Goal: Transaction & Acquisition: Purchase product/service

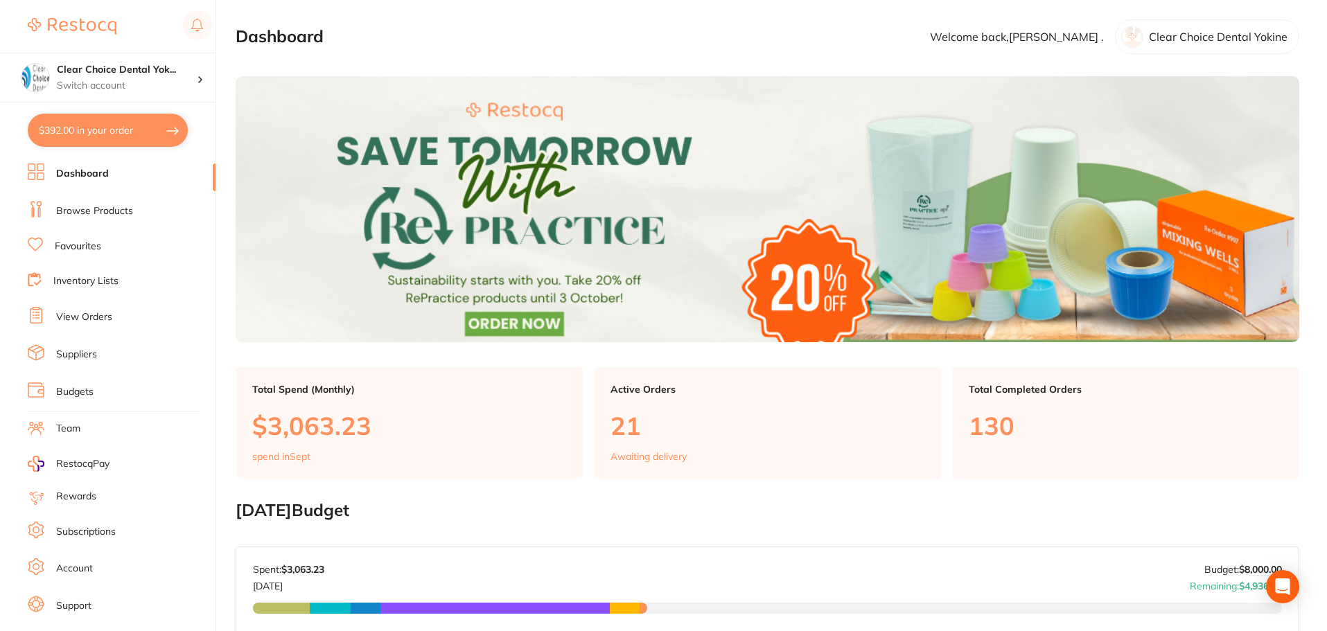
click at [75, 320] on link "View Orders" at bounding box center [84, 317] width 56 height 14
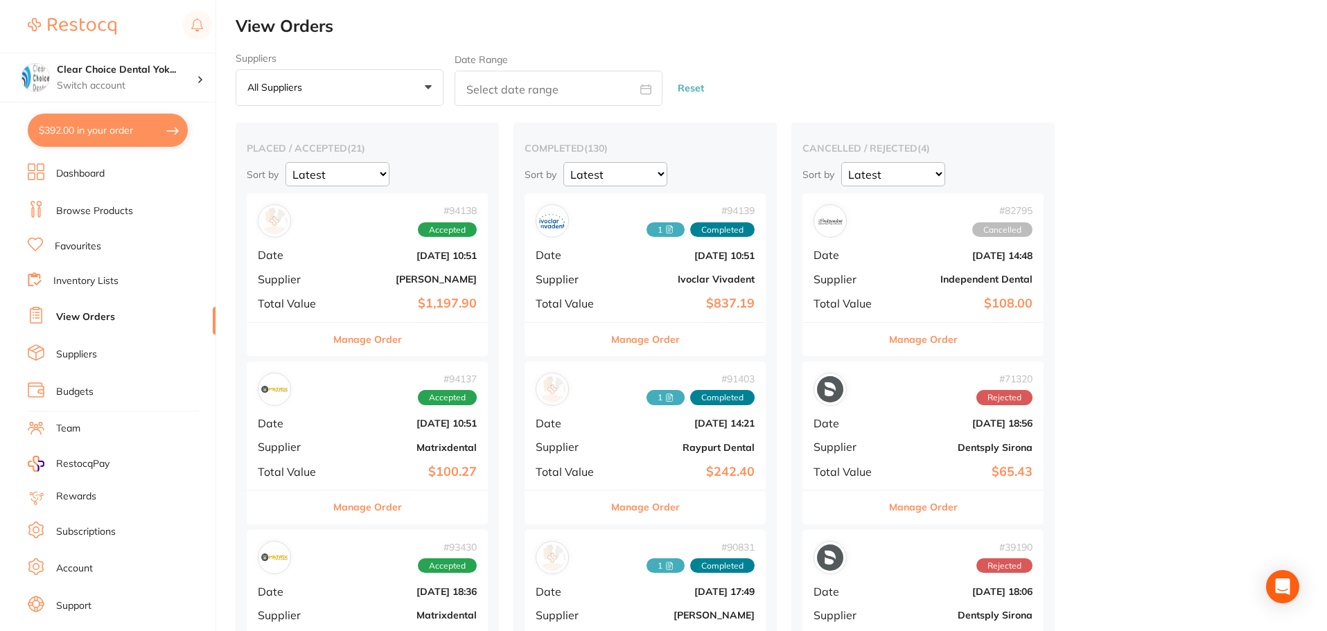
click at [102, 279] on link "Inventory Lists" at bounding box center [85, 281] width 65 height 14
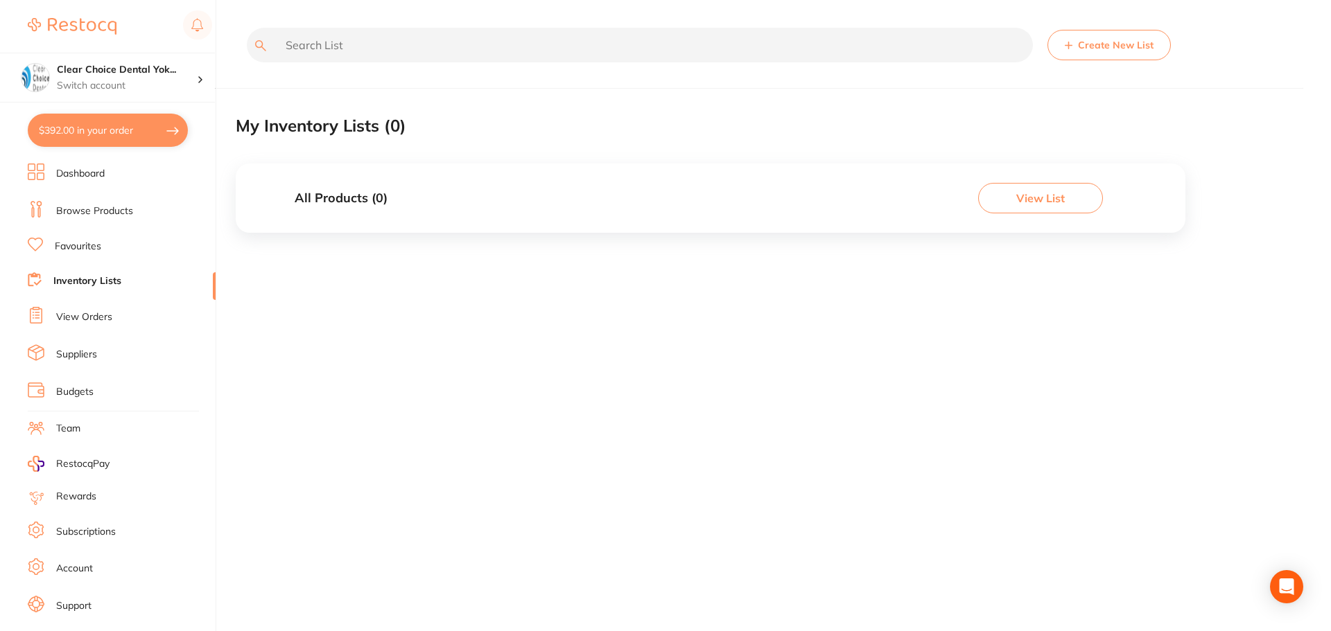
click at [78, 315] on link "View Orders" at bounding box center [84, 317] width 56 height 14
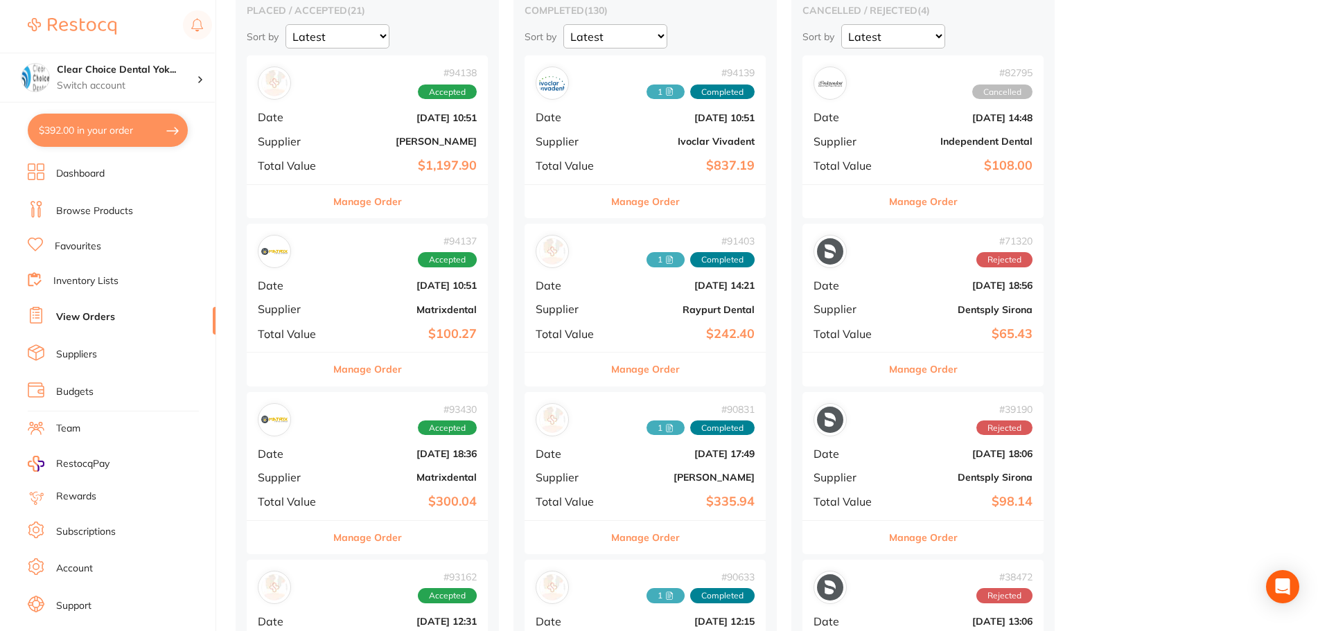
scroll to position [139, 0]
click at [73, 175] on link "Dashboard" at bounding box center [80, 174] width 49 height 14
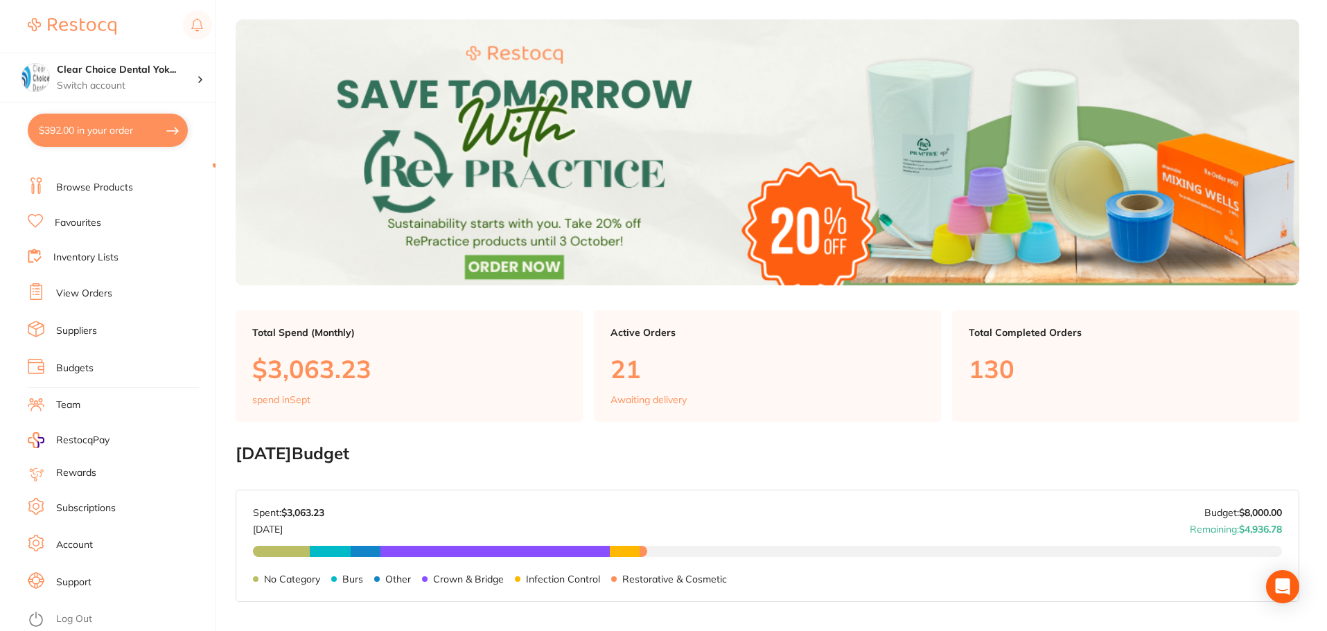
scroll to position [40, 0]
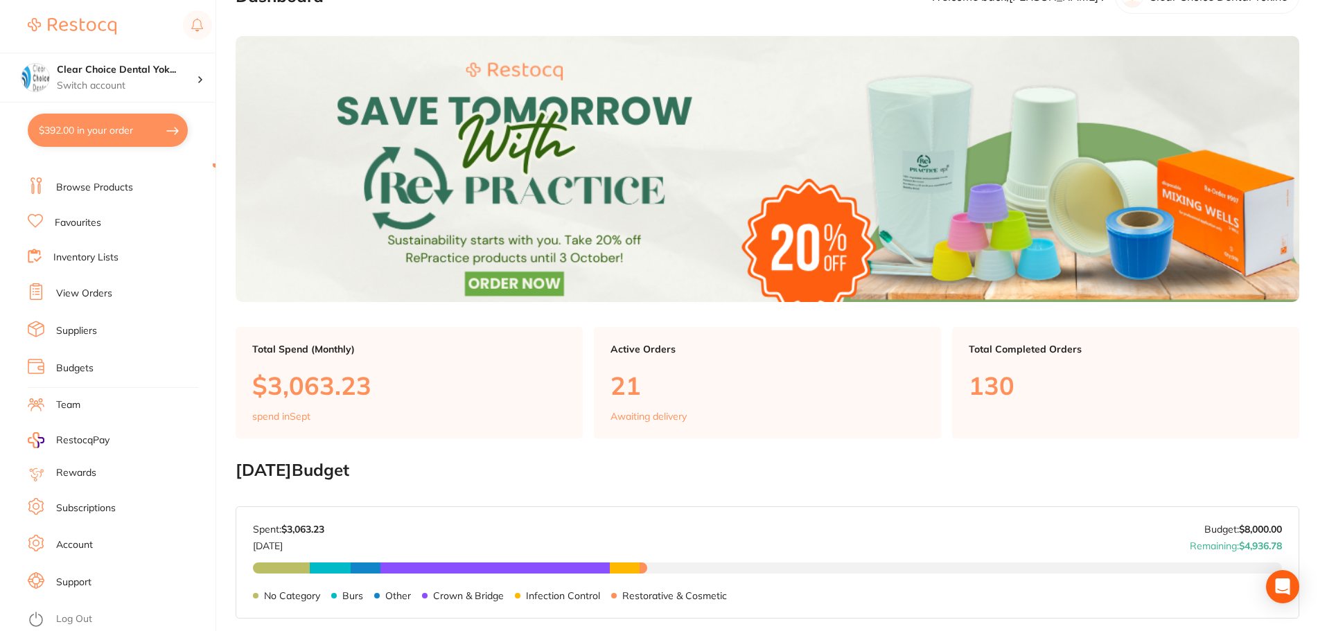
click at [77, 295] on link "View Orders" at bounding box center [84, 294] width 56 height 14
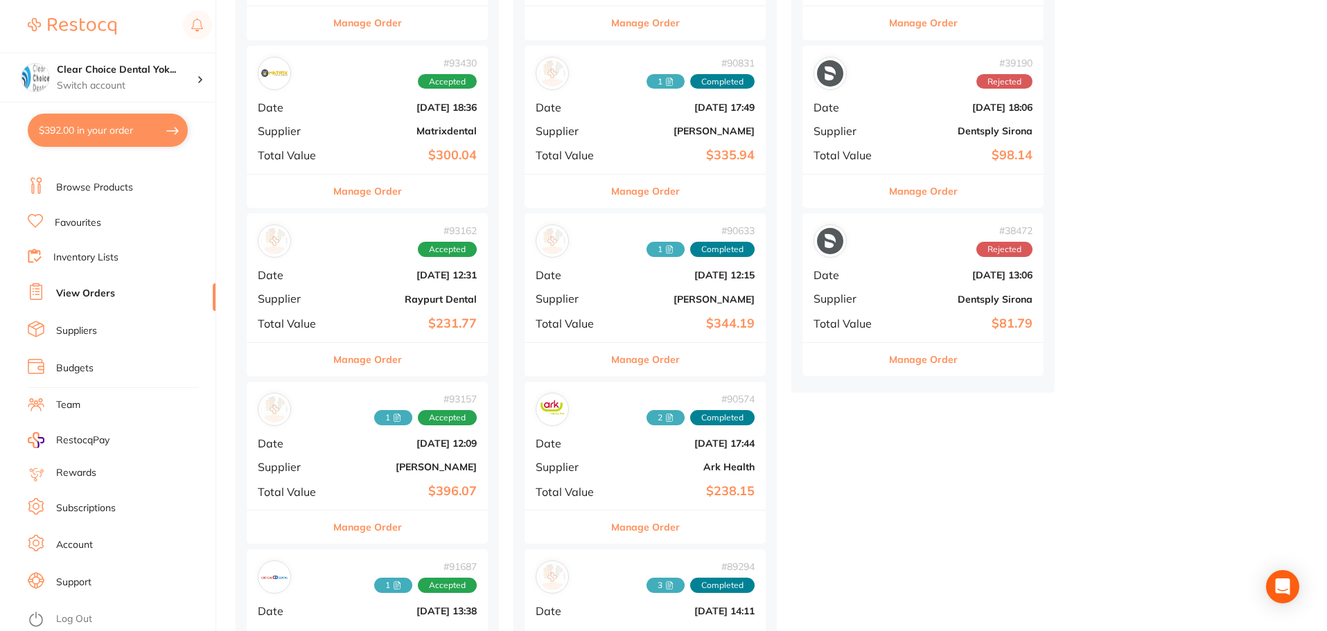
scroll to position [485, 0]
drag, startPoint x: 953, startPoint y: 286, endPoint x: 904, endPoint y: 356, distance: 85.2
click at [906, 363] on button "Manage Order" at bounding box center [923, 358] width 69 height 33
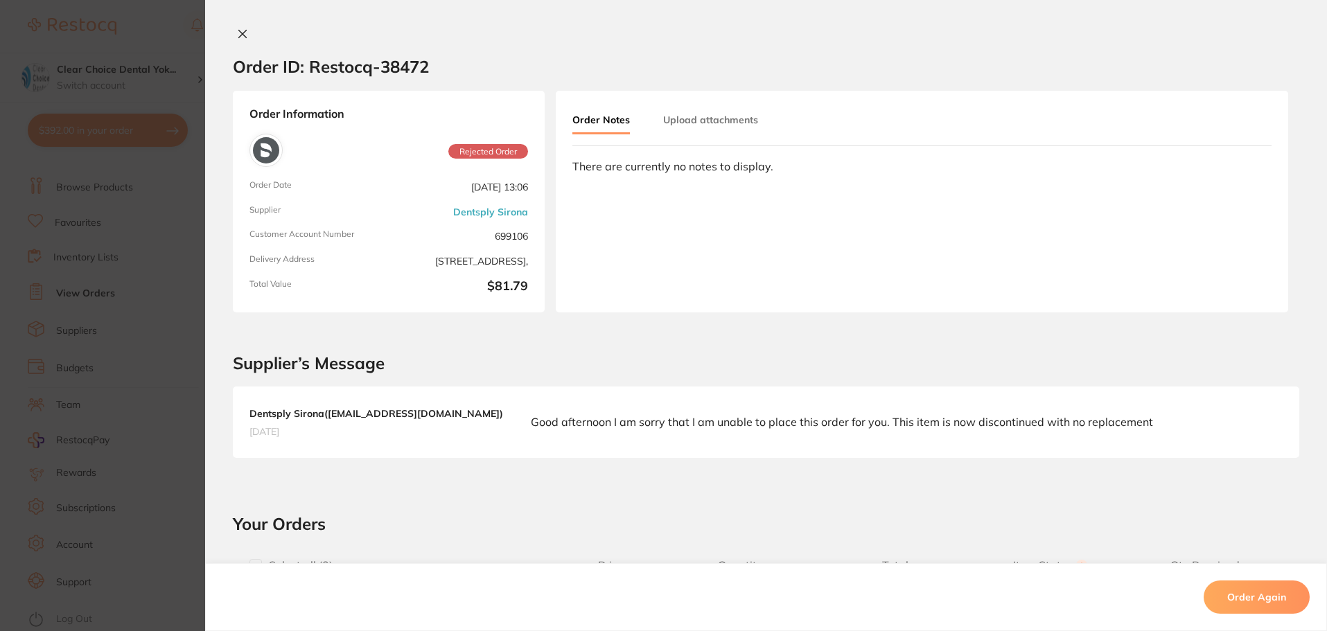
click at [173, 306] on section "Order ID: Restocq- 38472 Order Information Rejected Order Order Date May 13 202…" at bounding box center [663, 315] width 1327 height 631
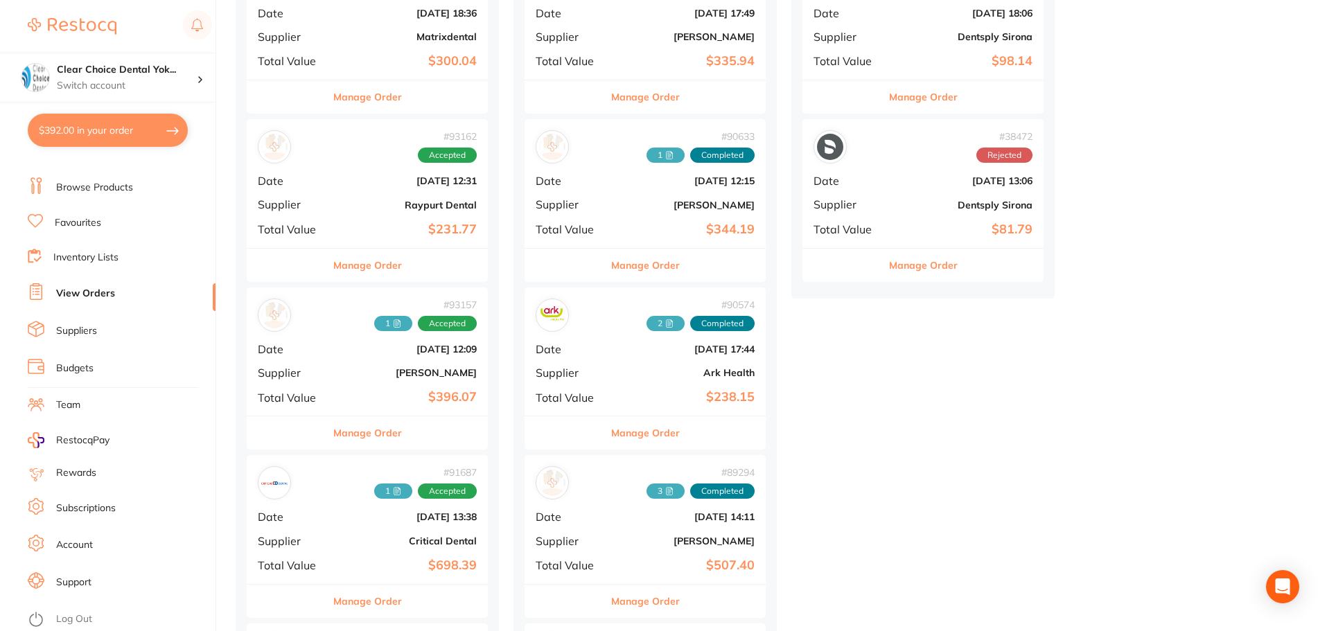
scroll to position [554, 0]
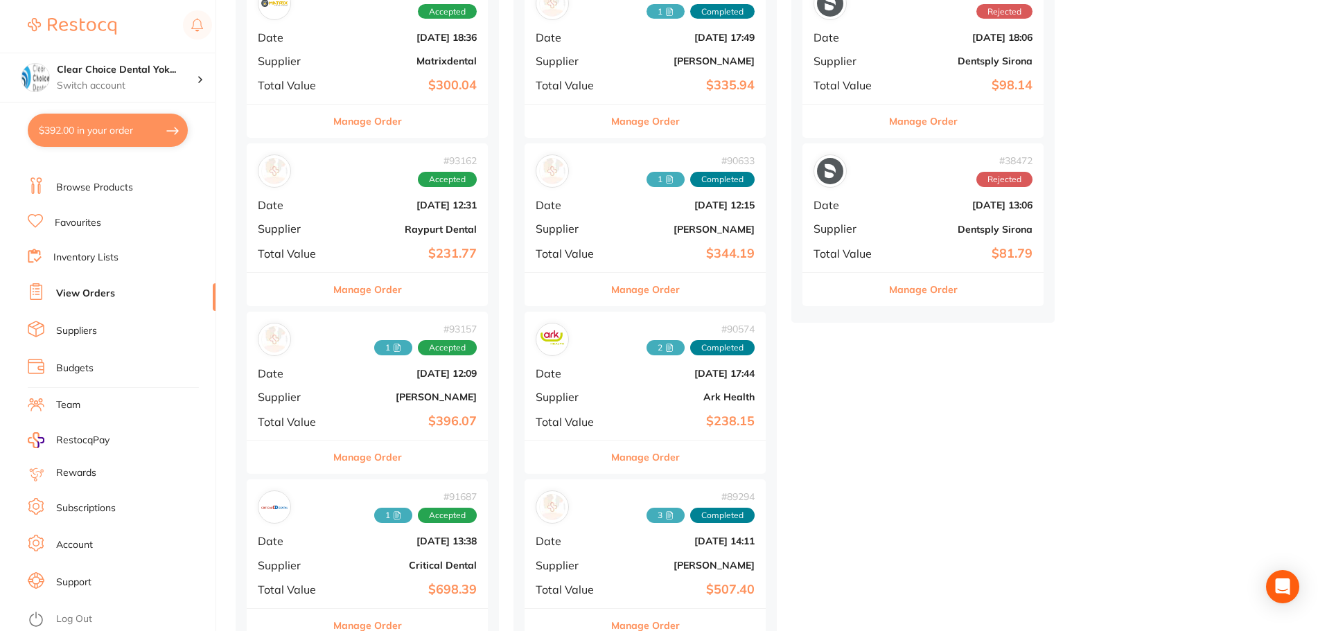
click at [112, 134] on button "$392.00 in your order" at bounding box center [108, 130] width 160 height 33
checkbox input "true"
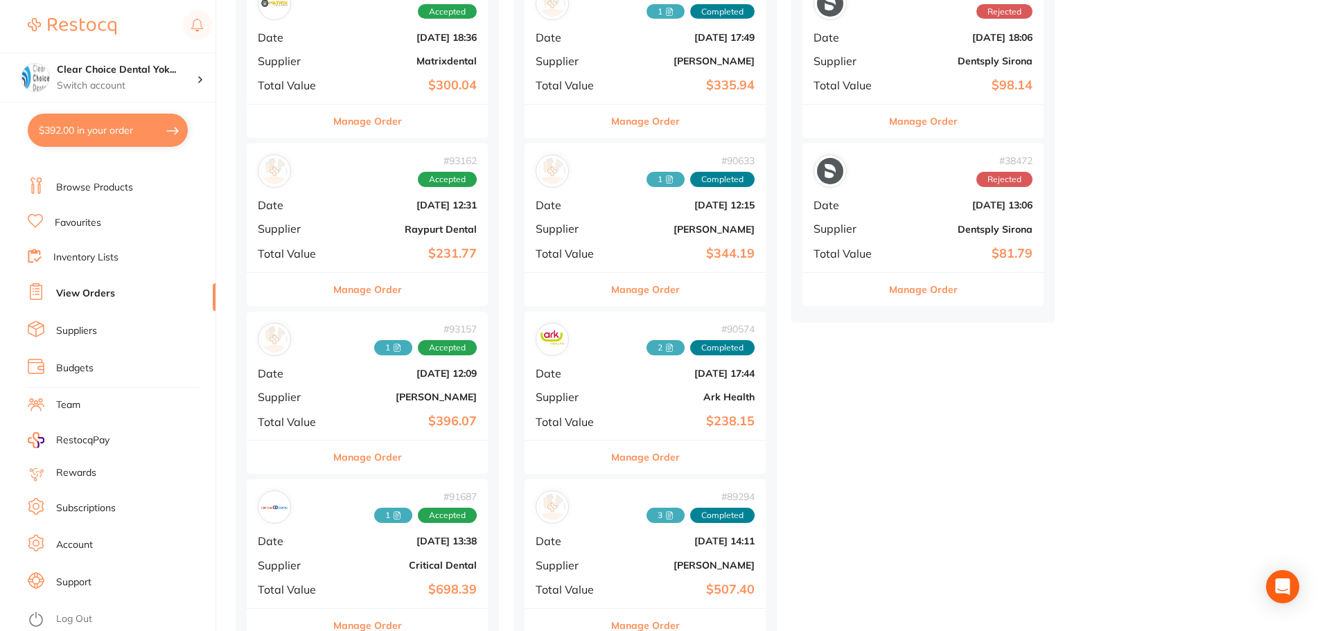
checkbox input "true"
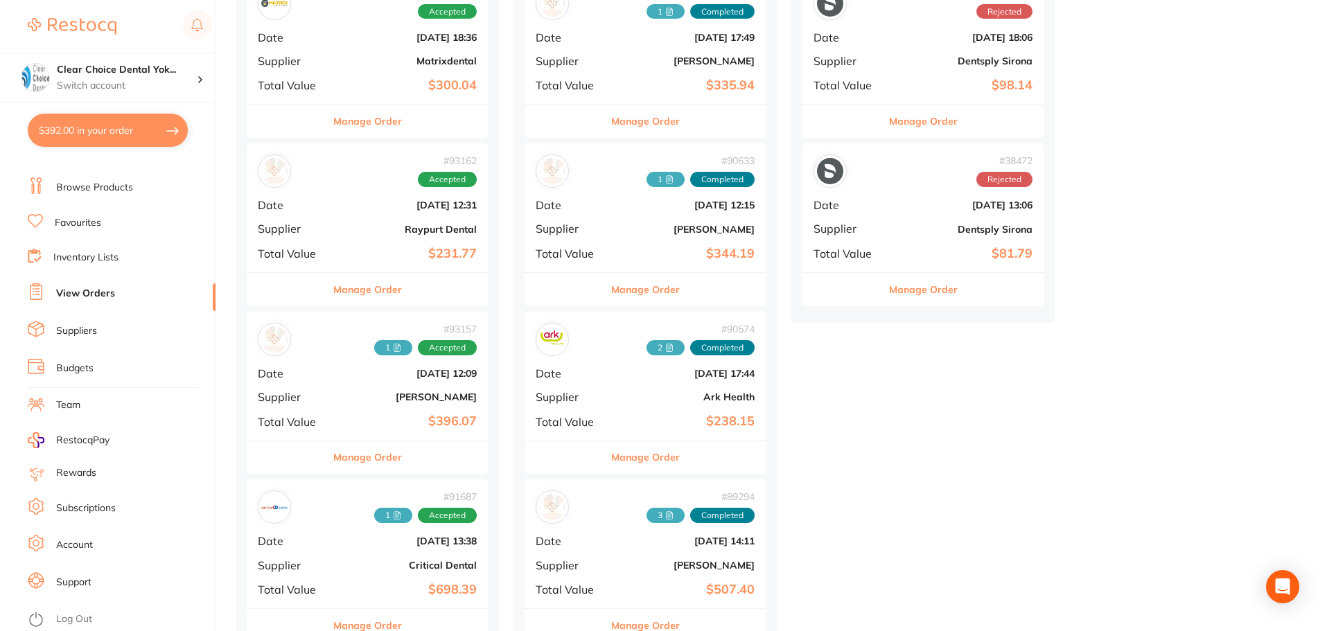
checkbox input "true"
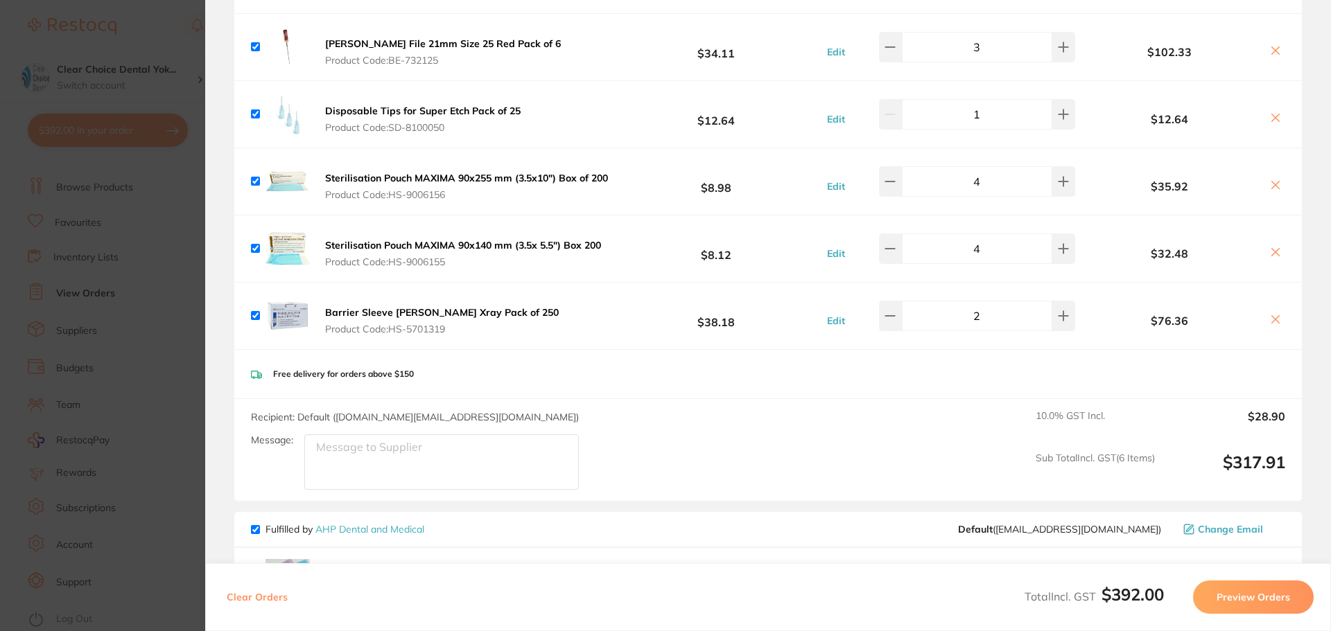
scroll to position [30, 0]
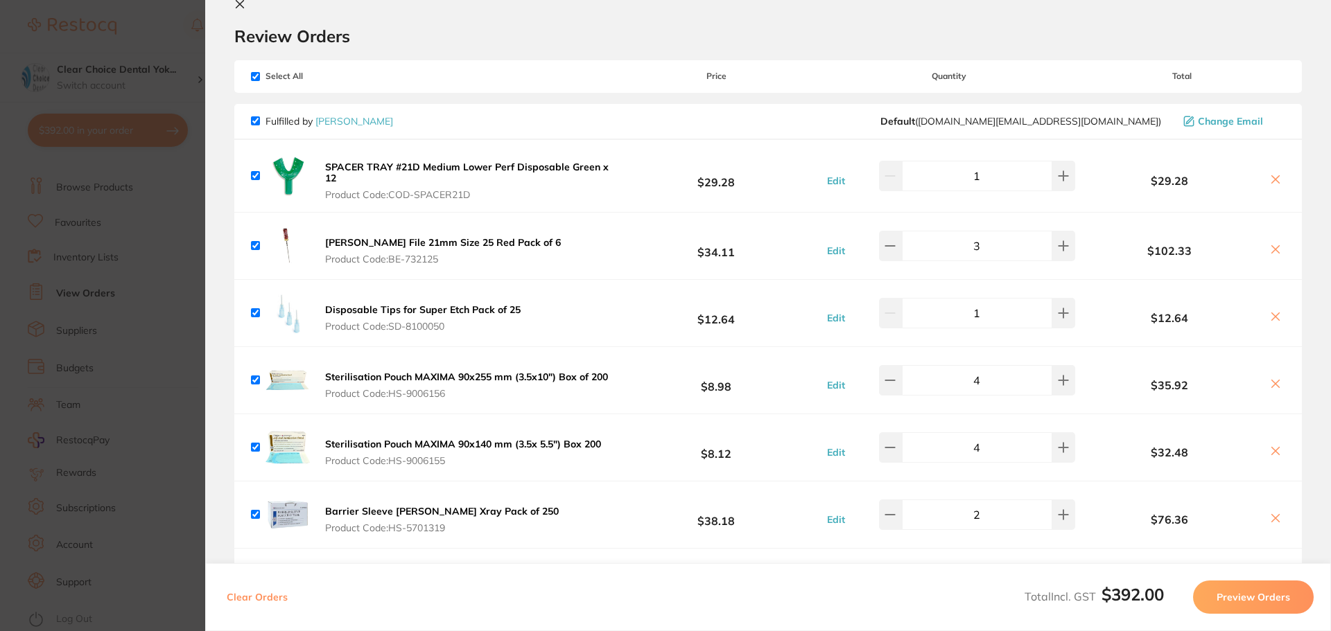
click at [236, 4] on icon at bounding box center [239, 4] width 11 height 11
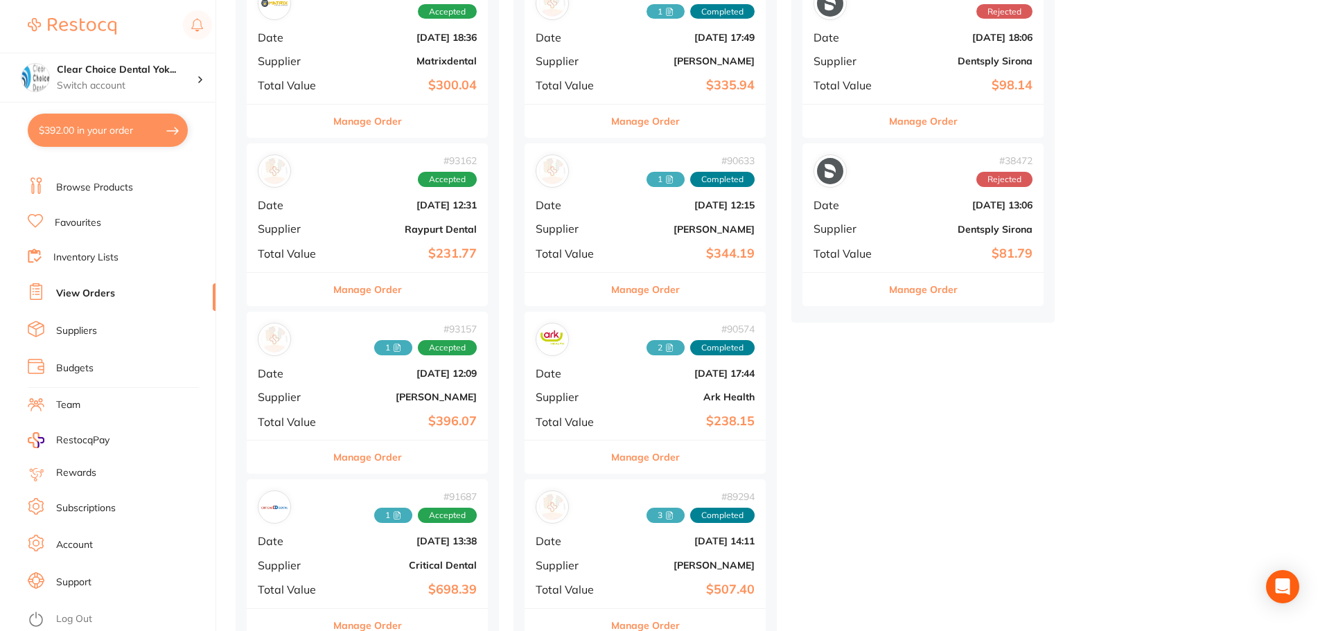
click at [77, 221] on link "Favourites" at bounding box center [78, 223] width 46 height 14
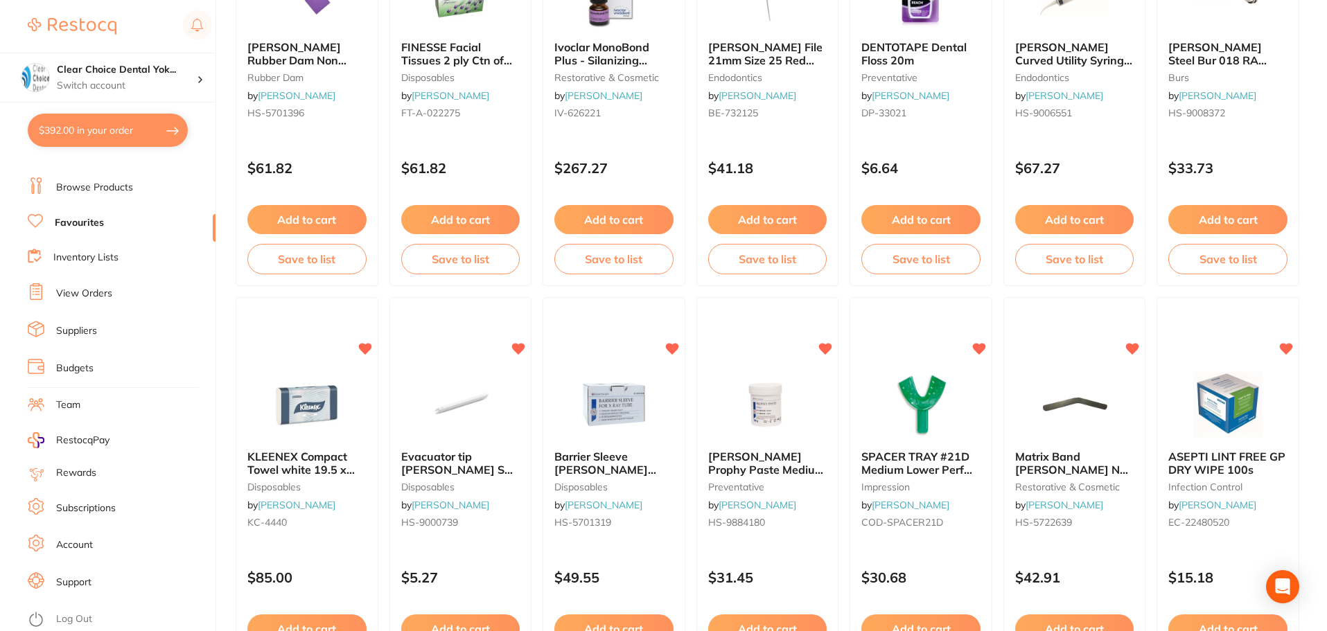
scroll to position [2356, 0]
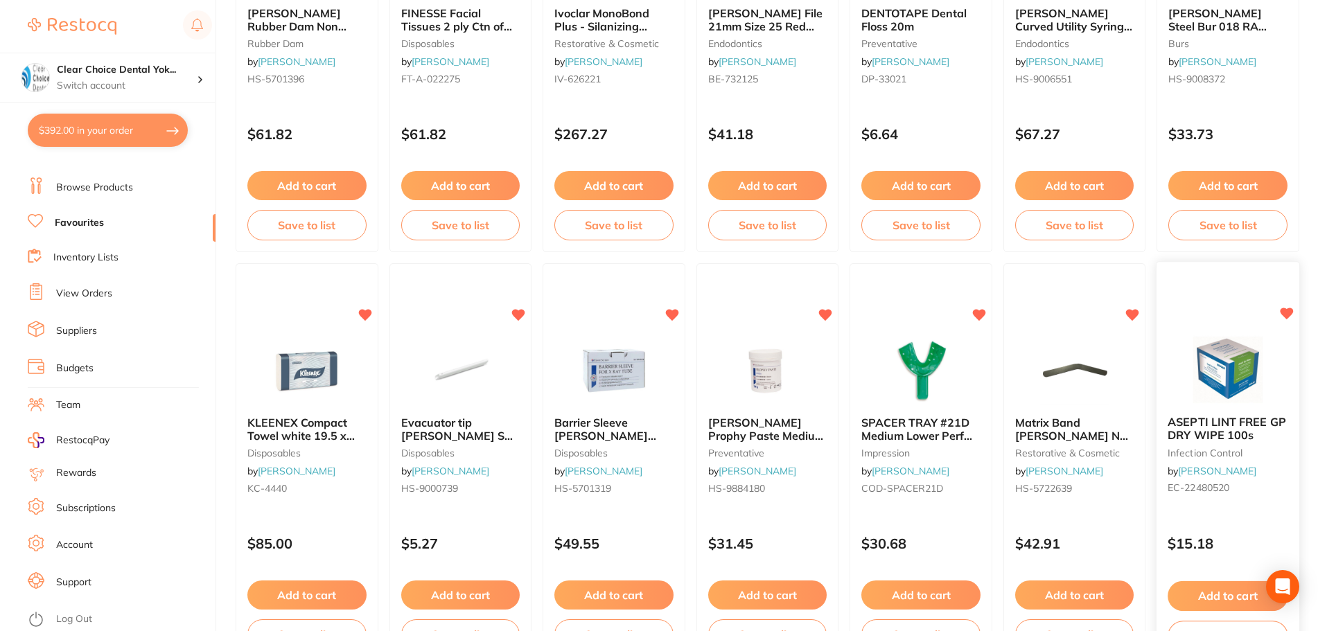
click at [1222, 595] on button "Add to cart" at bounding box center [1228, 596] width 120 height 30
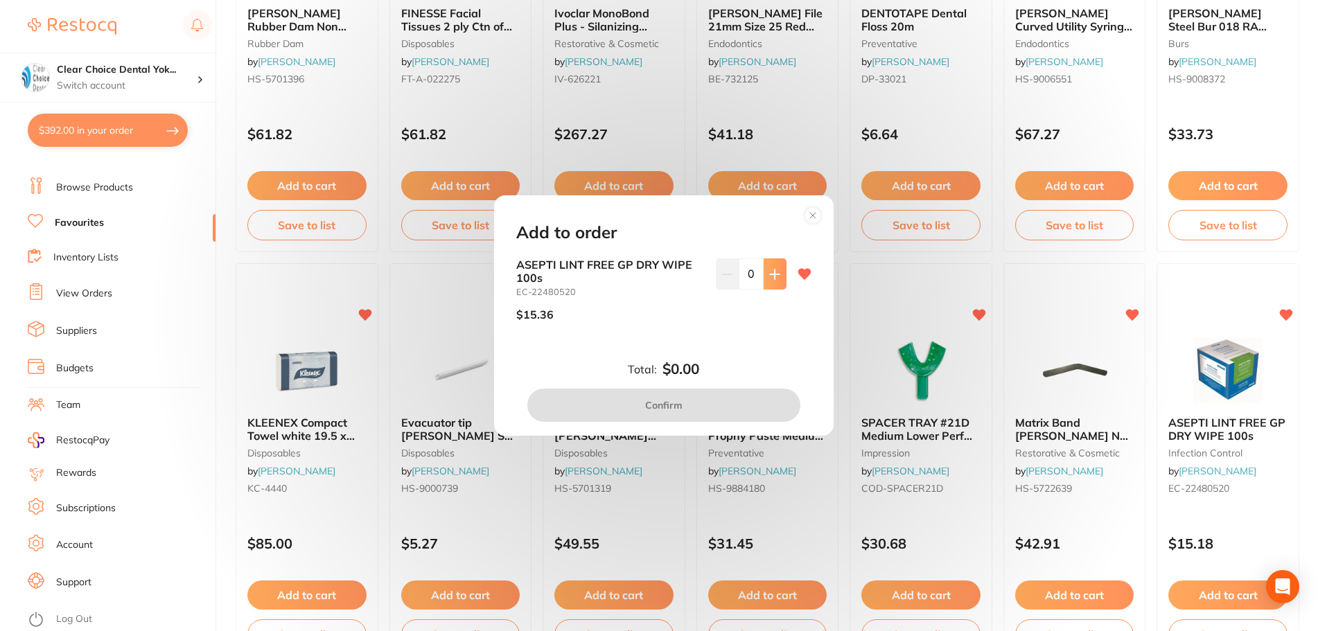
click at [773, 277] on icon at bounding box center [774, 274] width 11 height 11
click at [773, 281] on button at bounding box center [775, 273] width 23 height 30
type input "4"
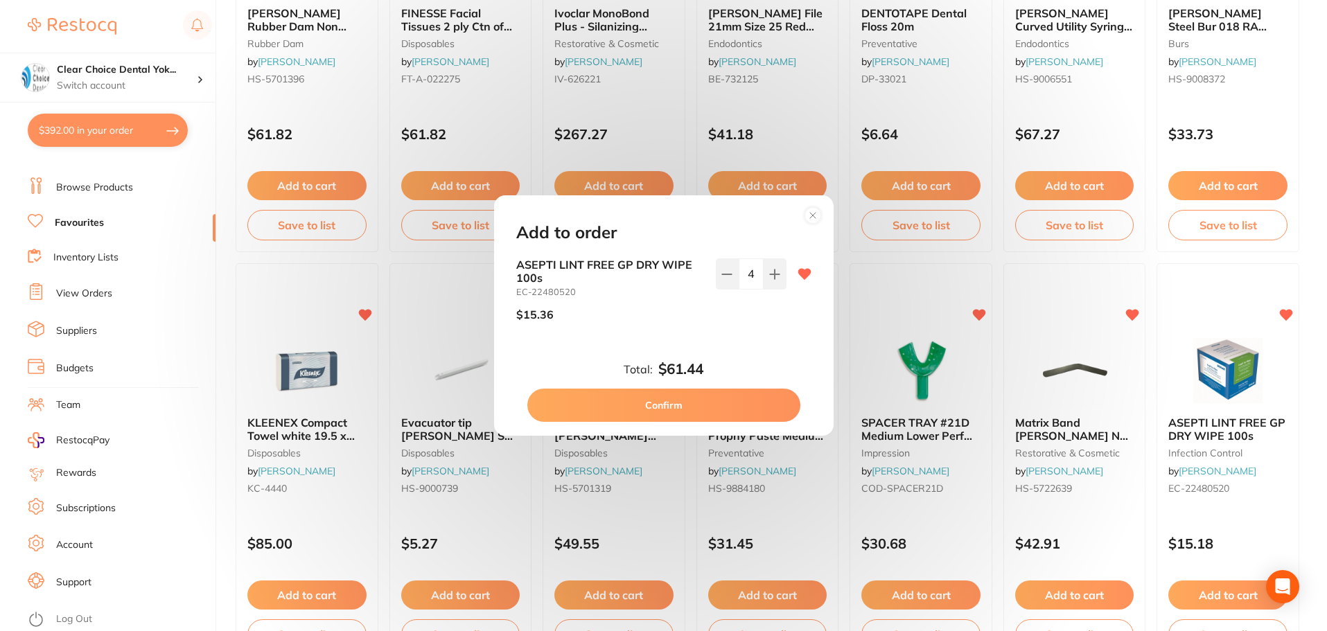
click at [711, 401] on button "Confirm" at bounding box center [663, 405] width 273 height 33
checkbox input "false"
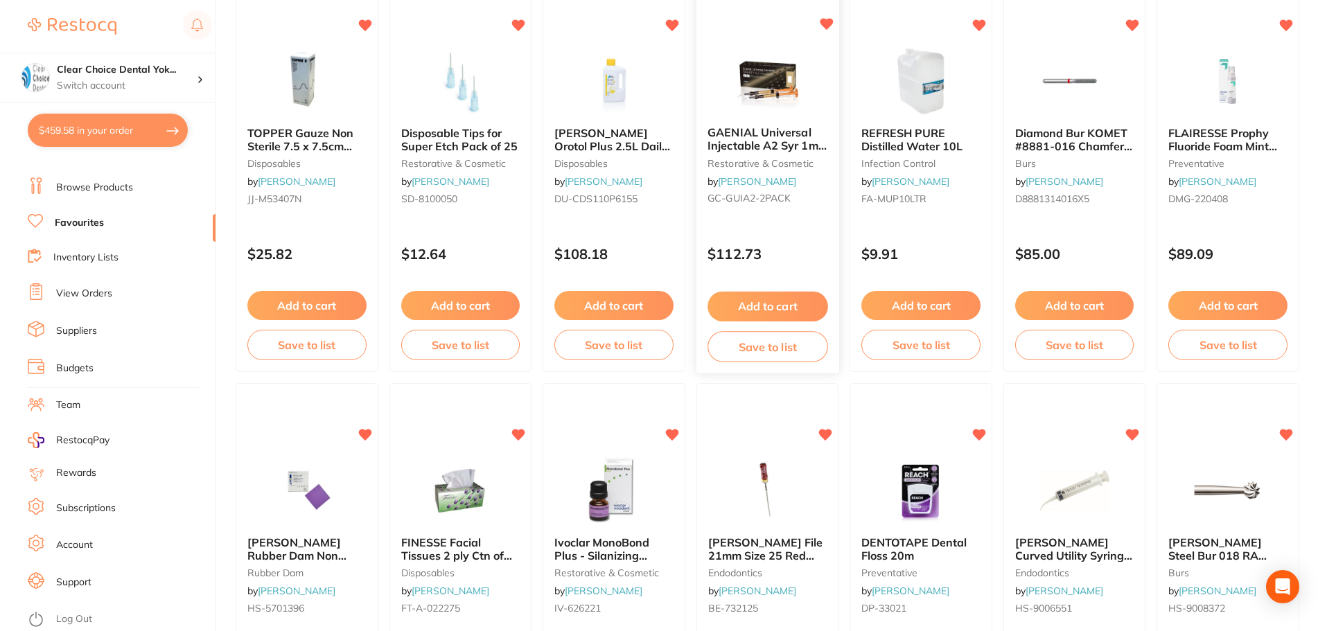
scroll to position [1802, 0]
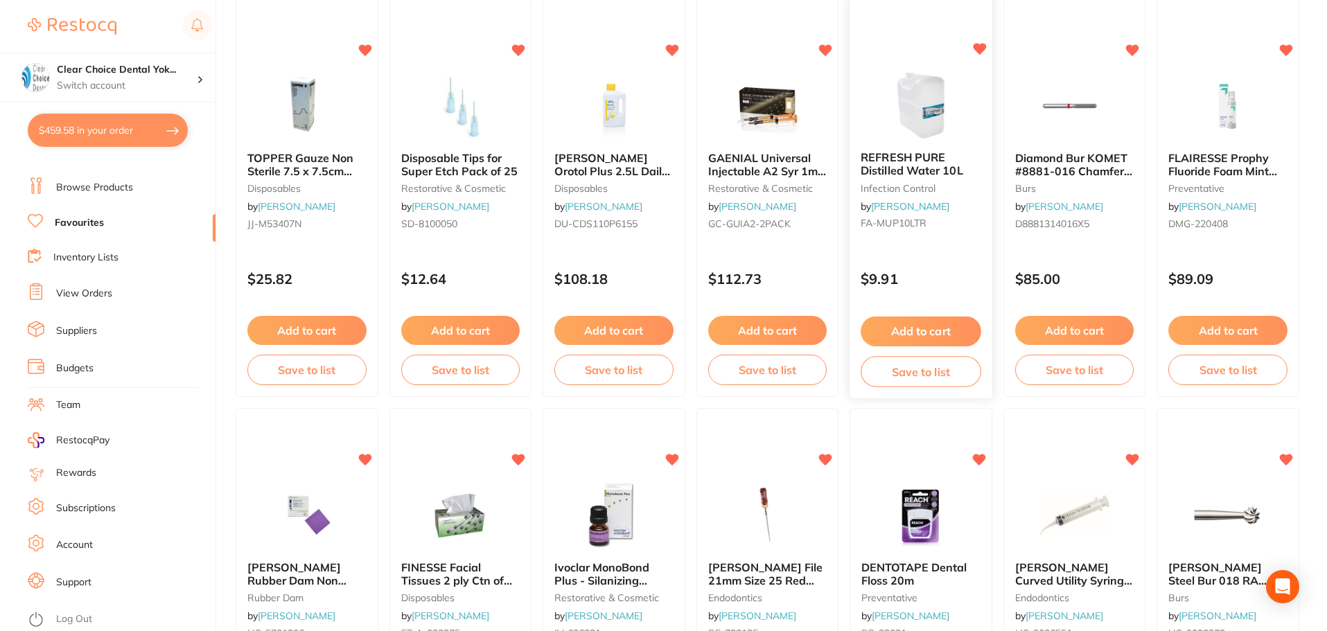
click at [901, 333] on button "Add to cart" at bounding box center [921, 332] width 120 height 30
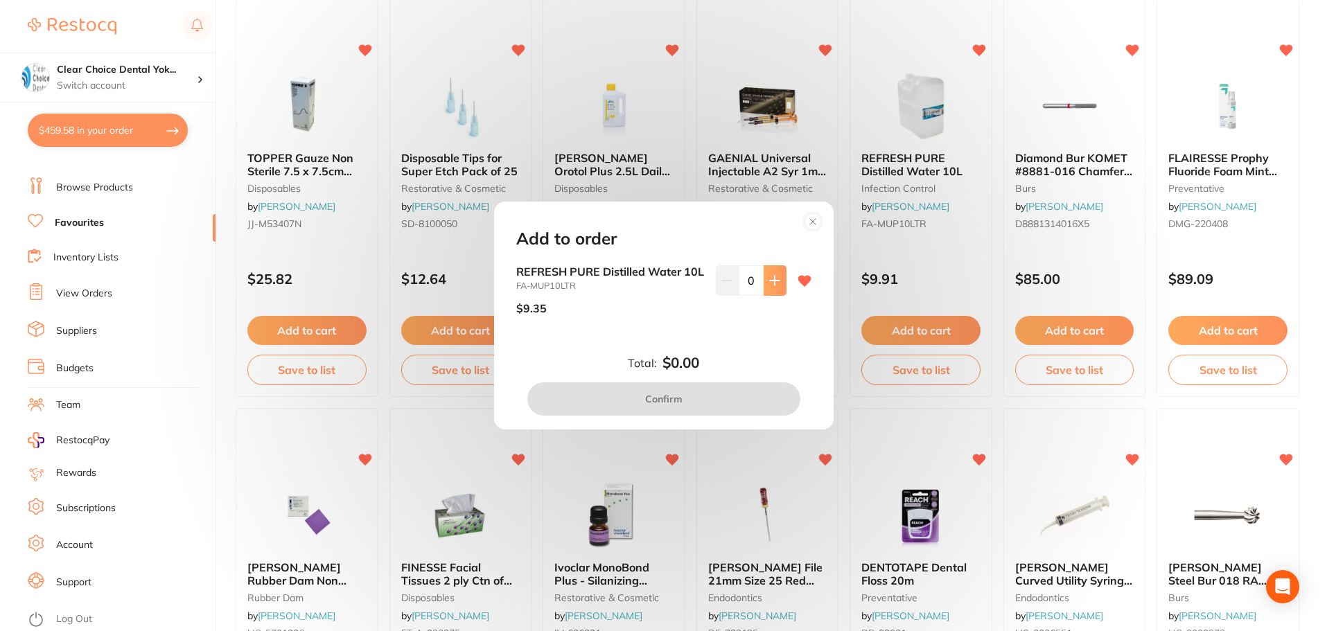
click at [775, 278] on icon at bounding box center [774, 280] width 11 height 11
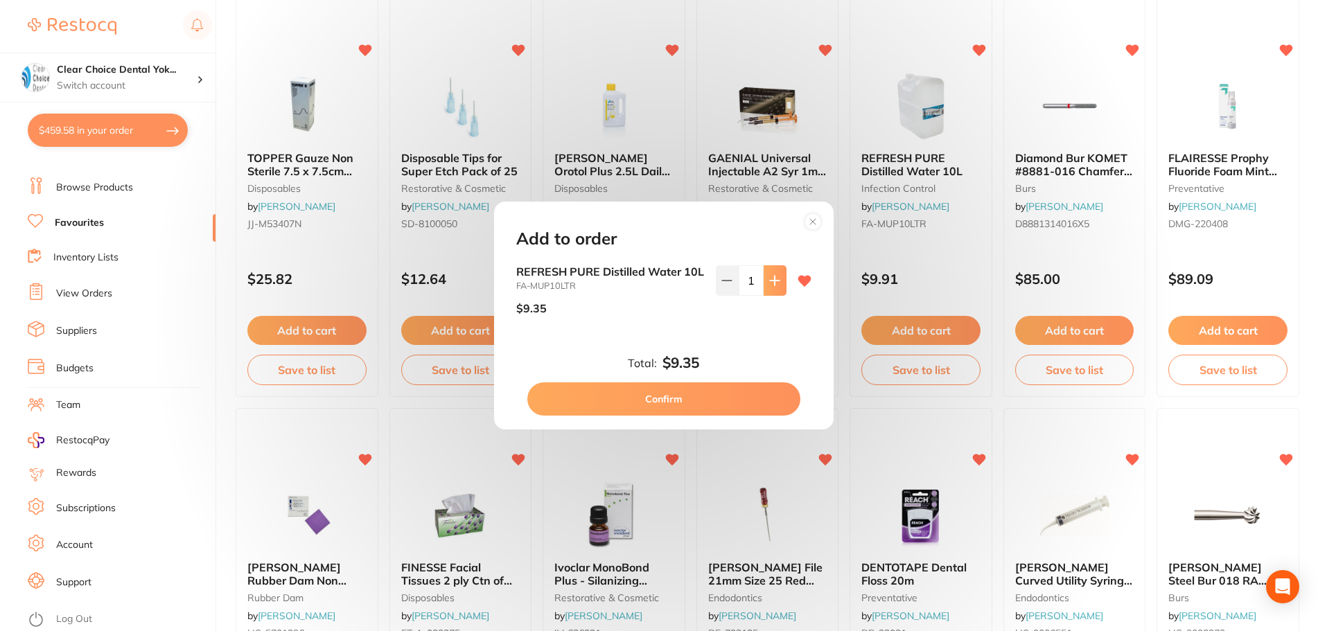
click at [775, 277] on icon at bounding box center [774, 280] width 11 height 11
click at [775, 280] on button at bounding box center [775, 280] width 23 height 30
type input "4"
click at [741, 405] on button "Confirm" at bounding box center [663, 399] width 273 height 33
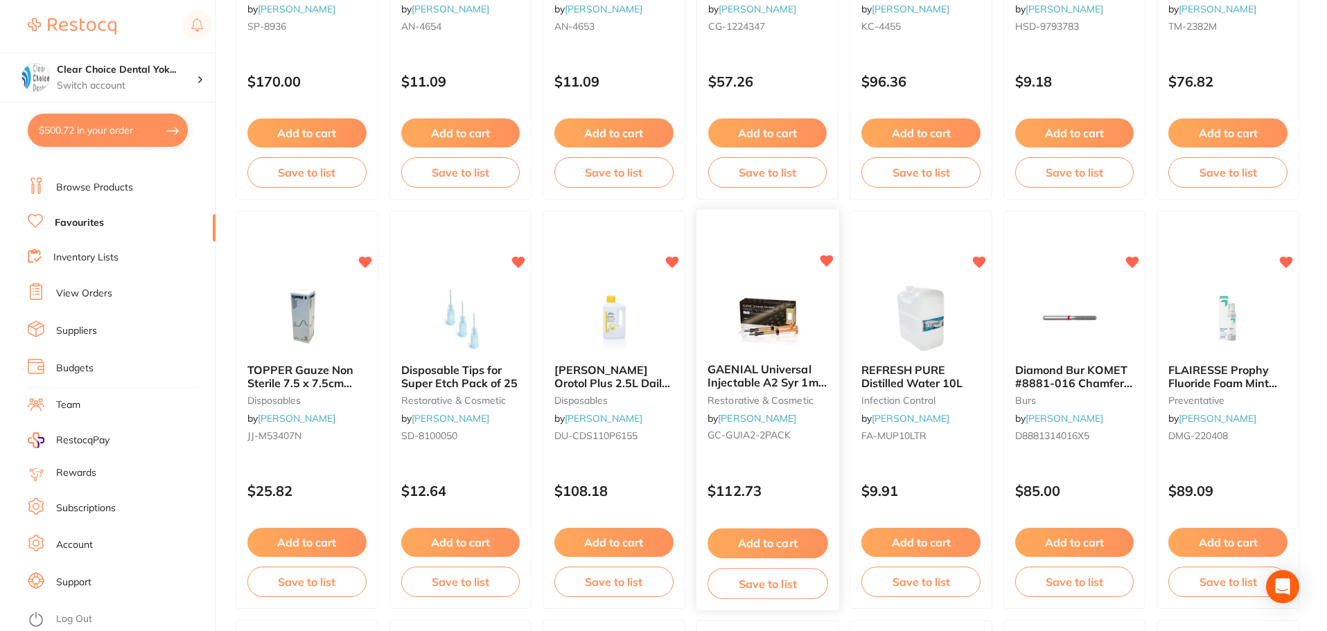
scroll to position [1455, 0]
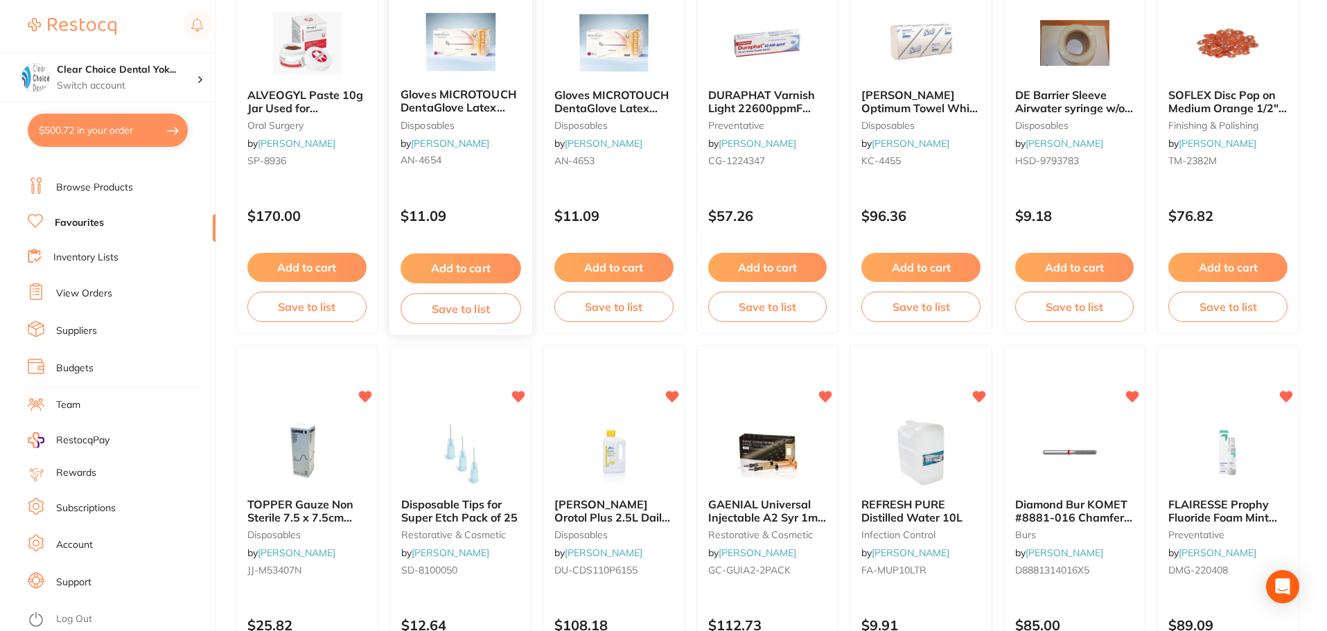
click at [453, 103] on span "Gloves MICROTOUCH DentaGlove Latex Powder Free Small x 100" at bounding box center [459, 114] width 116 height 53
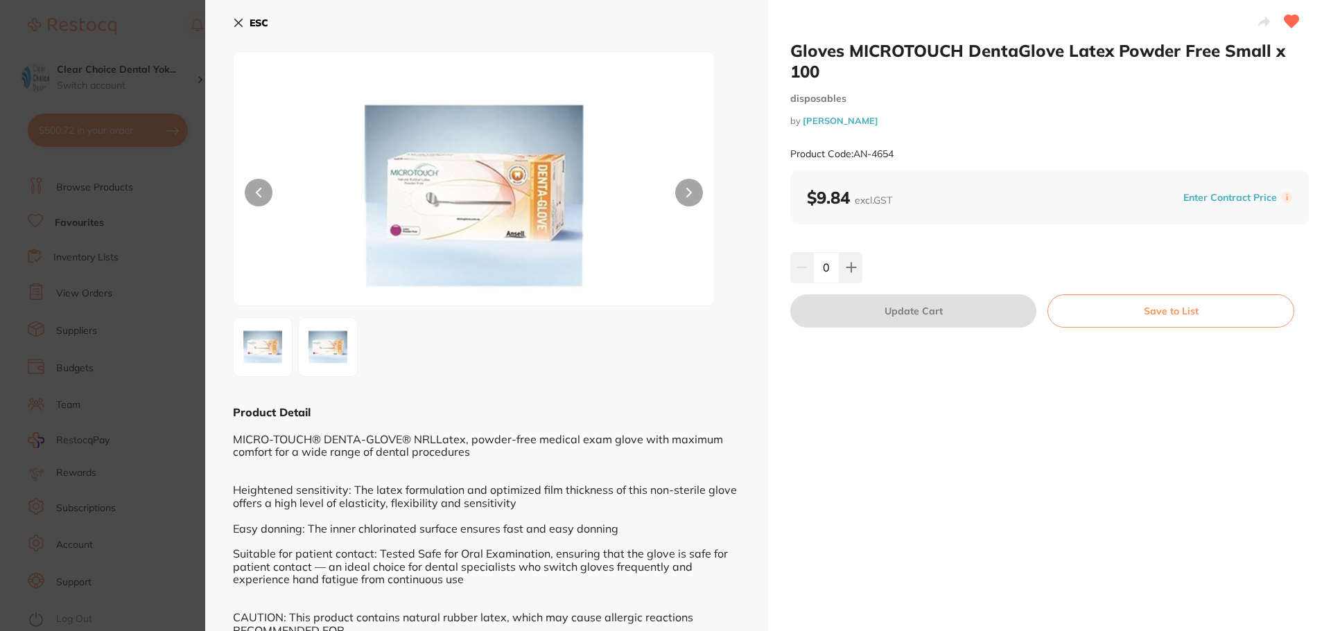
click at [239, 22] on icon at bounding box center [239, 23] width 8 height 8
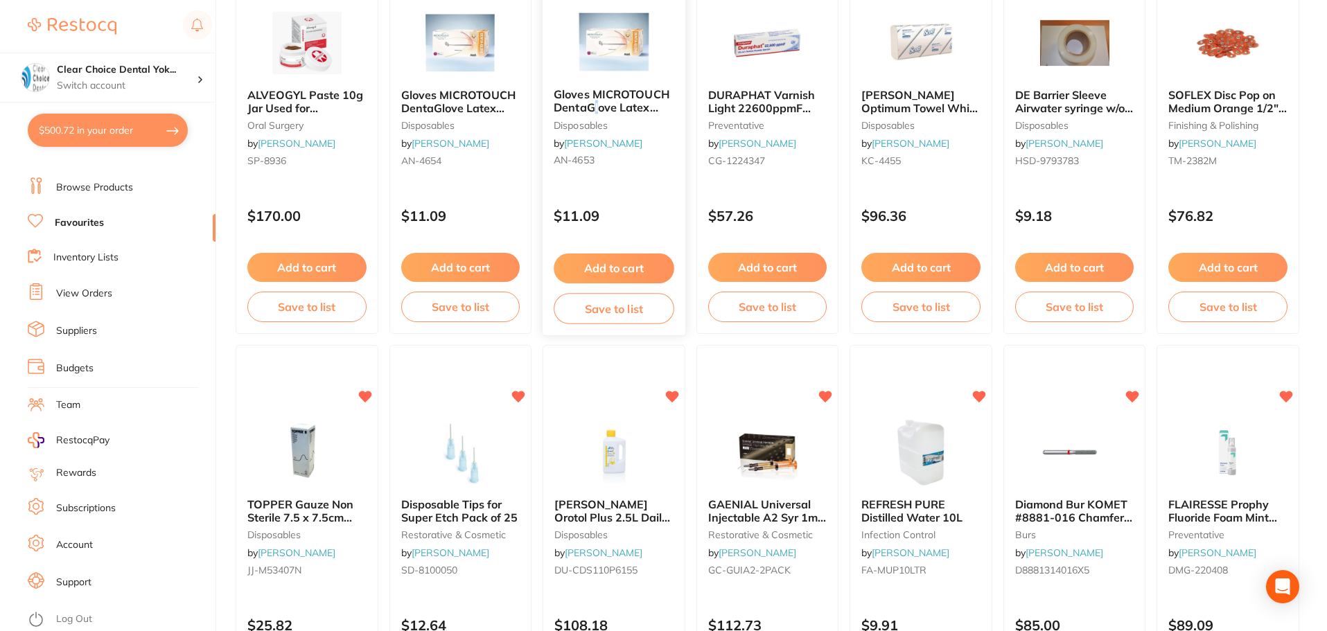
click at [598, 114] on span "Gloves MICROTOUCH DentaGlove Latex Powder Free Petite x 100" at bounding box center [612, 114] width 116 height 53
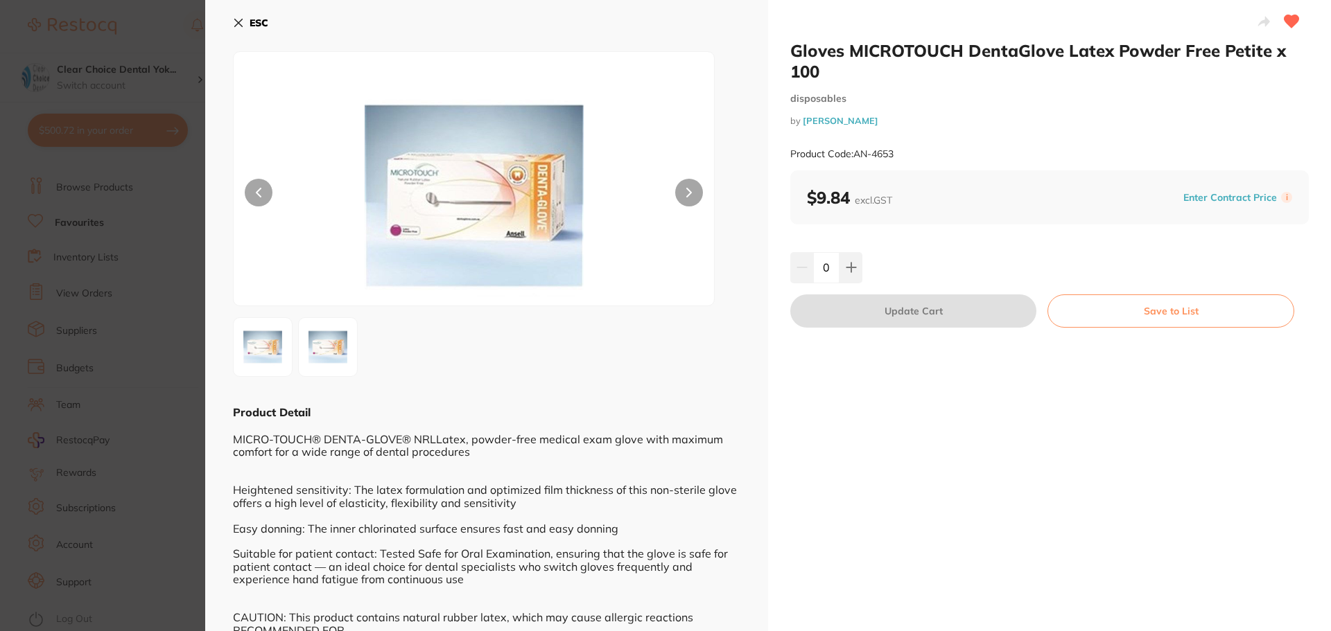
click at [243, 17] on icon at bounding box center [238, 22] width 11 height 11
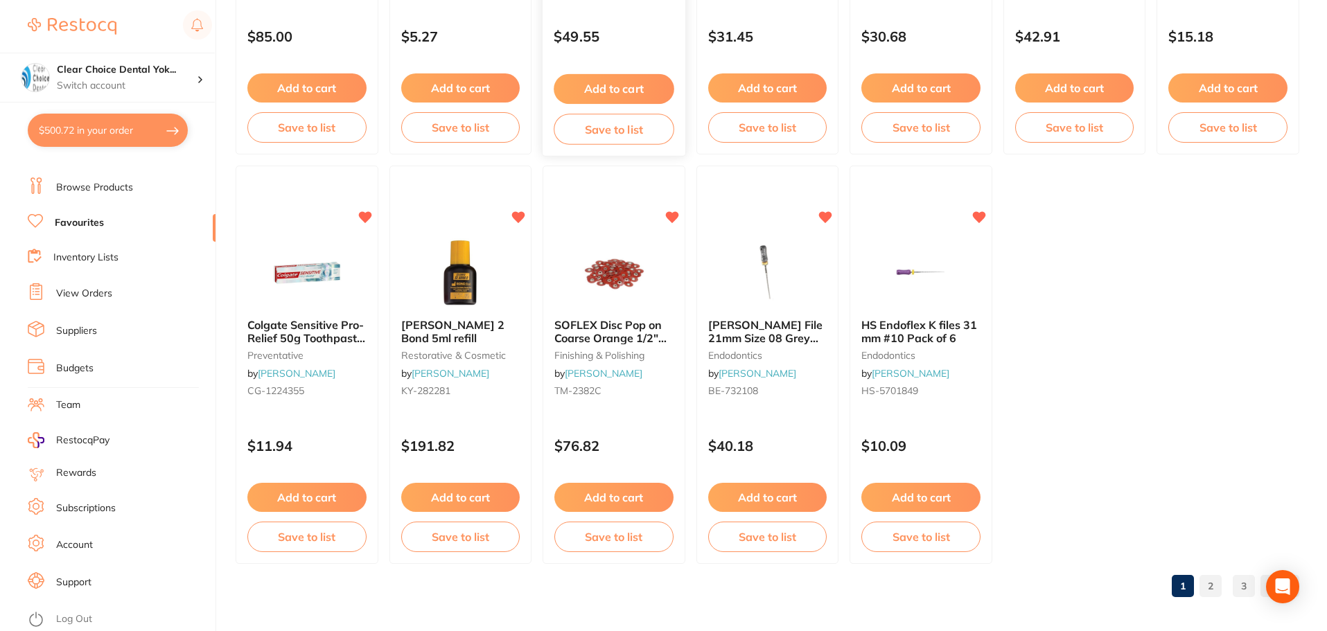
scroll to position [2868, 0]
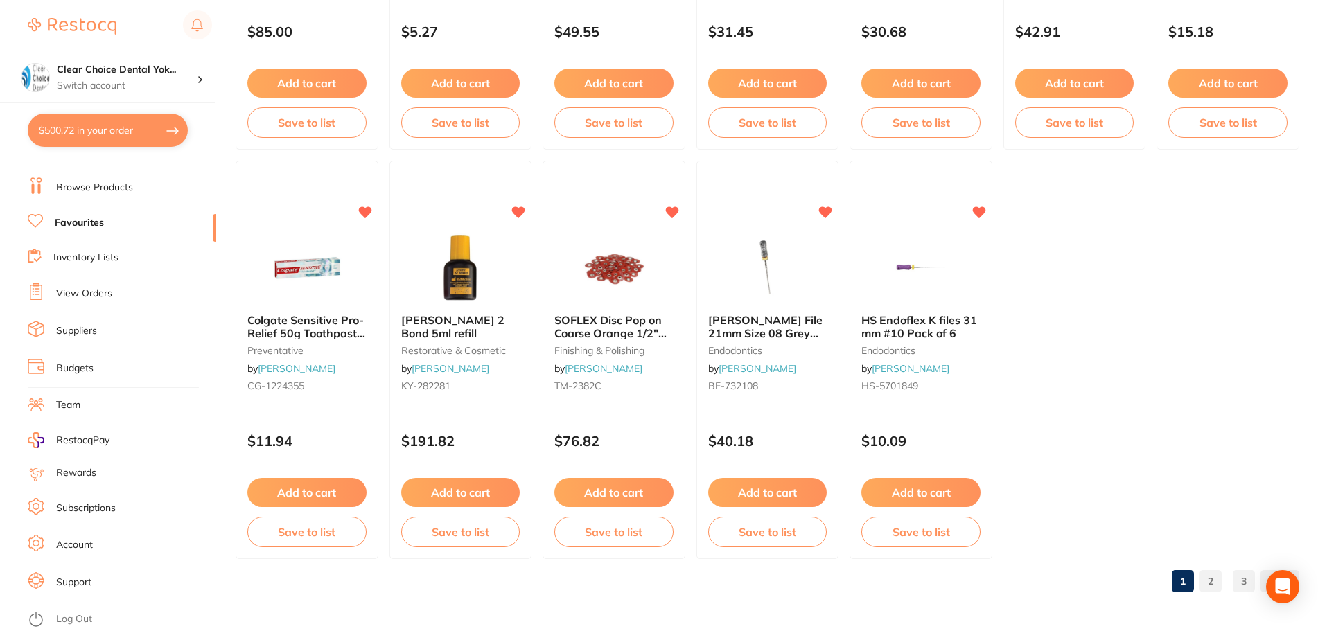
drag, startPoint x: 1211, startPoint y: 578, endPoint x: 1208, endPoint y: 571, distance: 7.5
click at [1211, 578] on link "2" at bounding box center [1211, 582] width 22 height 28
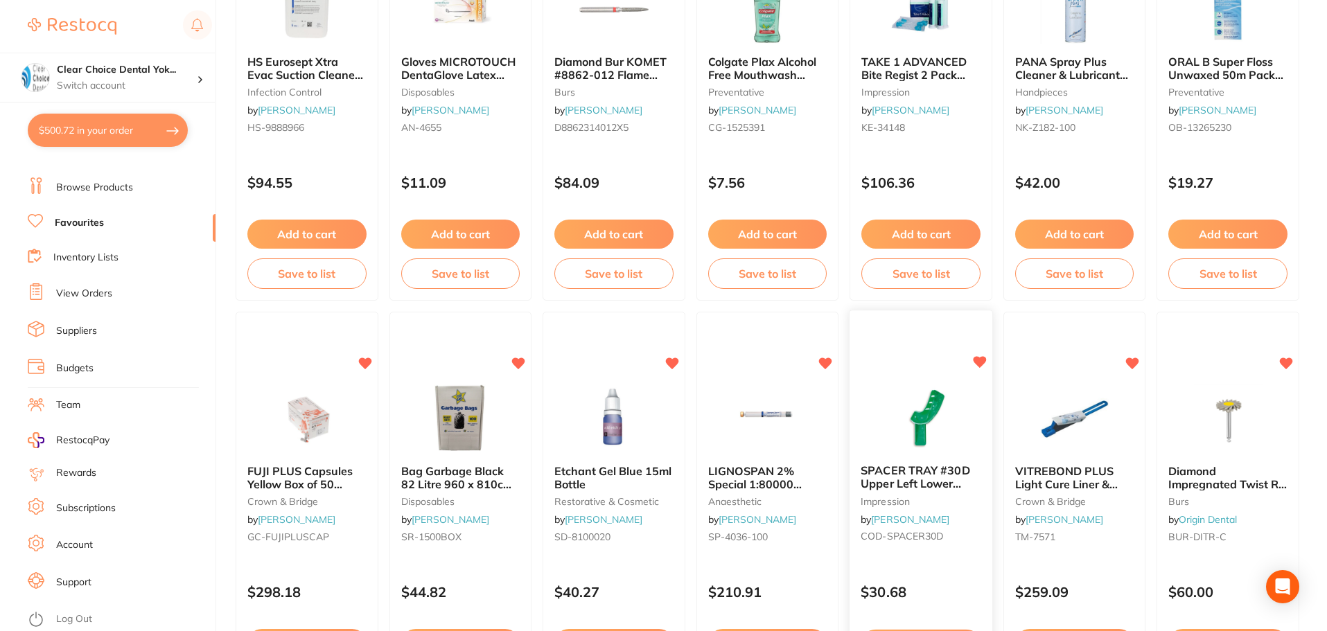
scroll to position [1690, 0]
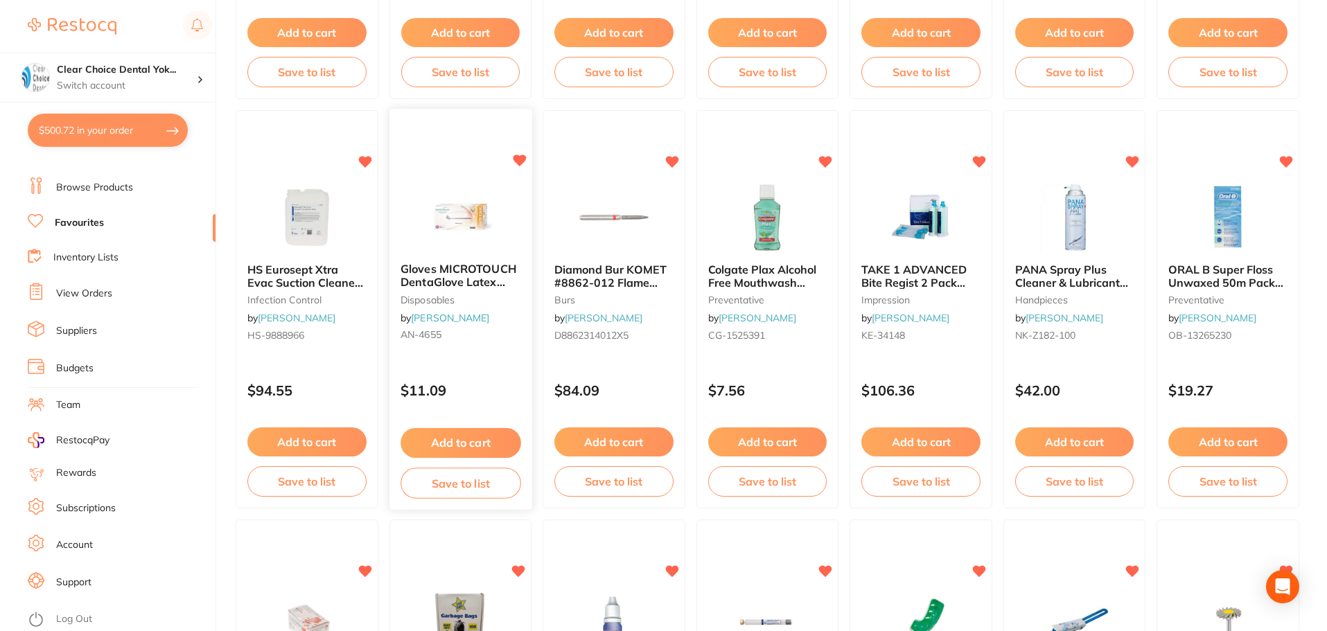
click at [468, 213] on img at bounding box center [460, 217] width 91 height 70
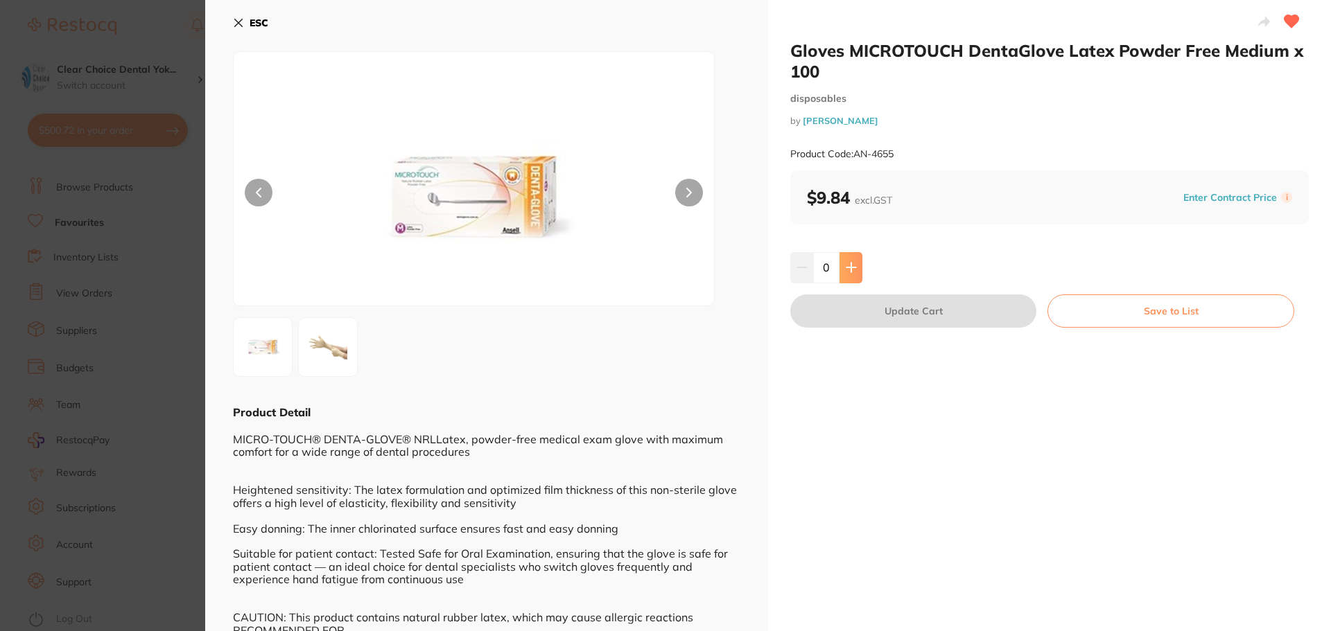
click at [853, 266] on icon at bounding box center [850, 267] width 11 height 11
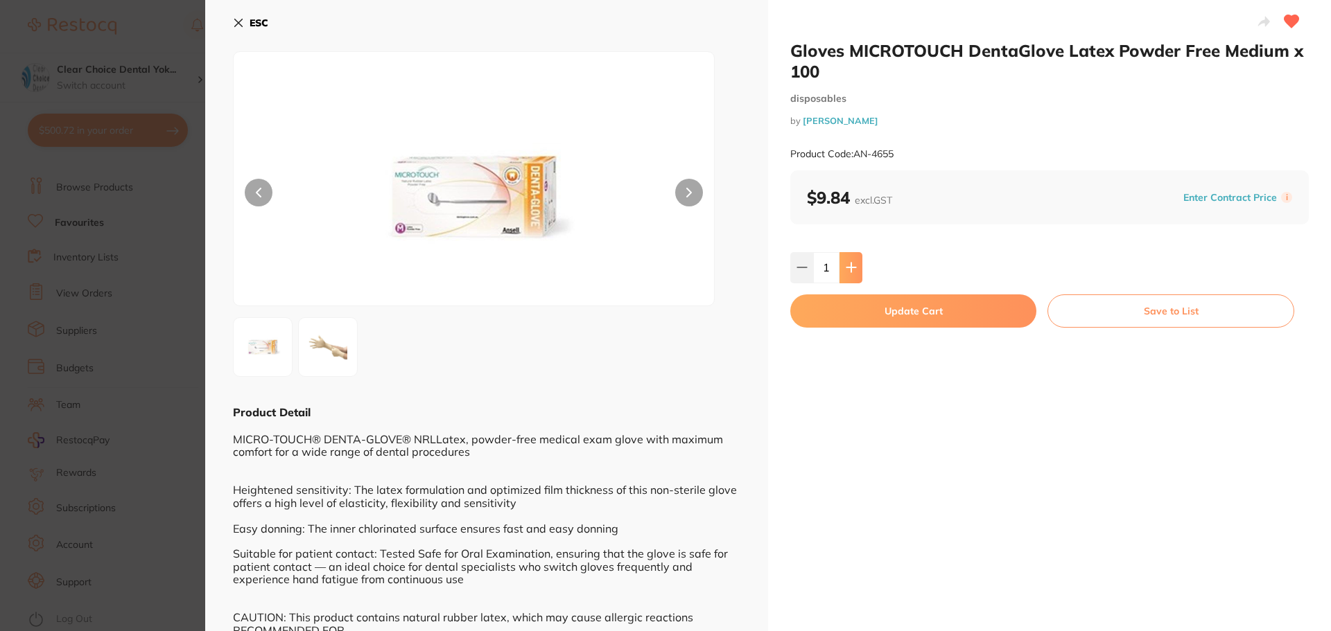
click at [853, 266] on icon at bounding box center [850, 267] width 11 height 11
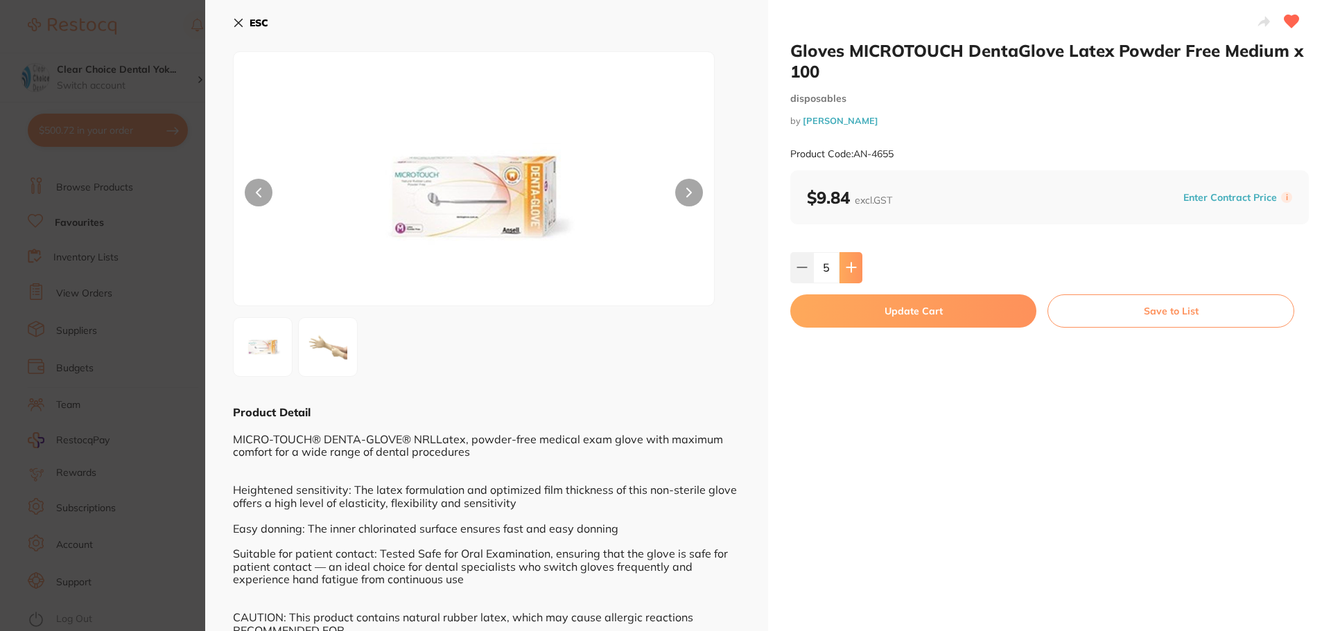
type input "6"
click at [879, 317] on button "Update Cart" at bounding box center [913, 311] width 246 height 33
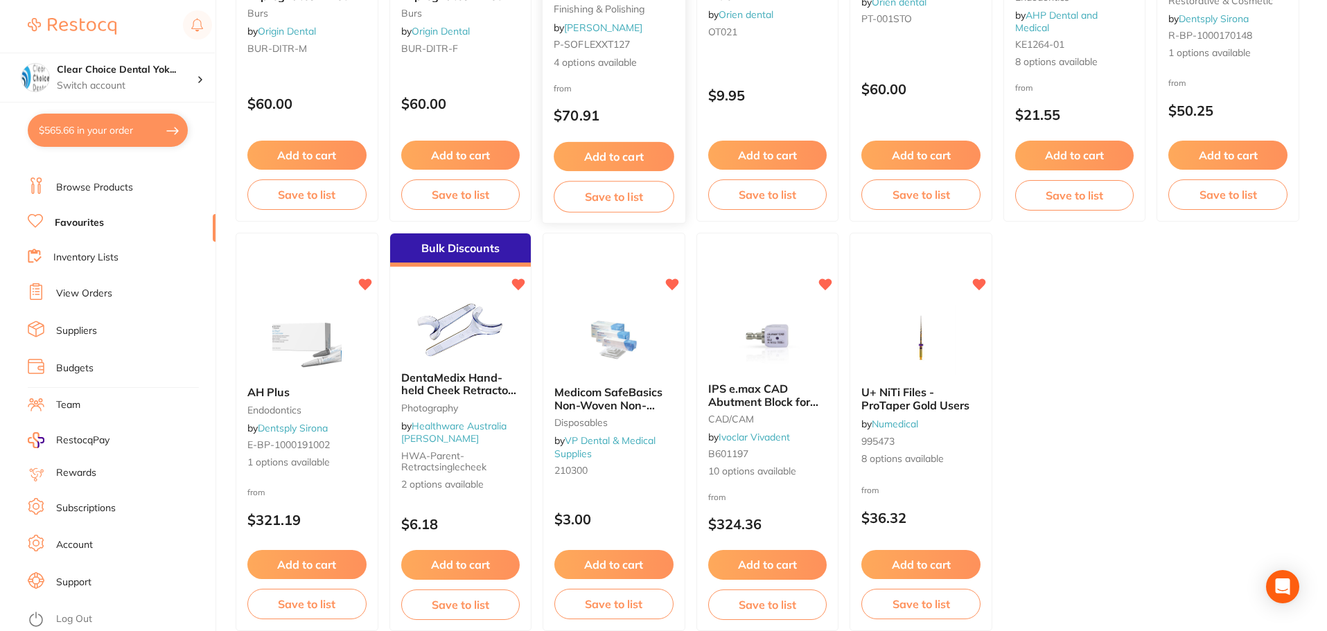
scroll to position [2868, 0]
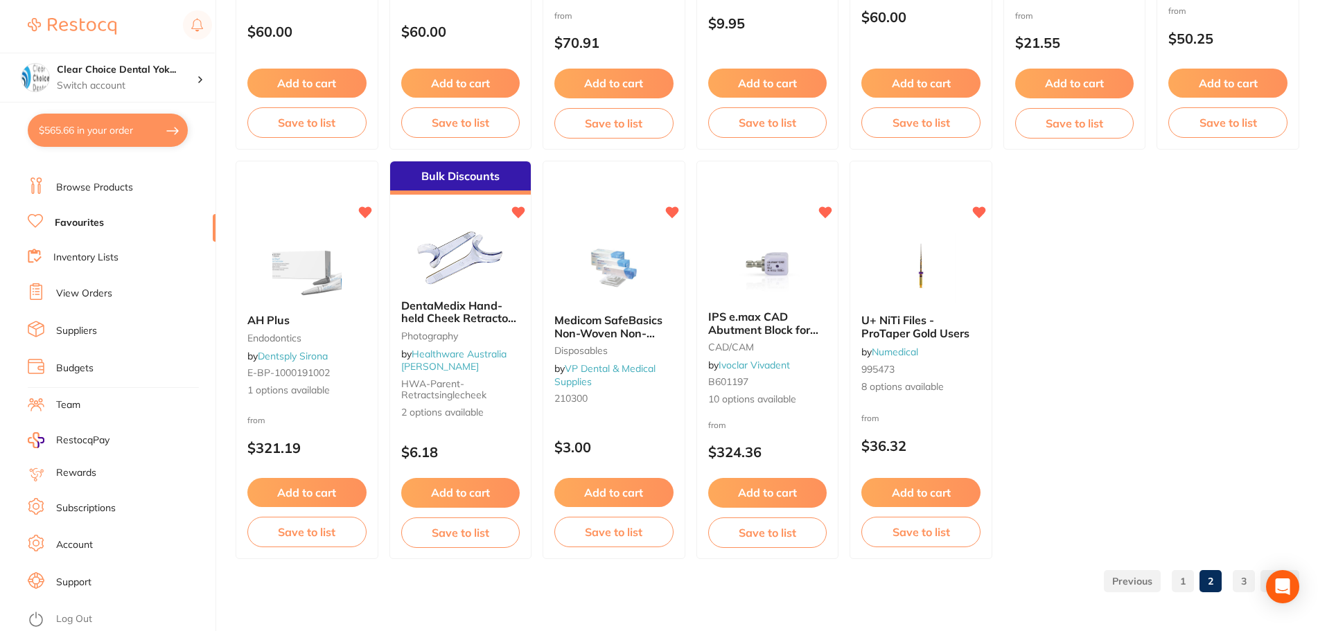
click at [1243, 583] on link "3" at bounding box center [1244, 582] width 22 height 28
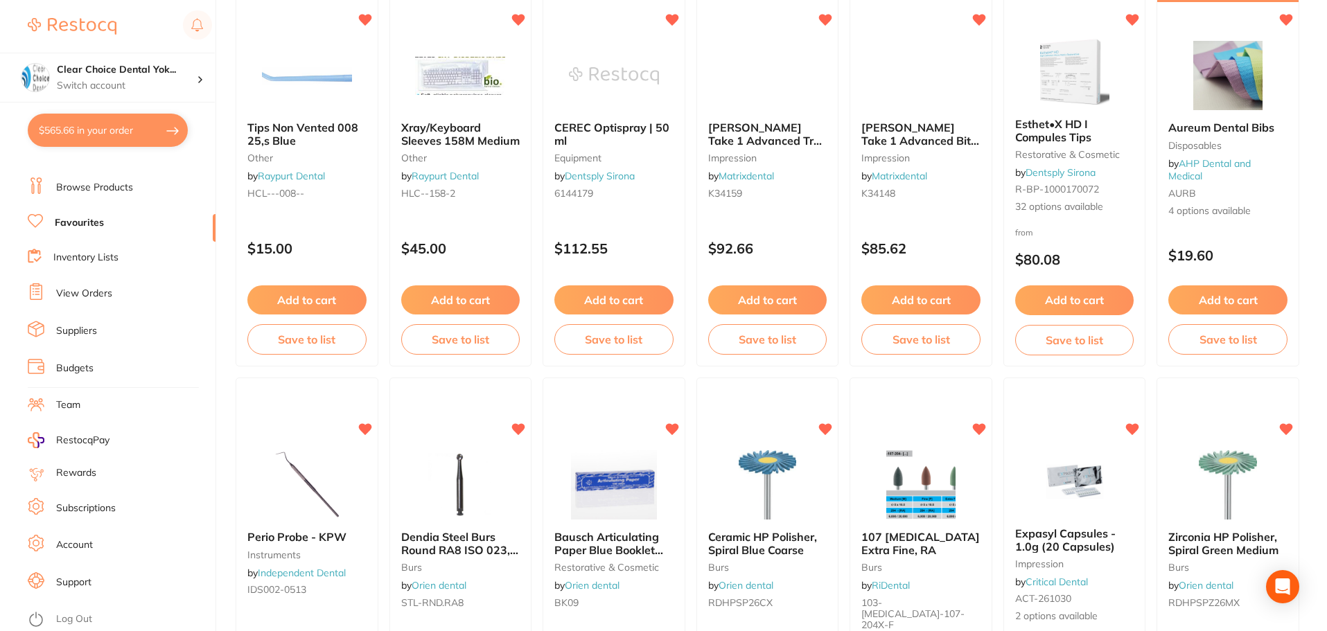
scroll to position [1211, 0]
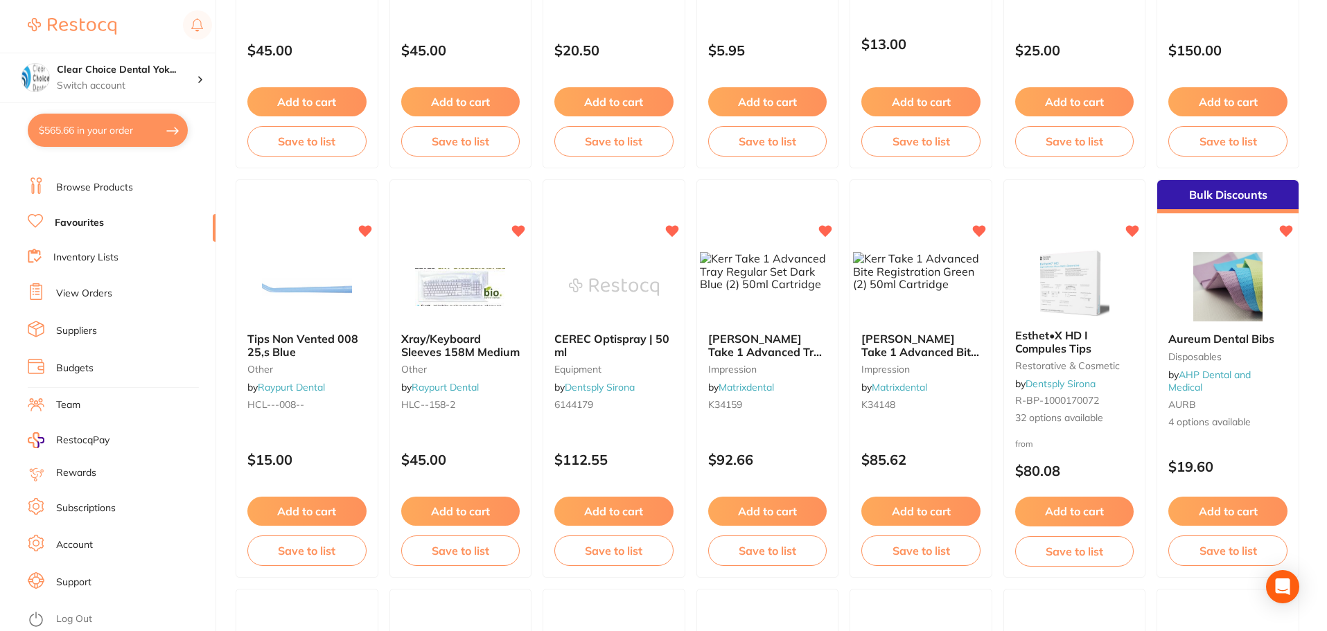
click at [121, 132] on button "$565.66 in your order" at bounding box center [108, 130] width 160 height 33
checkbox input "true"
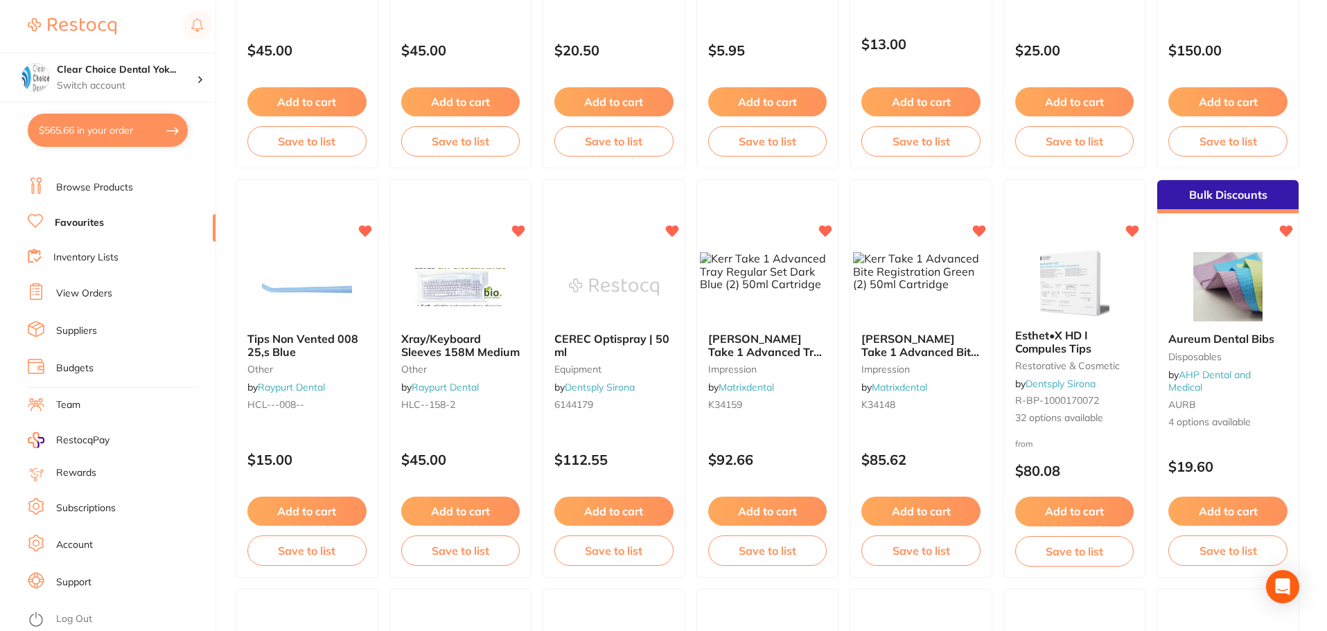
checkbox input "true"
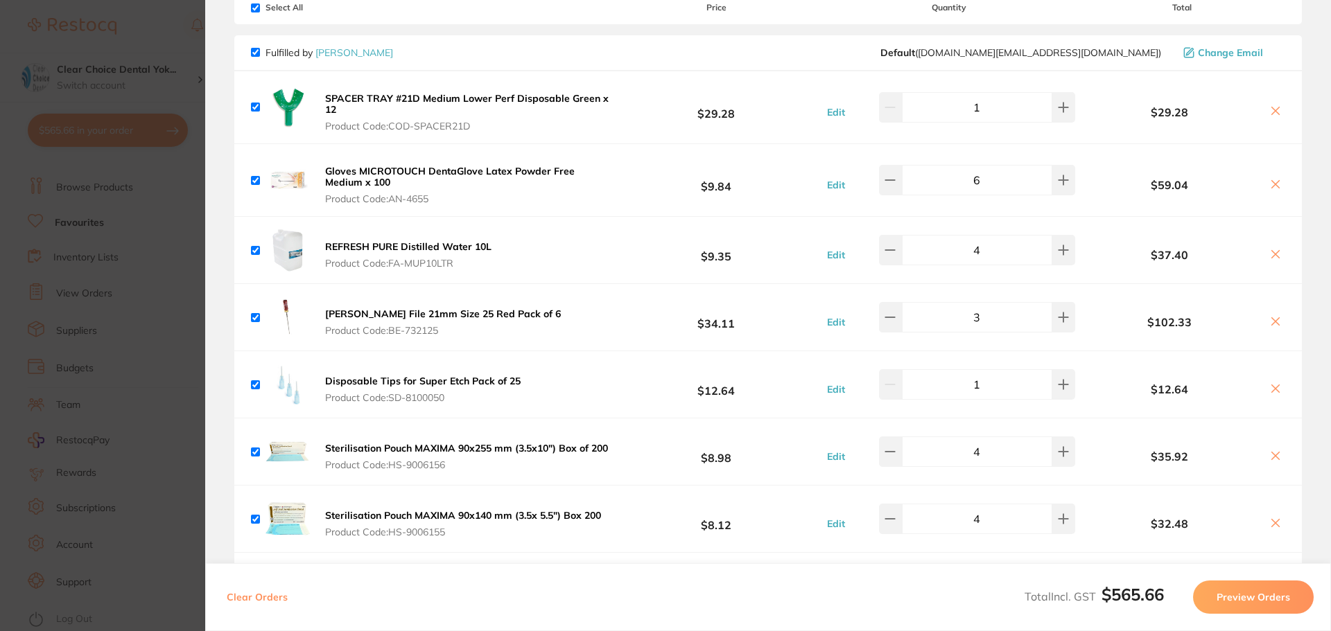
scroll to position [169, 0]
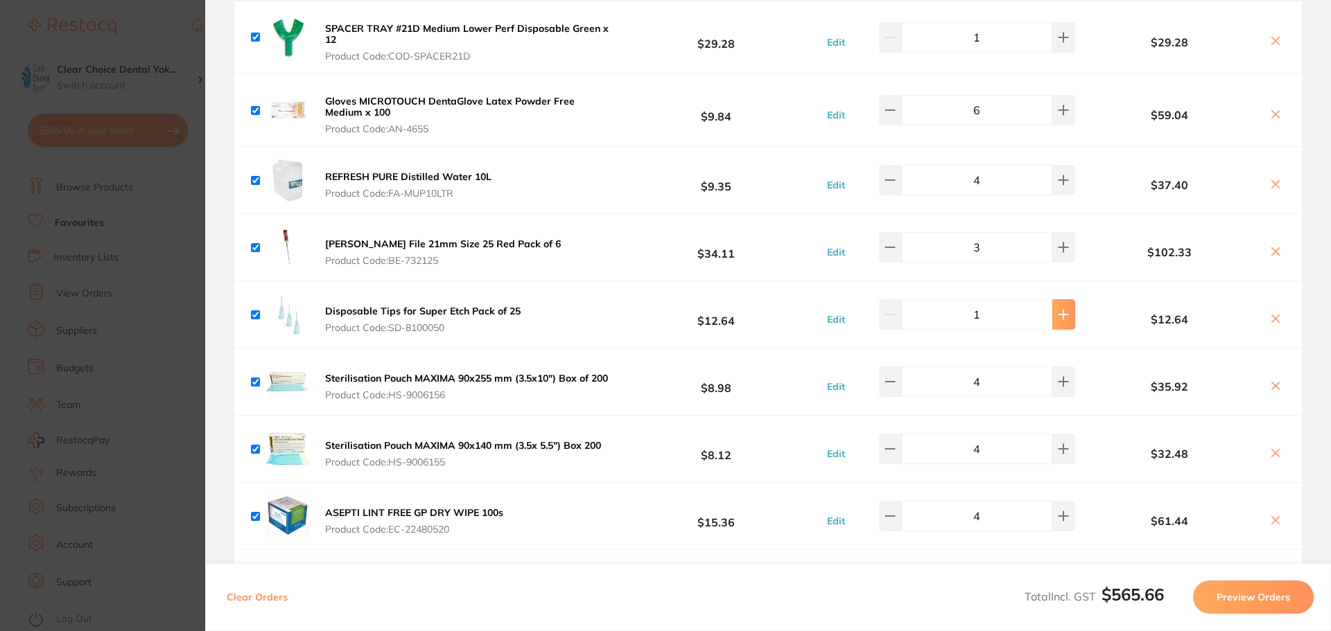
click at [1057, 313] on icon at bounding box center [1062, 314] width 11 height 11
type input "2"
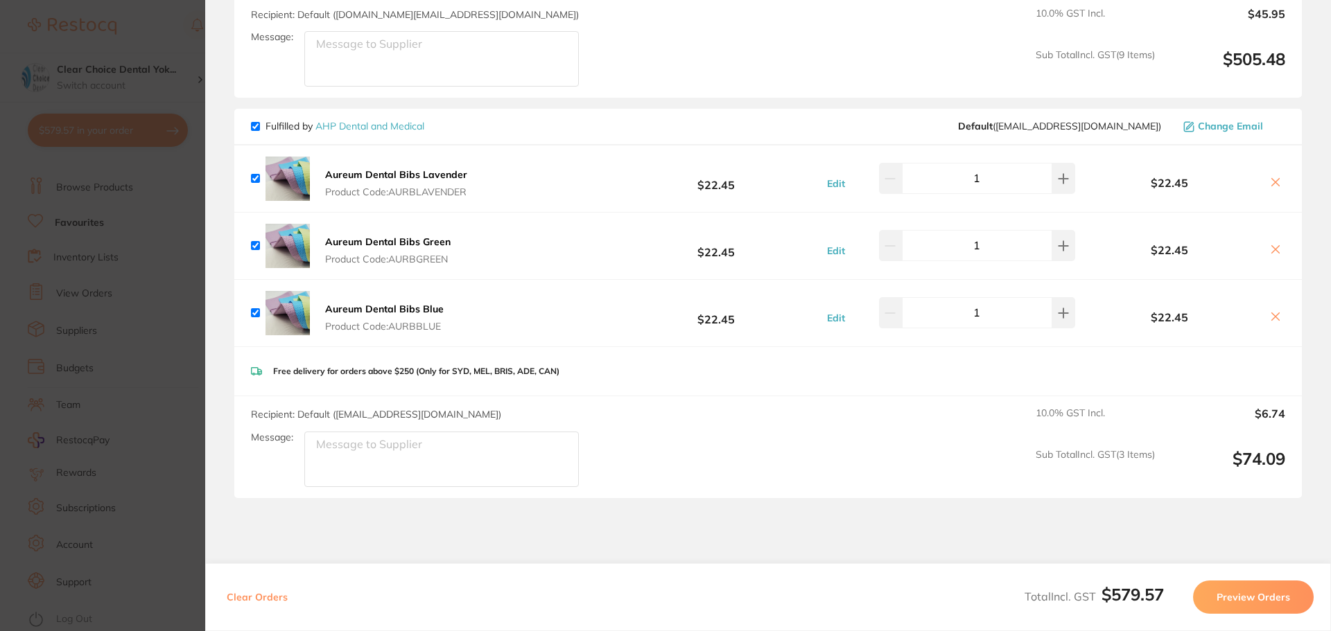
scroll to position [931, 0]
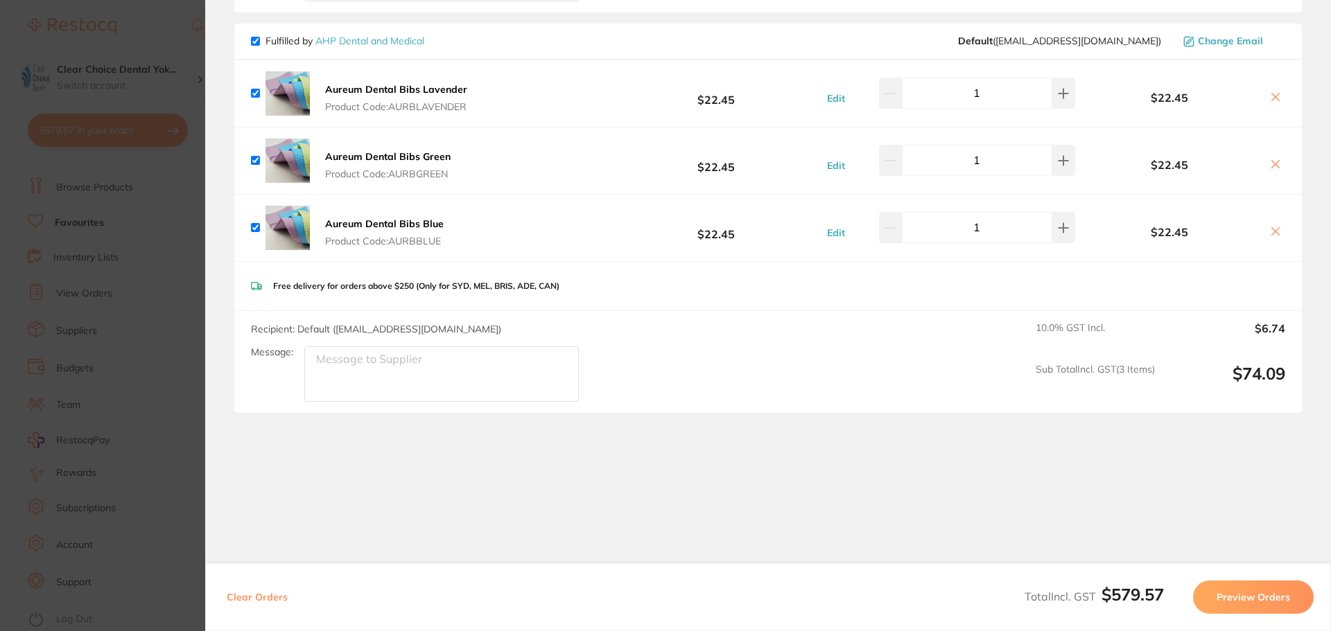
click at [1263, 600] on button "Preview Orders" at bounding box center [1253, 597] width 121 height 33
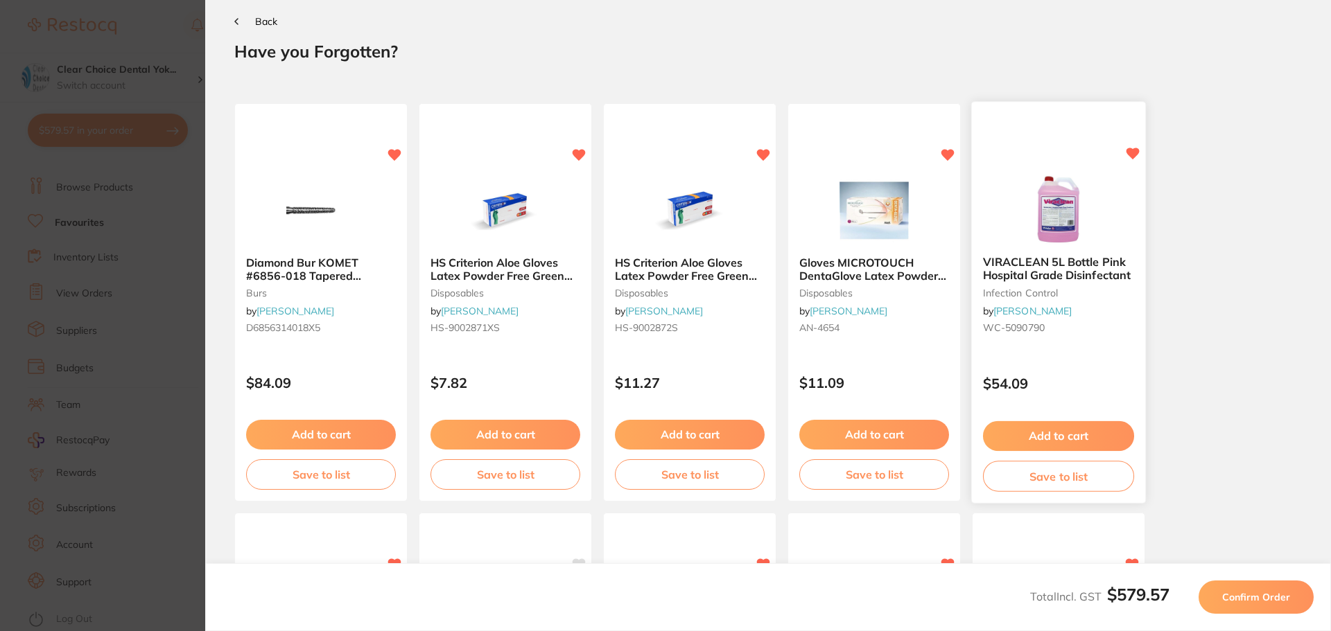
scroll to position [0, 0]
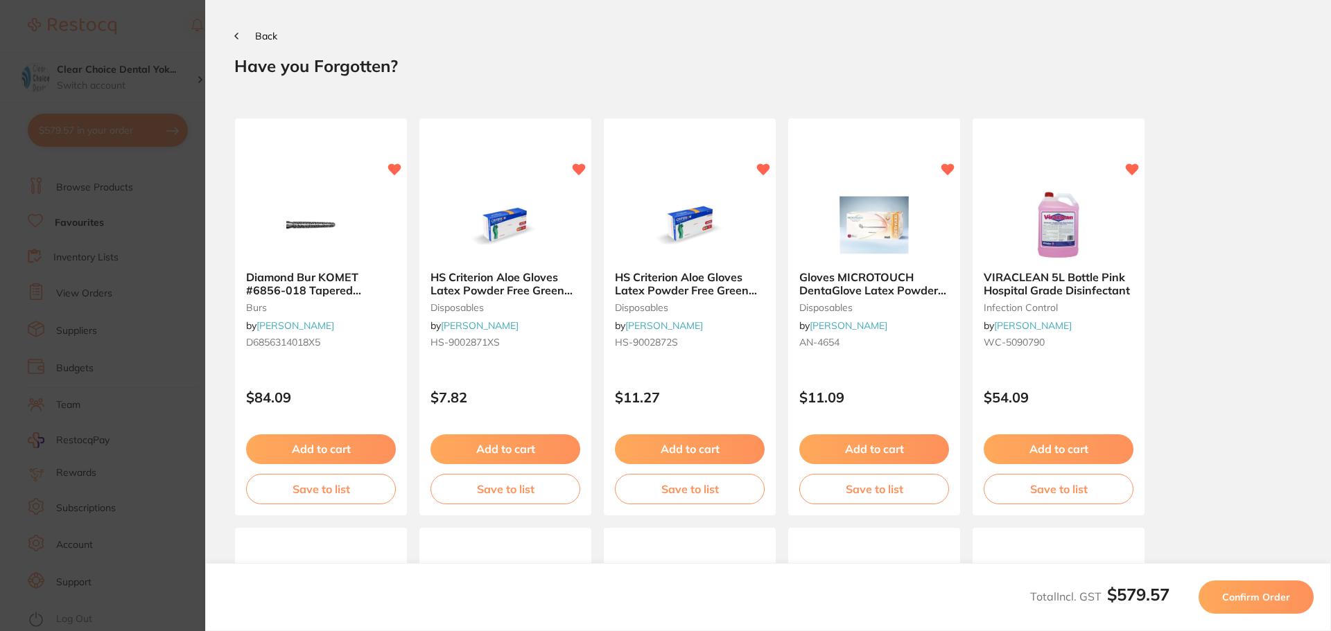
click at [1250, 599] on span "Confirm Order" at bounding box center [1256, 597] width 68 height 12
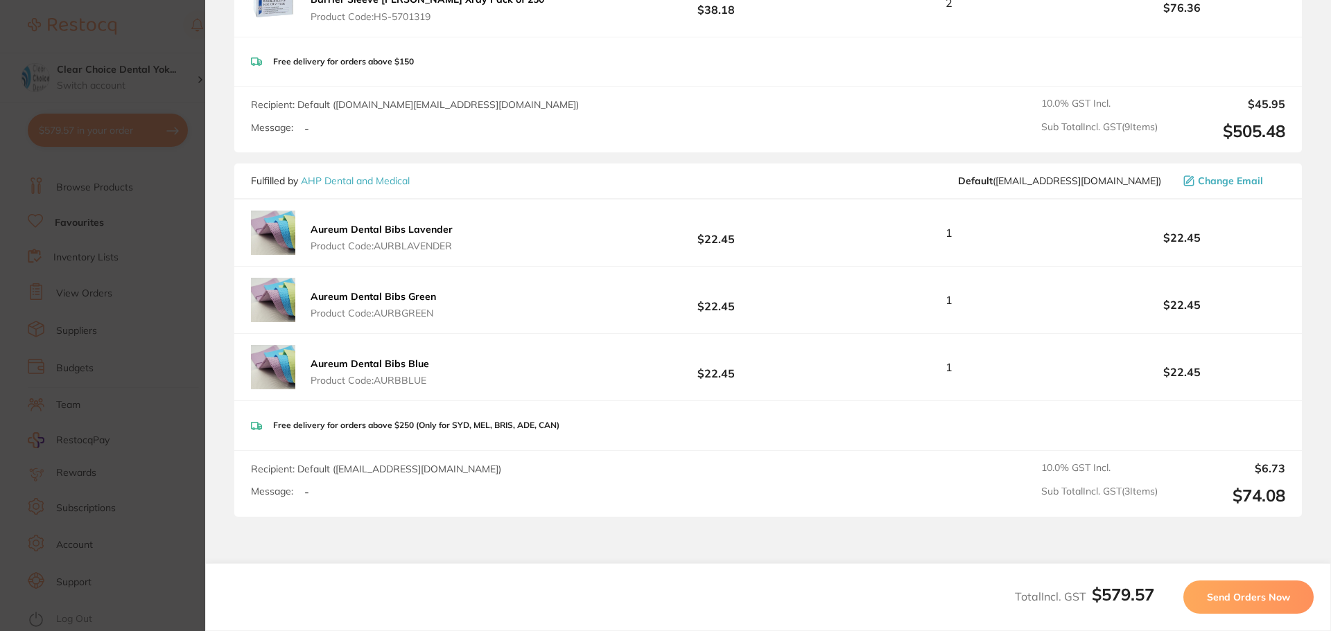
scroll to position [964, 0]
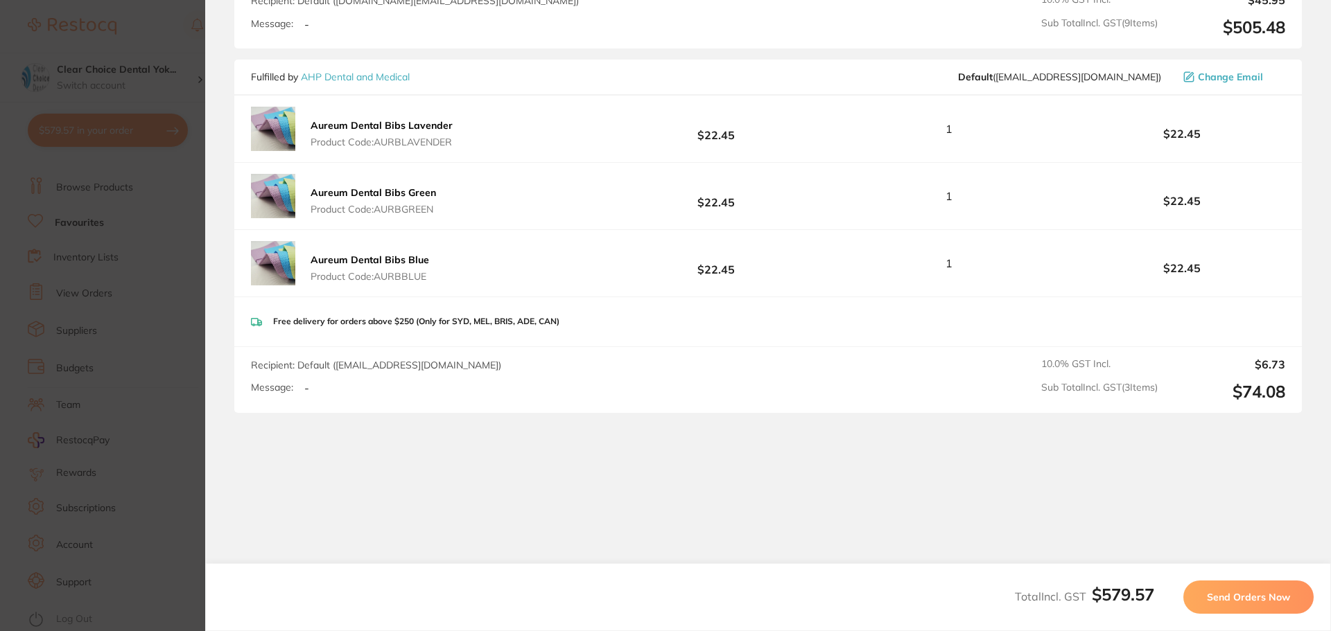
click at [1251, 599] on span "Send Orders Now" at bounding box center [1247, 597] width 83 height 12
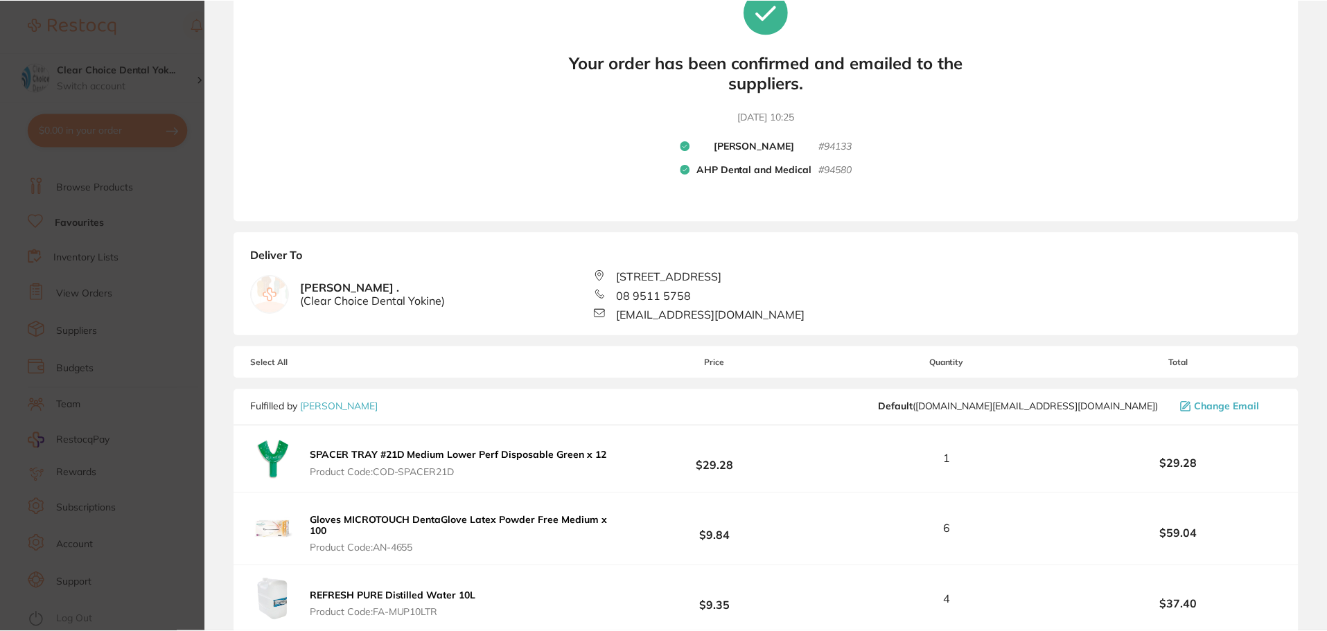
scroll to position [0, 0]
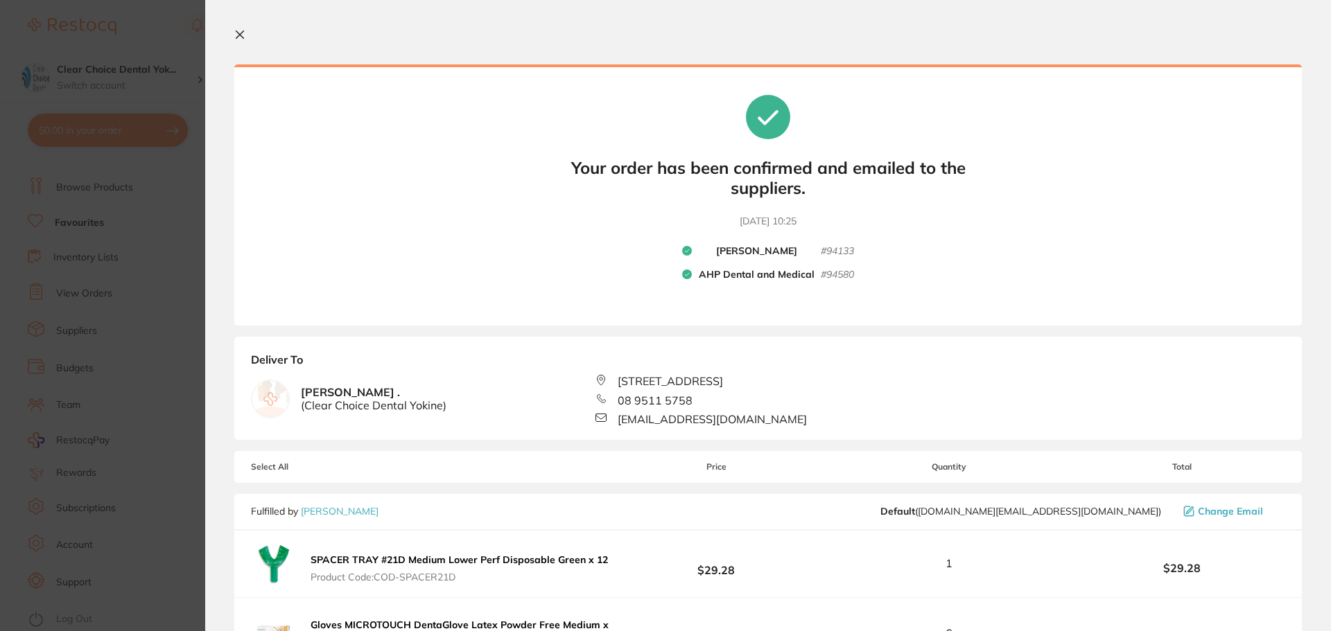
click at [239, 35] on icon at bounding box center [240, 35] width 8 height 8
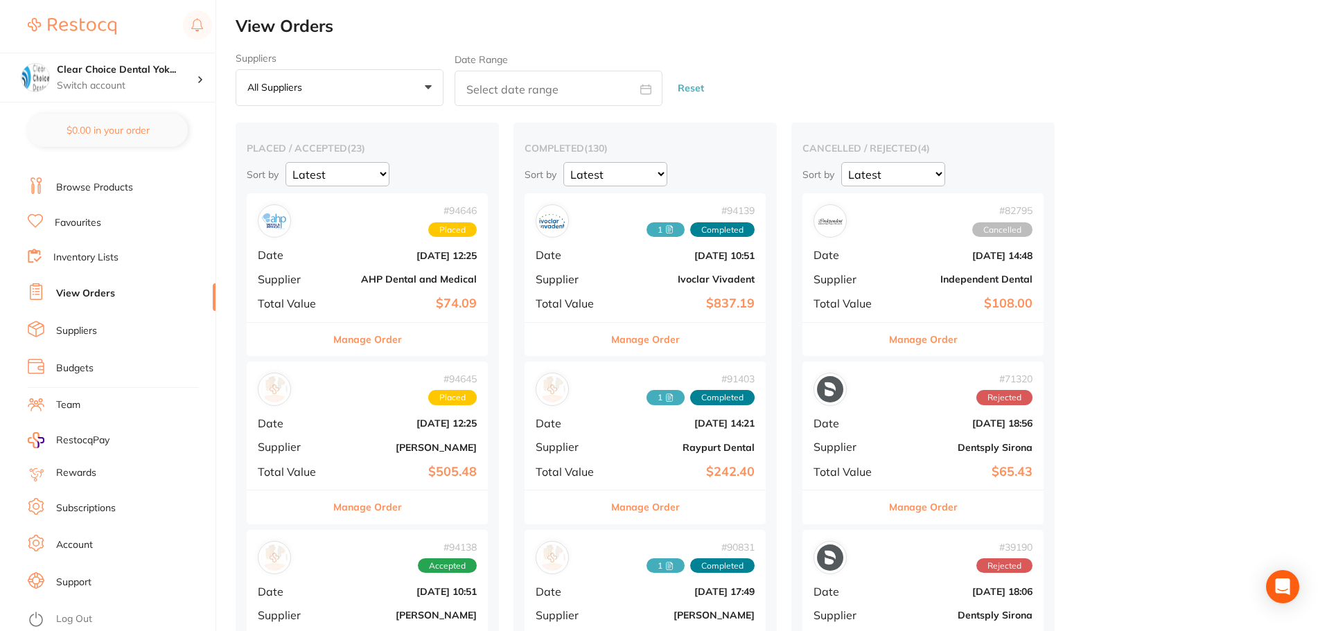
click at [96, 189] on link "Browse Products" at bounding box center [94, 188] width 77 height 14
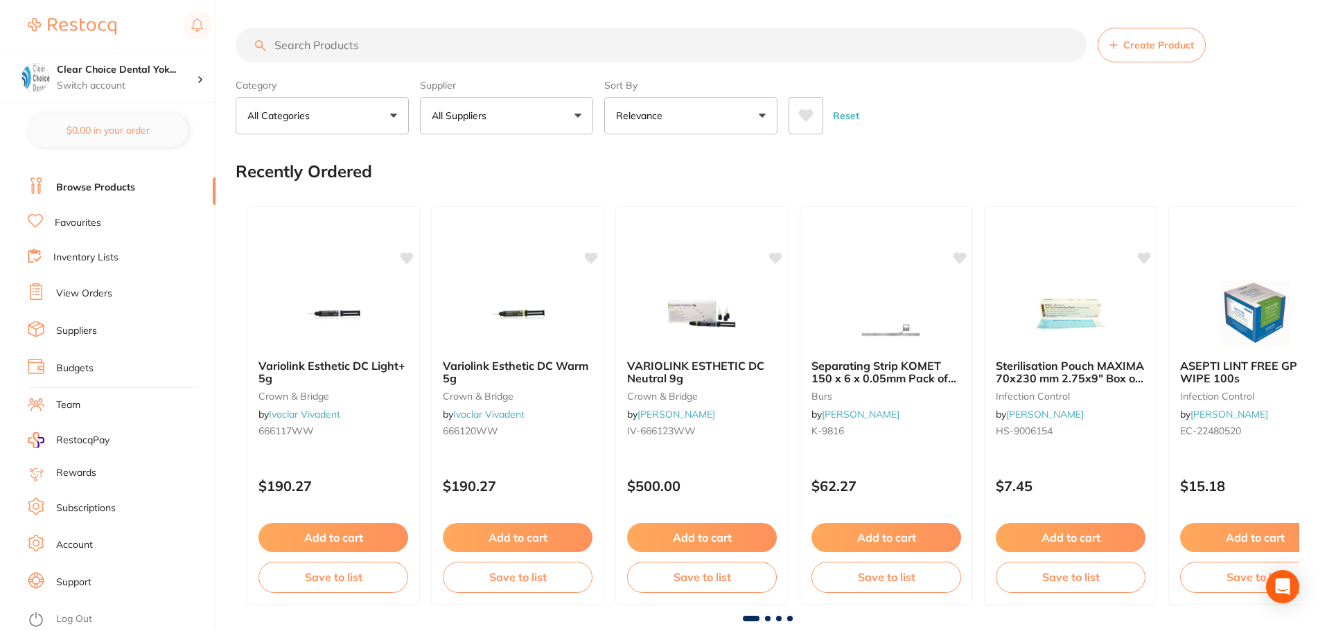
click at [85, 217] on link "Favourites" at bounding box center [78, 223] width 46 height 14
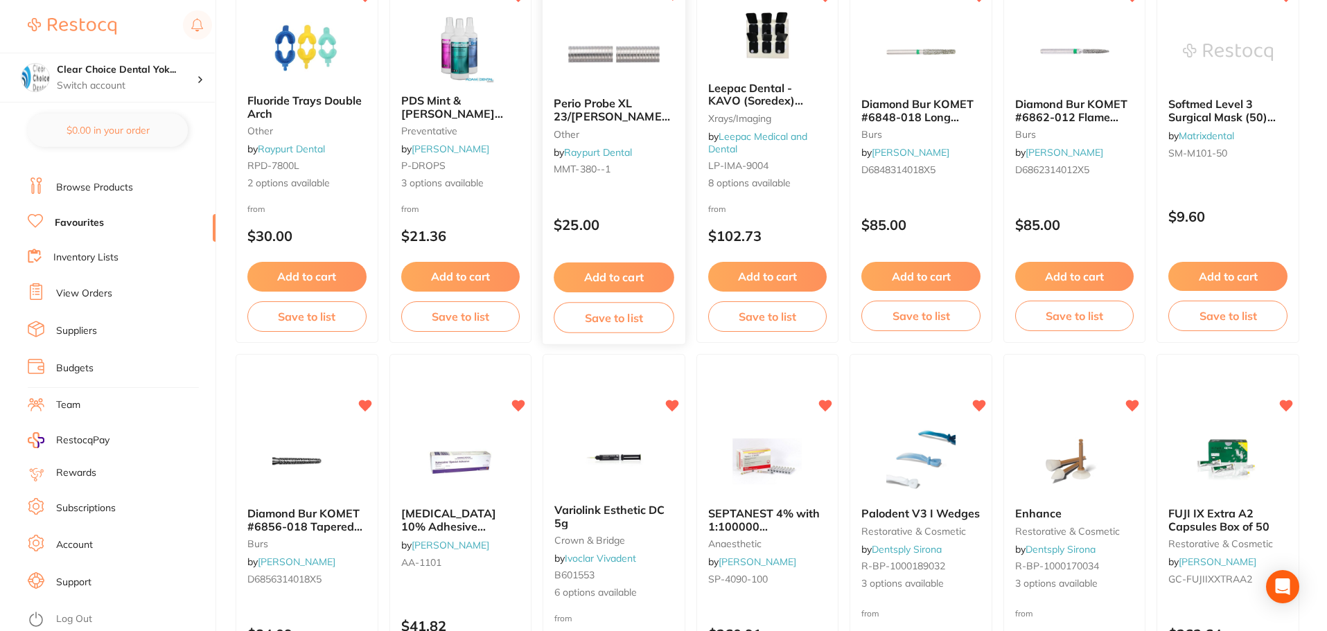
scroll to position [1039, 0]
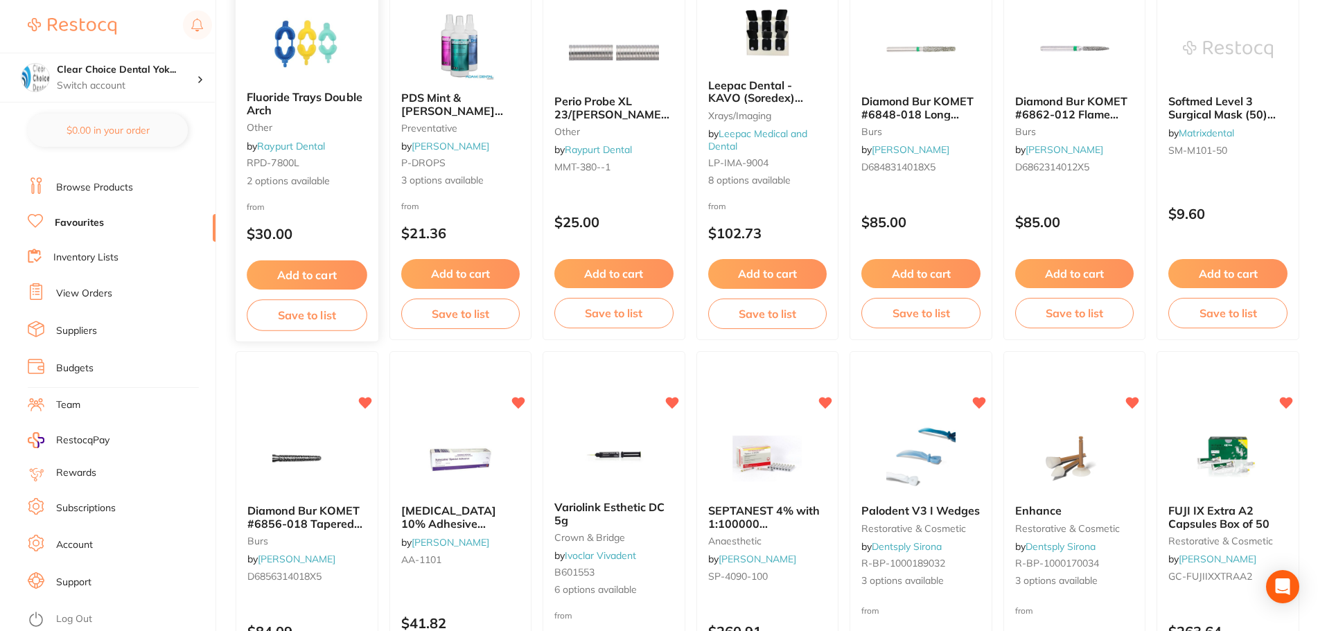
click at [310, 277] on button "Add to cart" at bounding box center [307, 276] width 120 height 30
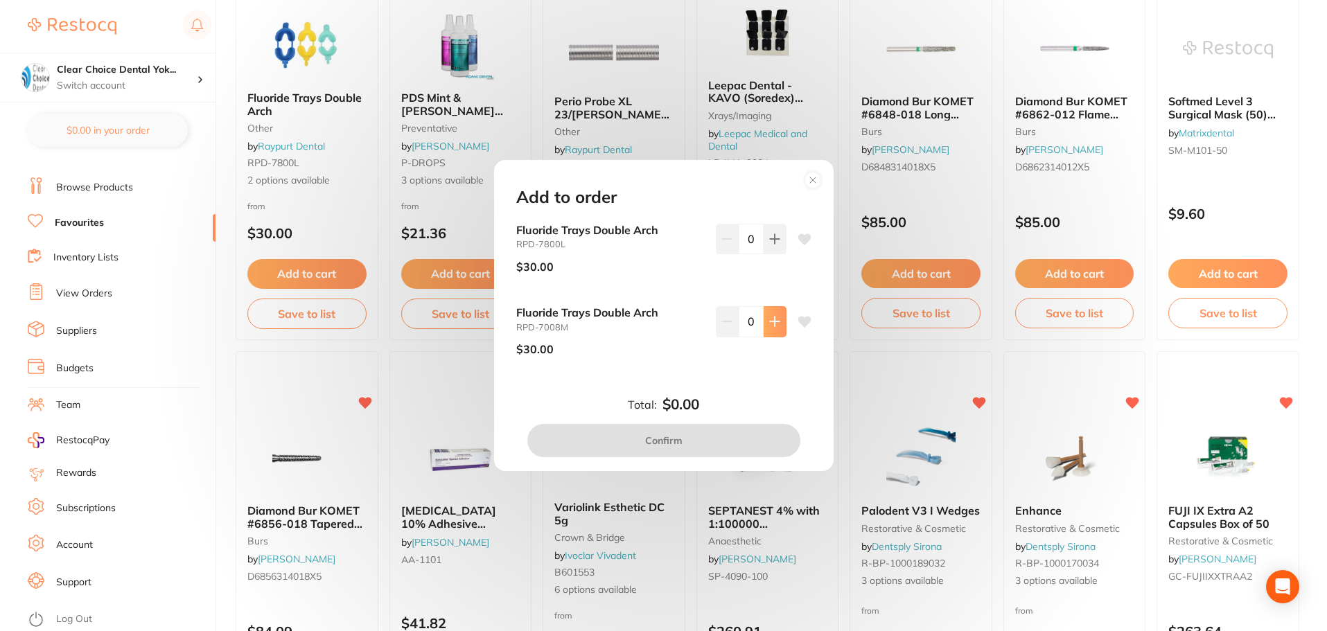
click at [773, 321] on icon at bounding box center [774, 321] width 11 height 11
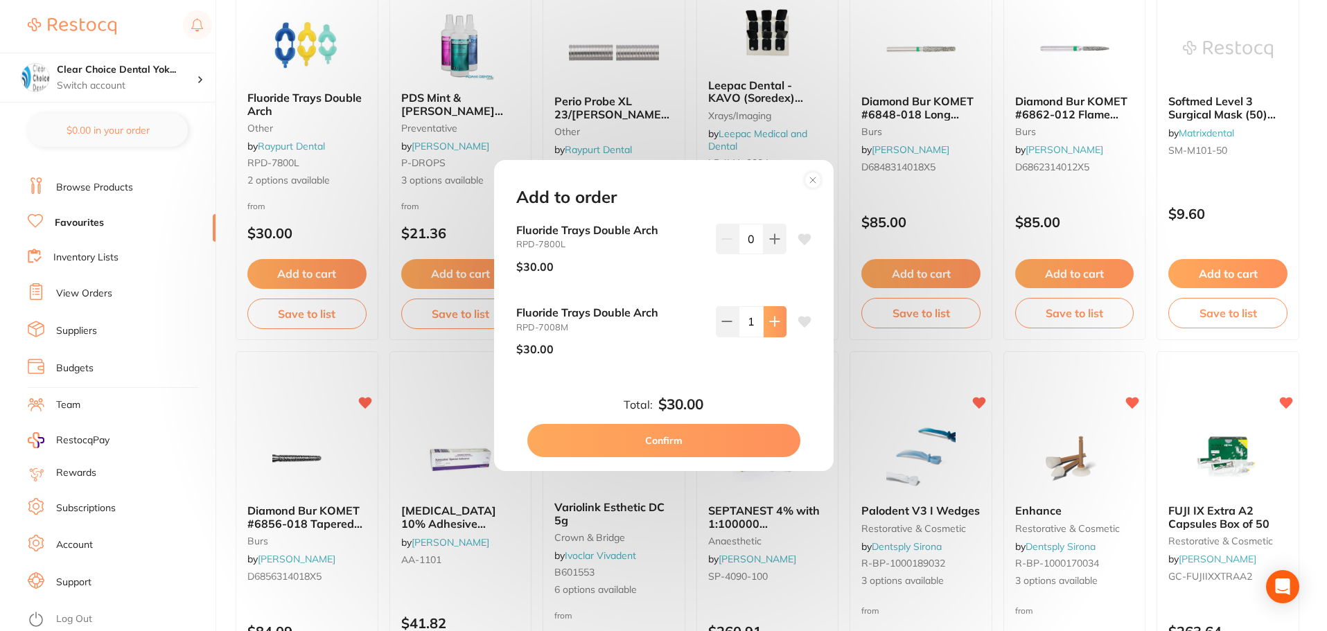
click at [773, 321] on icon at bounding box center [774, 321] width 11 height 11
type input "4"
click at [730, 437] on button "Confirm" at bounding box center [663, 440] width 273 height 33
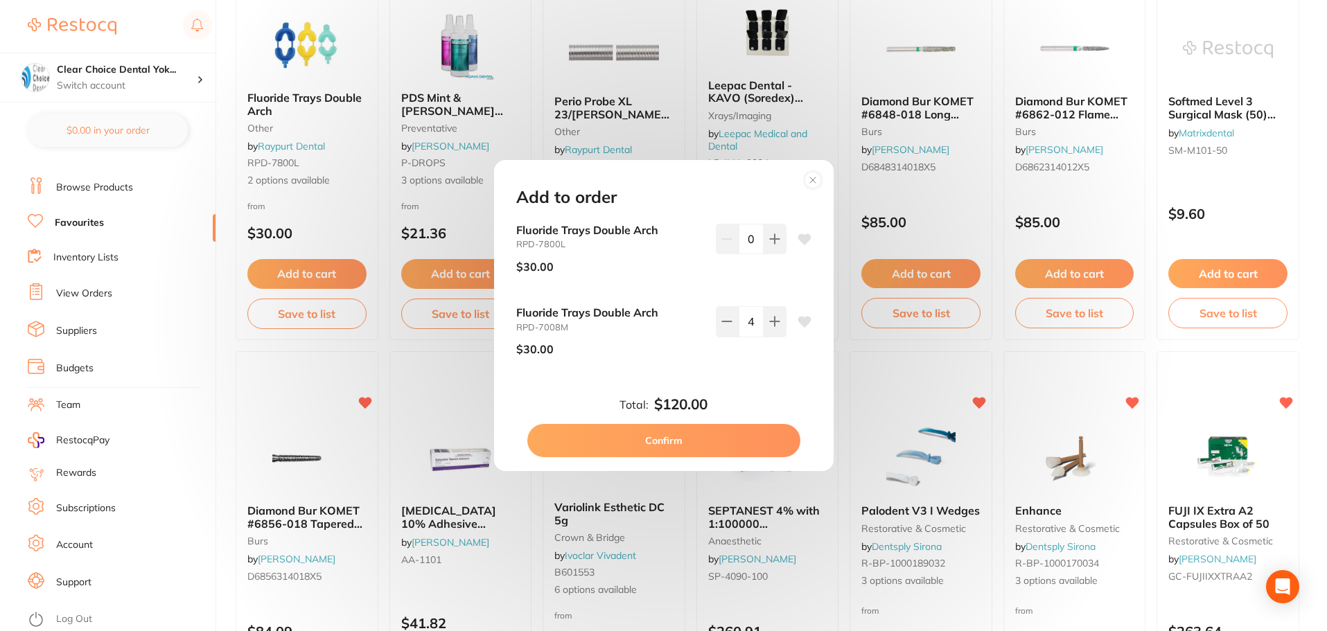
checkbox input "false"
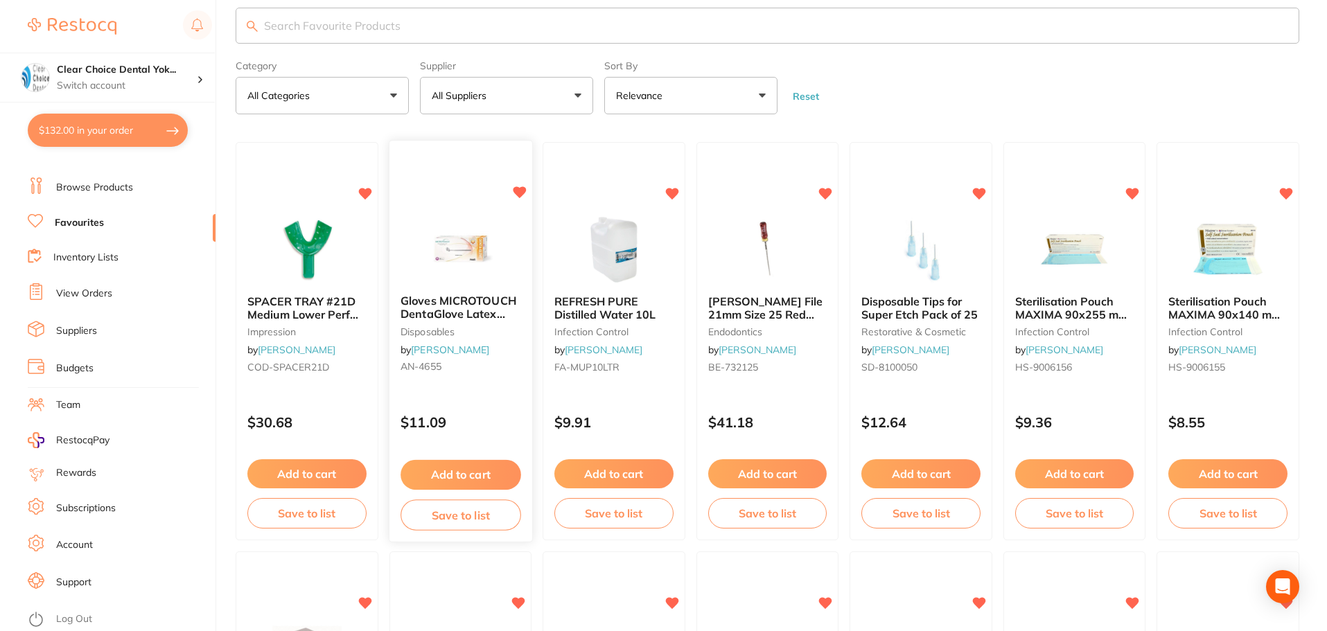
scroll to position [0, 0]
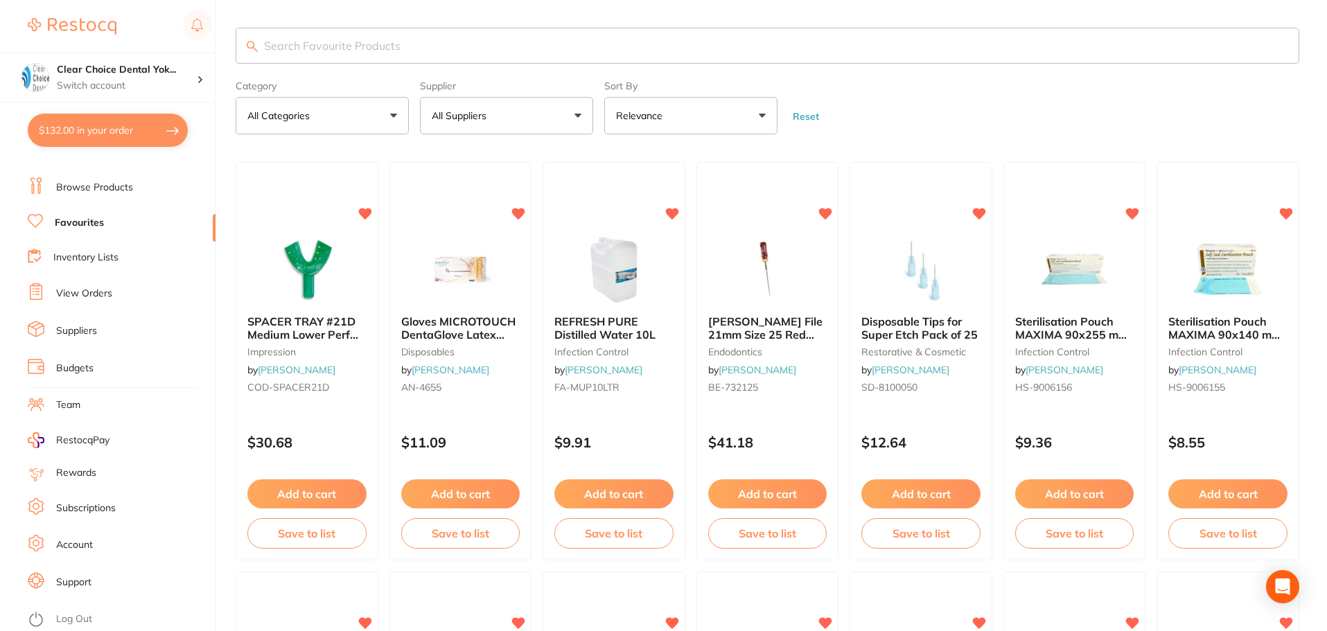
click at [118, 186] on link "Browse Products" at bounding box center [94, 188] width 77 height 14
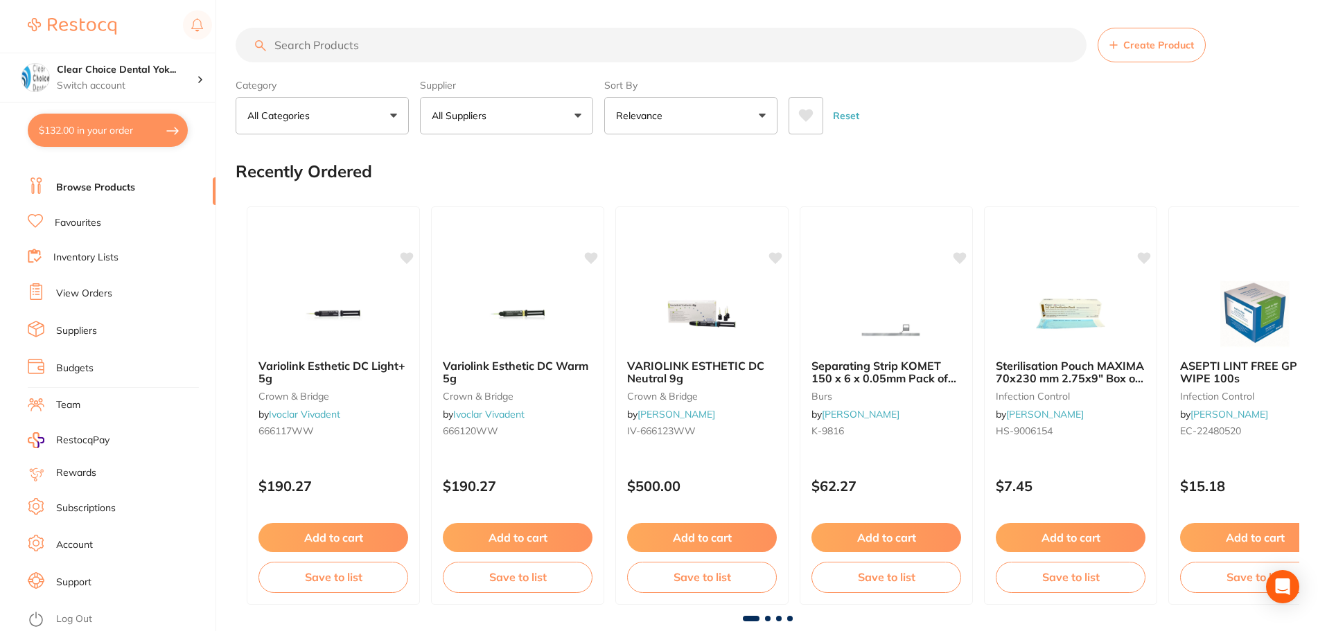
click at [308, 49] on input "search" at bounding box center [661, 45] width 851 height 35
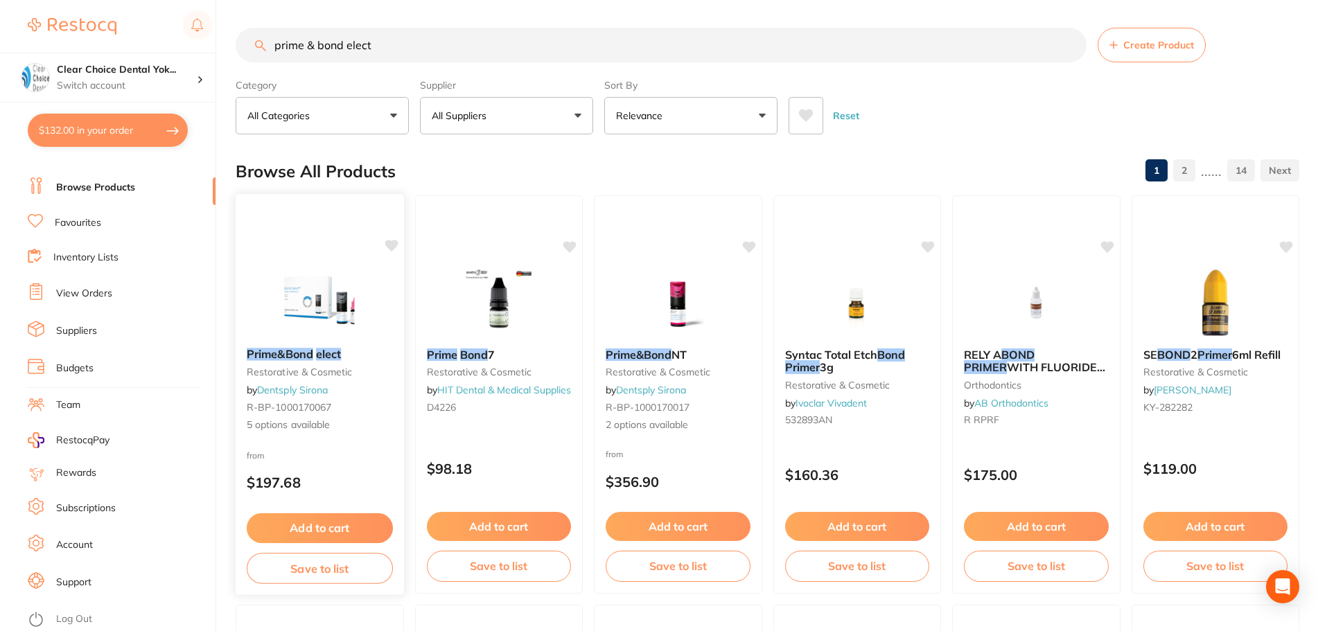
type input "prime & bond elect"
click at [310, 374] on small "restorative & cosmetic" at bounding box center [320, 372] width 146 height 11
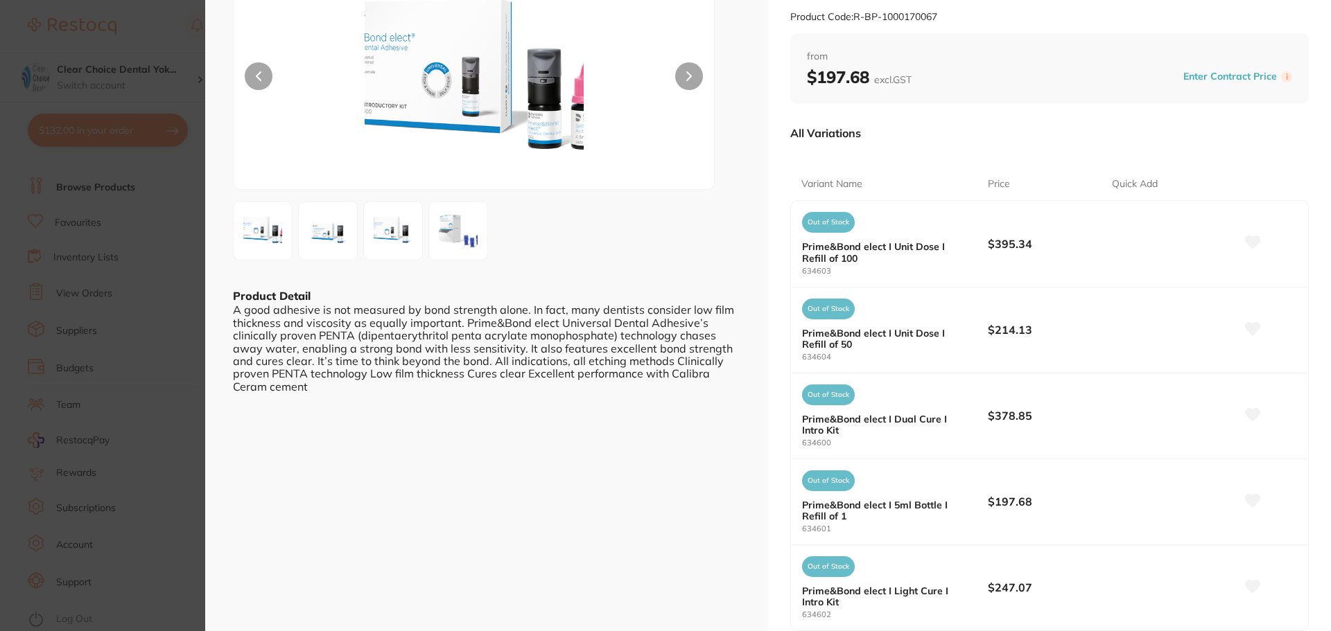
scroll to position [139, 0]
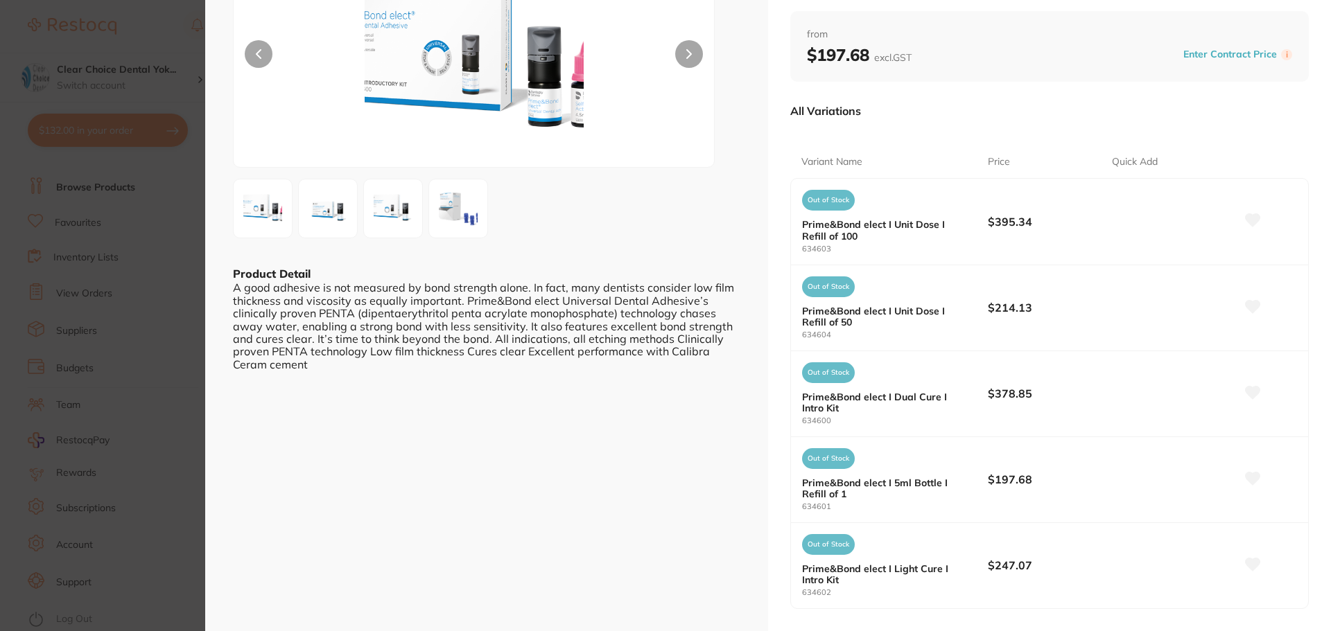
click at [322, 219] on img at bounding box center [328, 209] width 50 height 50
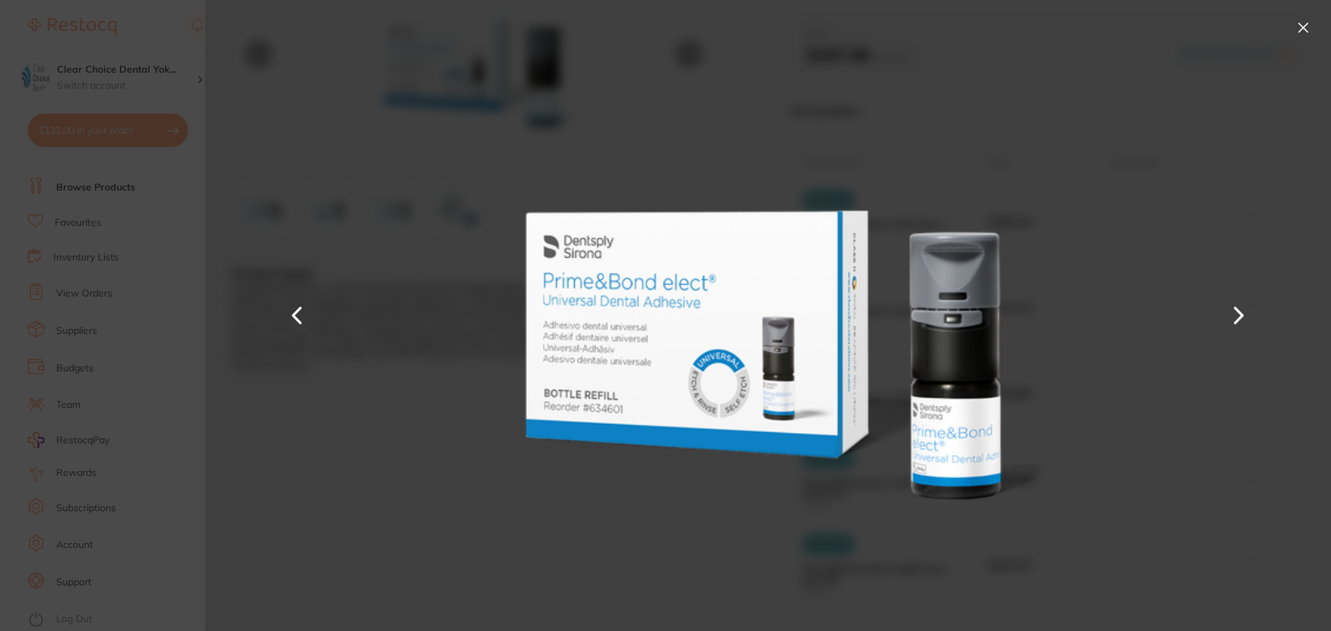
click at [1235, 315] on button at bounding box center [1238, 316] width 33 height 316
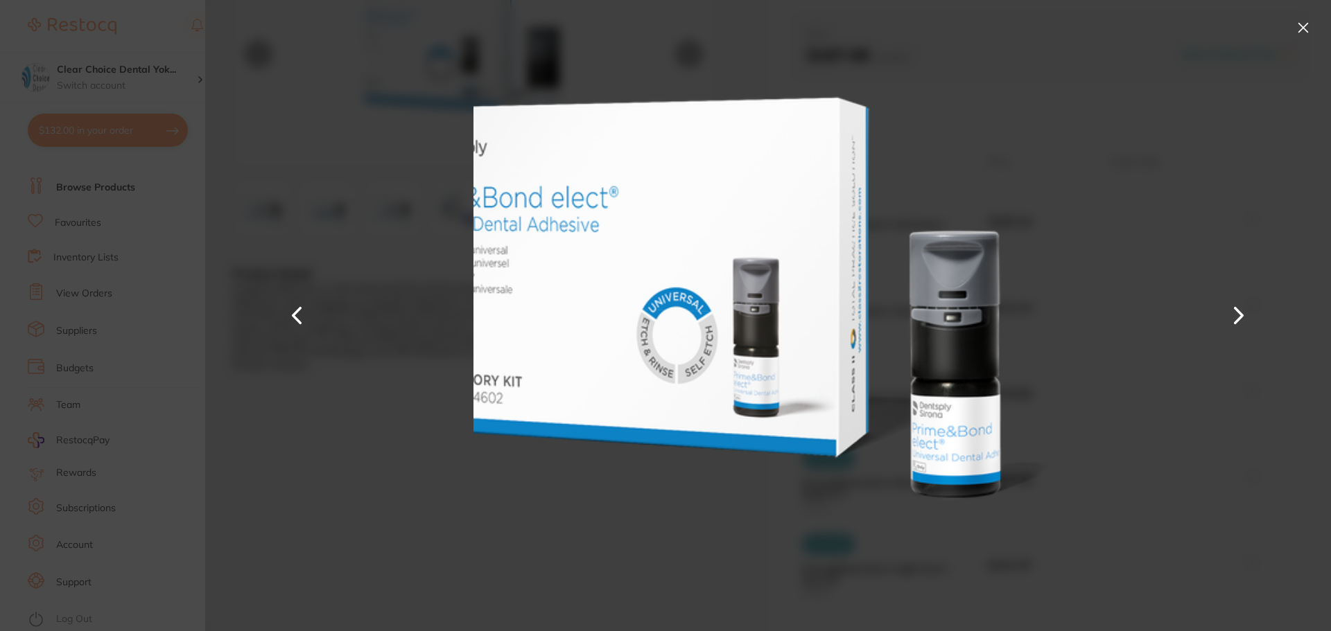
click at [1234, 309] on button at bounding box center [1238, 316] width 33 height 316
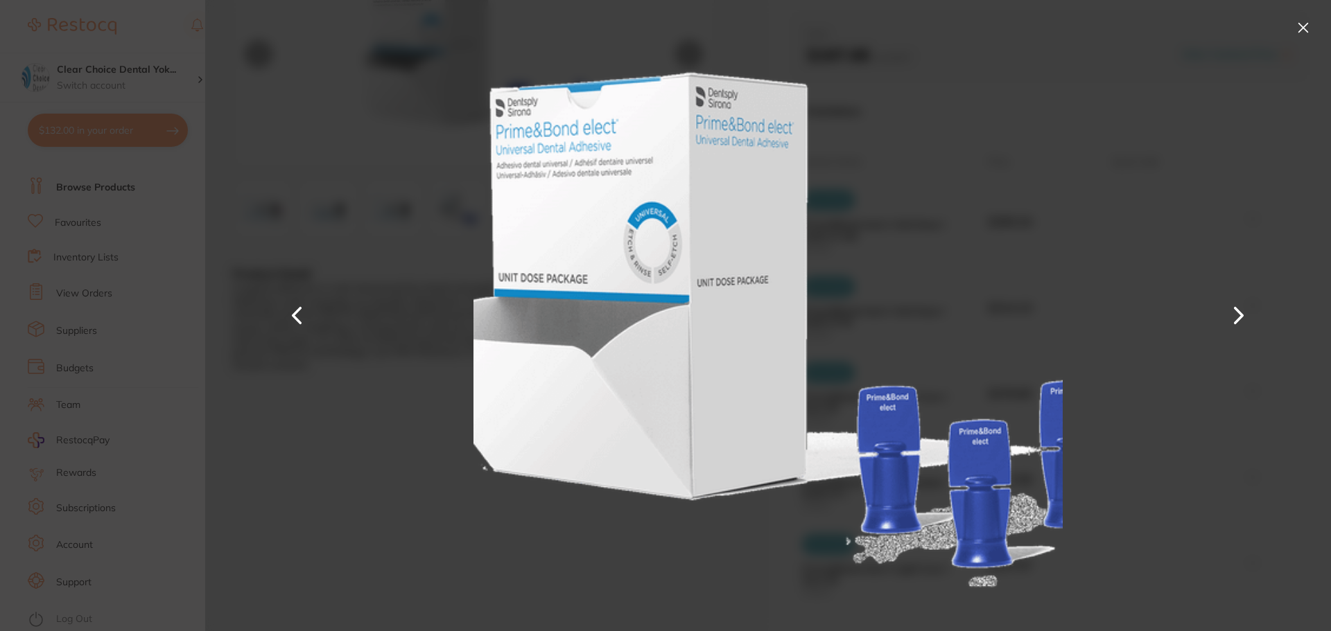
click at [1234, 309] on button at bounding box center [1238, 316] width 33 height 316
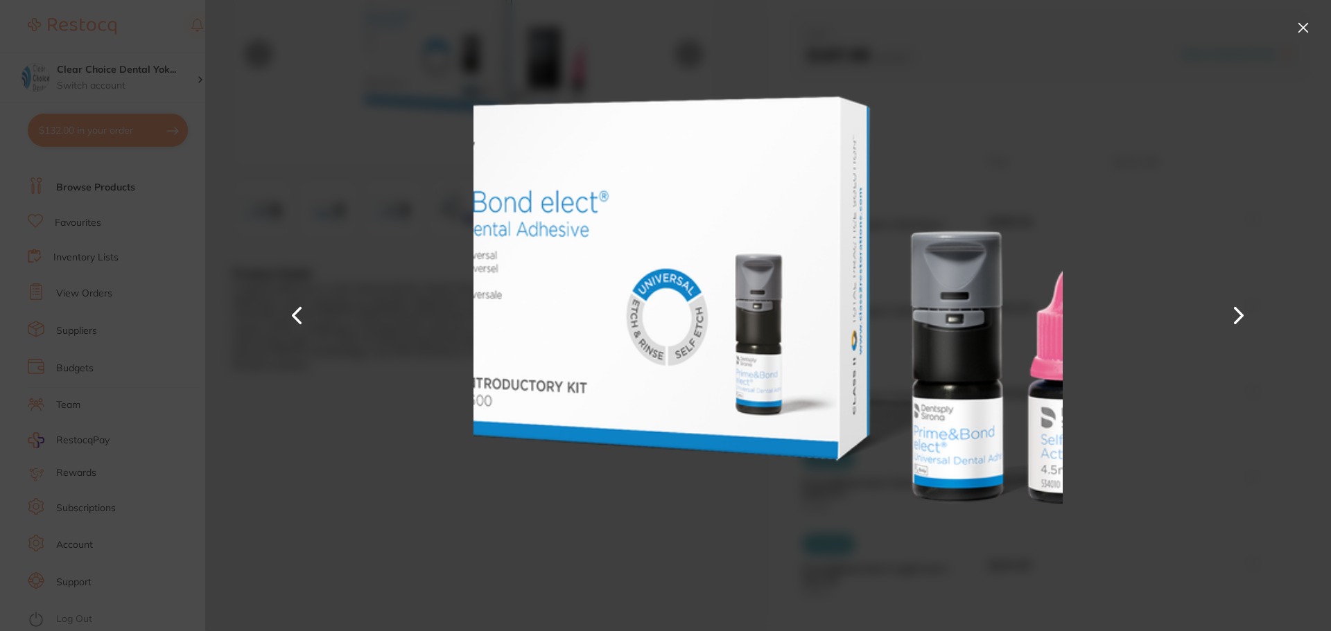
click at [1298, 33] on button at bounding box center [1303, 28] width 22 height 22
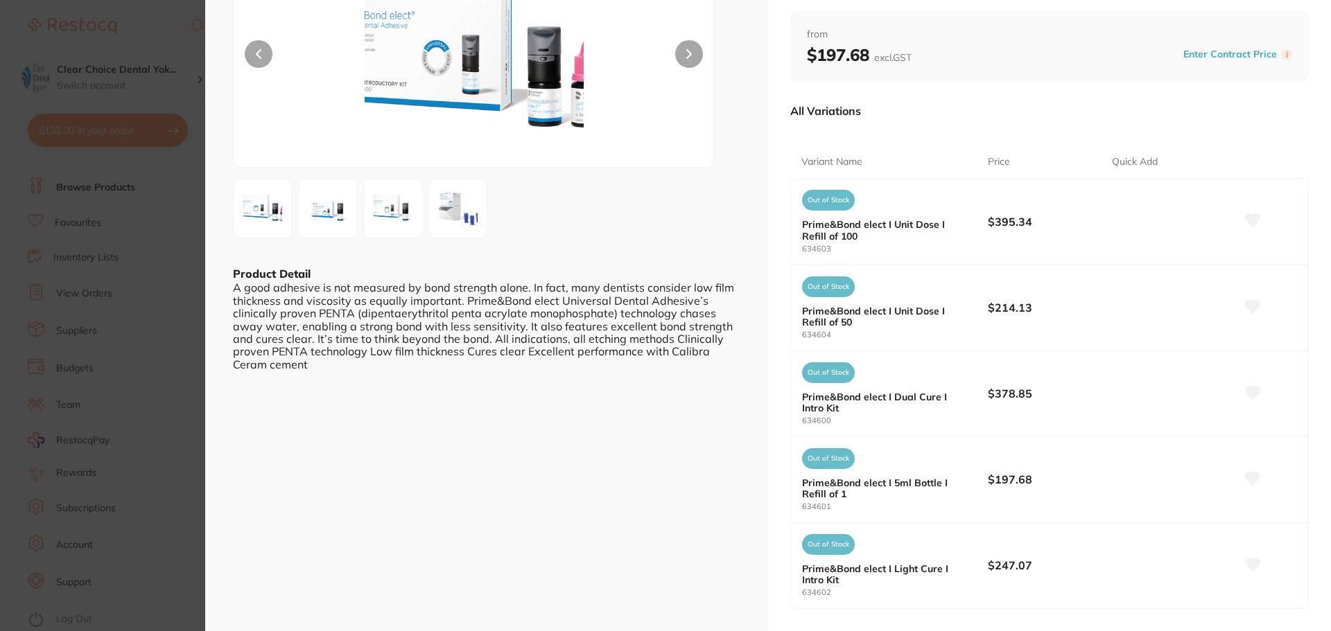
click at [1251, 301] on icon at bounding box center [1252, 306] width 15 height 12
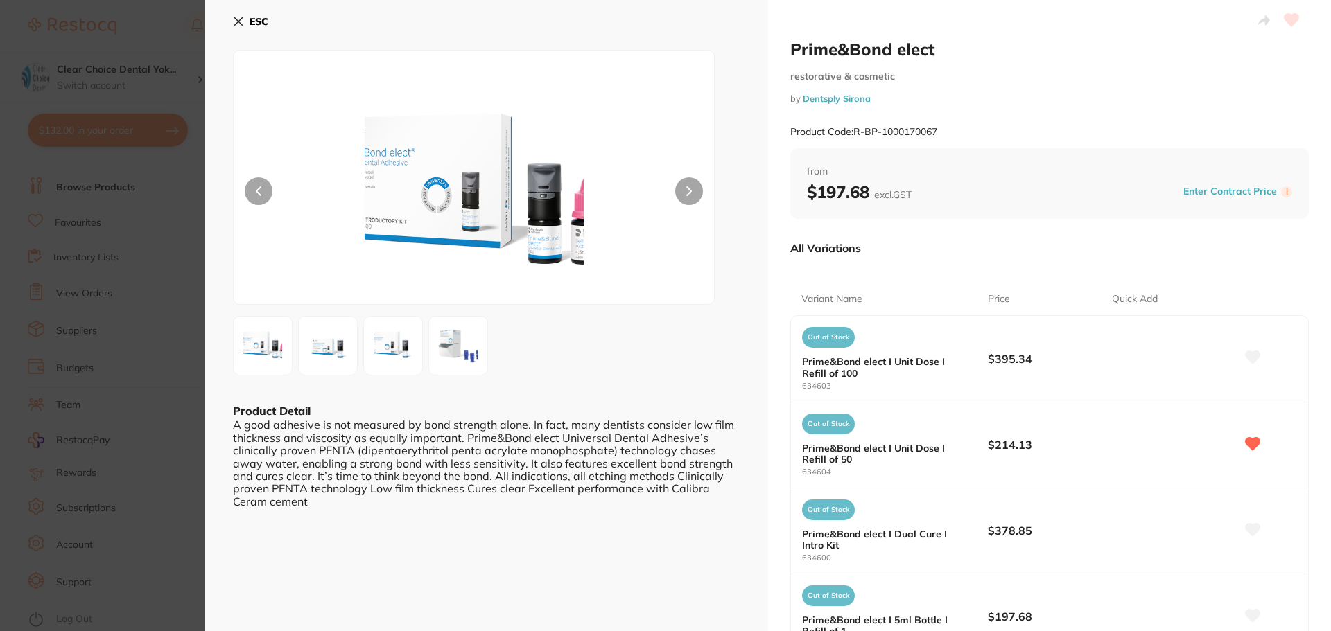
scroll to position [0, 0]
click at [238, 21] on icon at bounding box center [239, 23] width 8 height 8
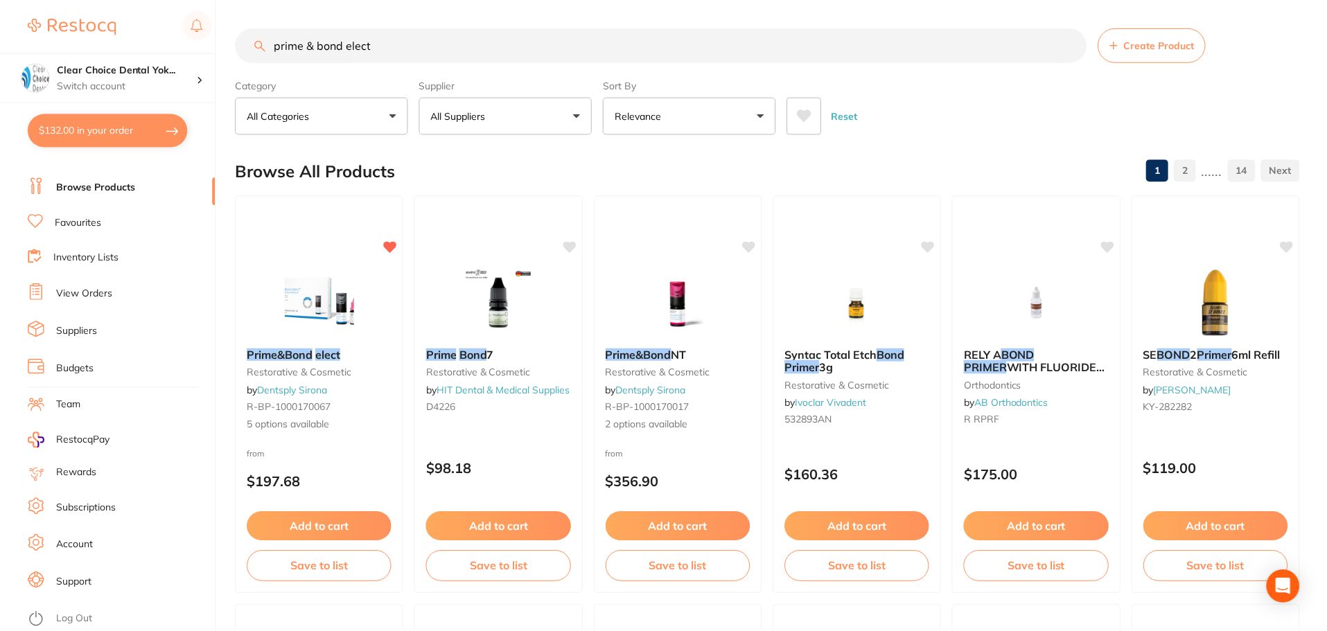
scroll to position [1, 0]
click at [1070, 48] on input "prime & bond elect" at bounding box center [661, 43] width 851 height 35
click at [1068, 37] on input "prime & bond elect" at bounding box center [661, 43] width 851 height 35
click at [1071, 47] on input "prime & bond elect" at bounding box center [661, 43] width 851 height 35
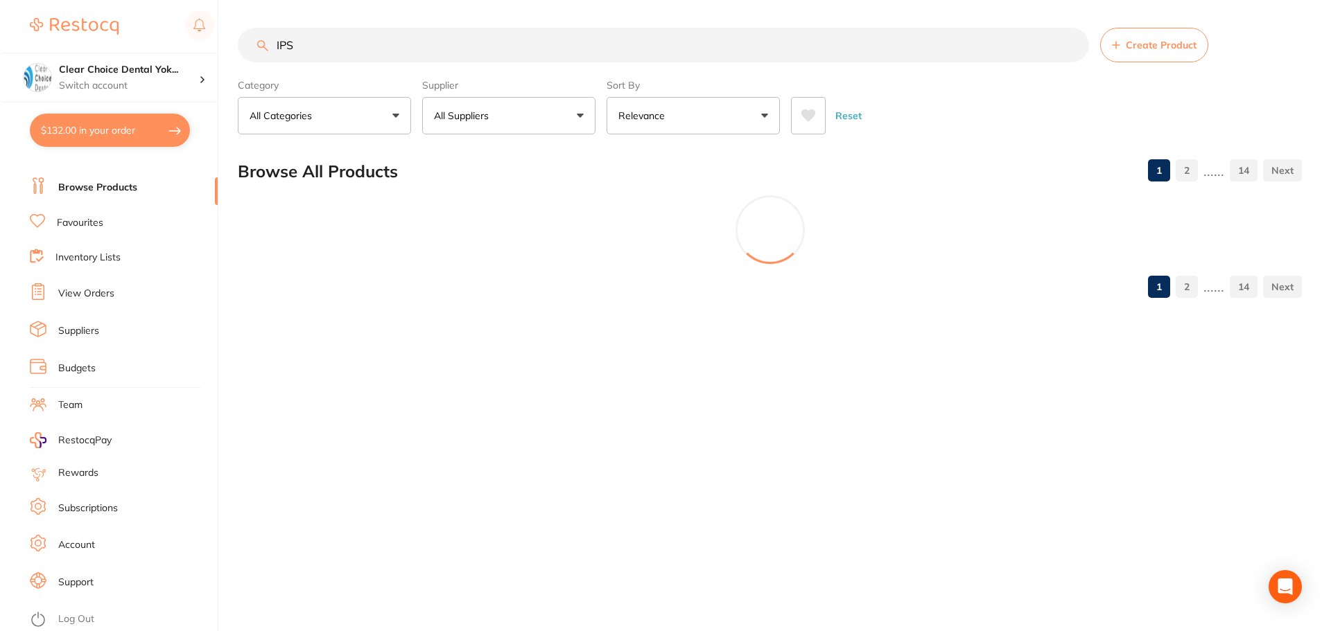
scroll to position [0, 0]
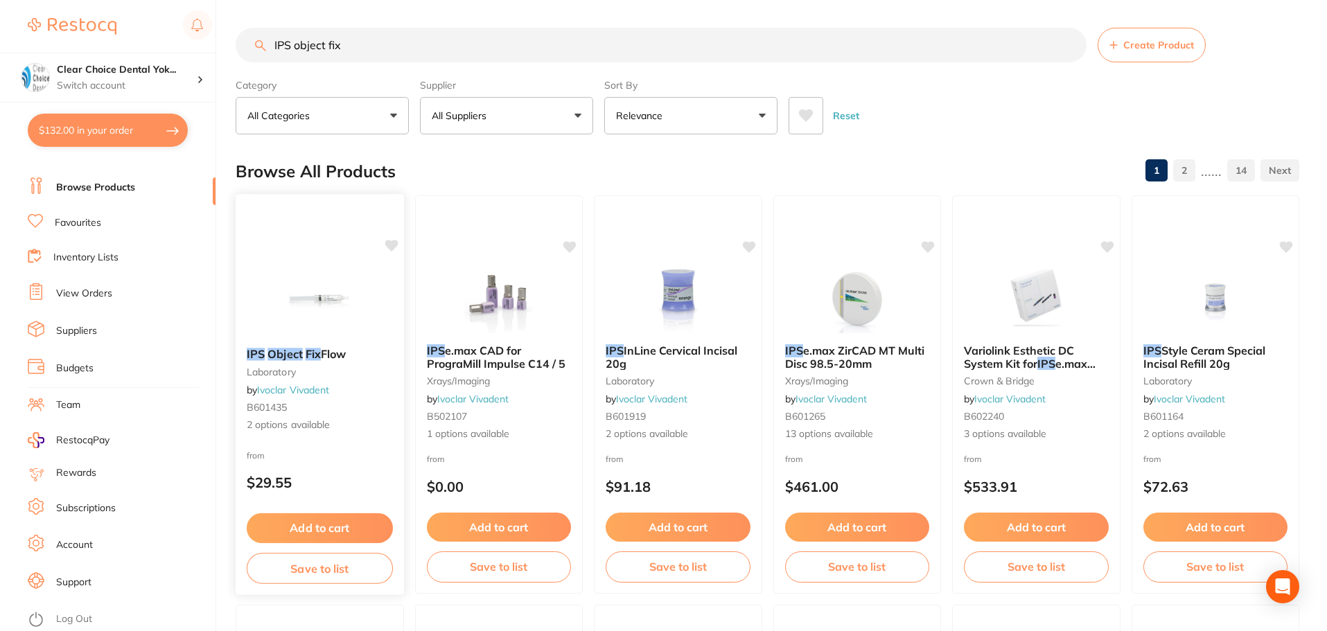
click at [290, 324] on img at bounding box center [319, 302] width 91 height 70
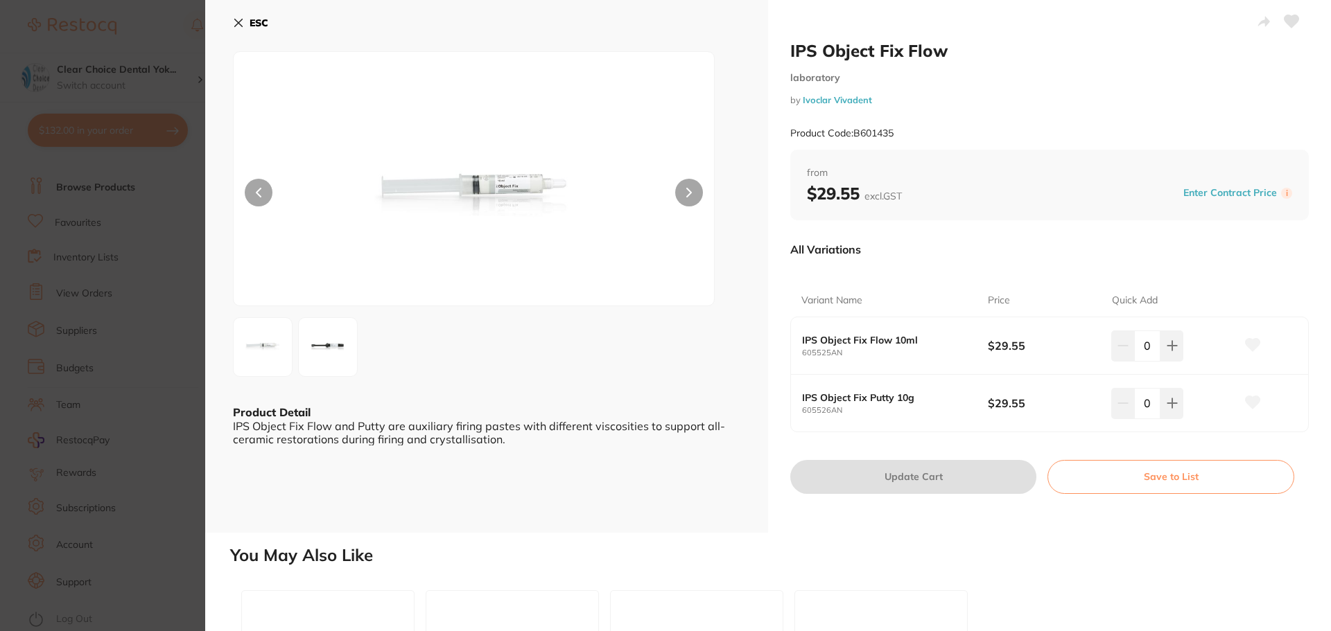
click at [240, 21] on icon at bounding box center [239, 23] width 8 height 8
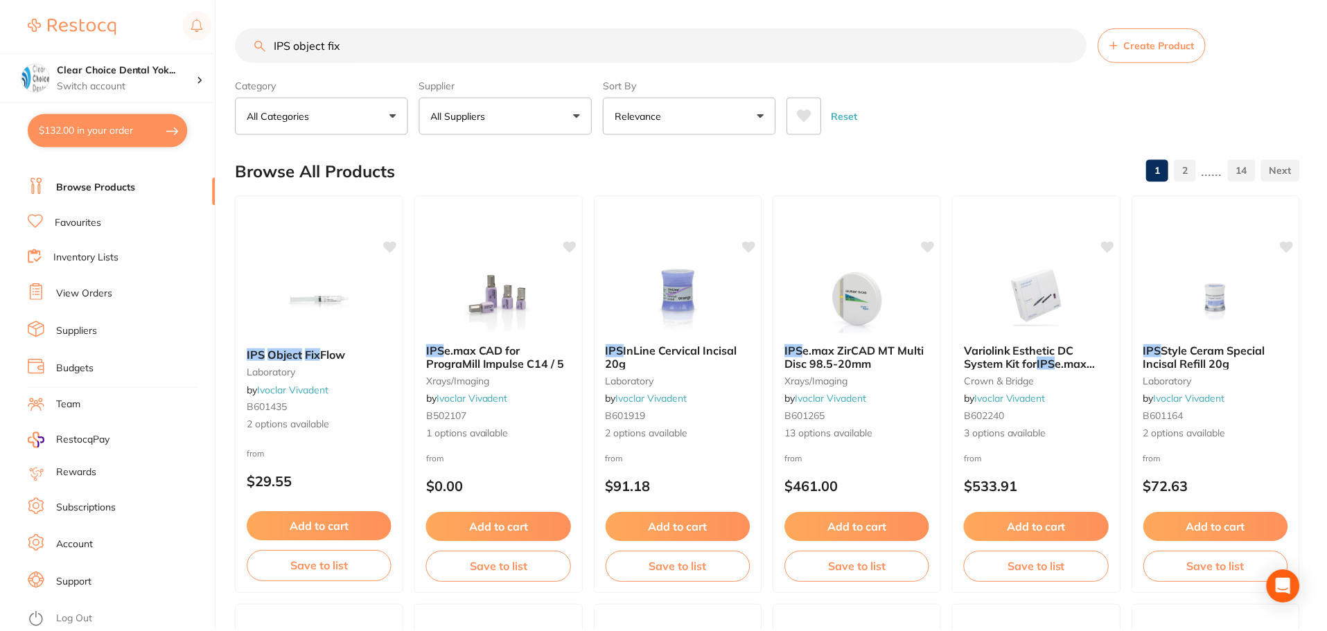
scroll to position [1, 0]
click at [355, 50] on input "IPS object fix" at bounding box center [661, 43] width 851 height 35
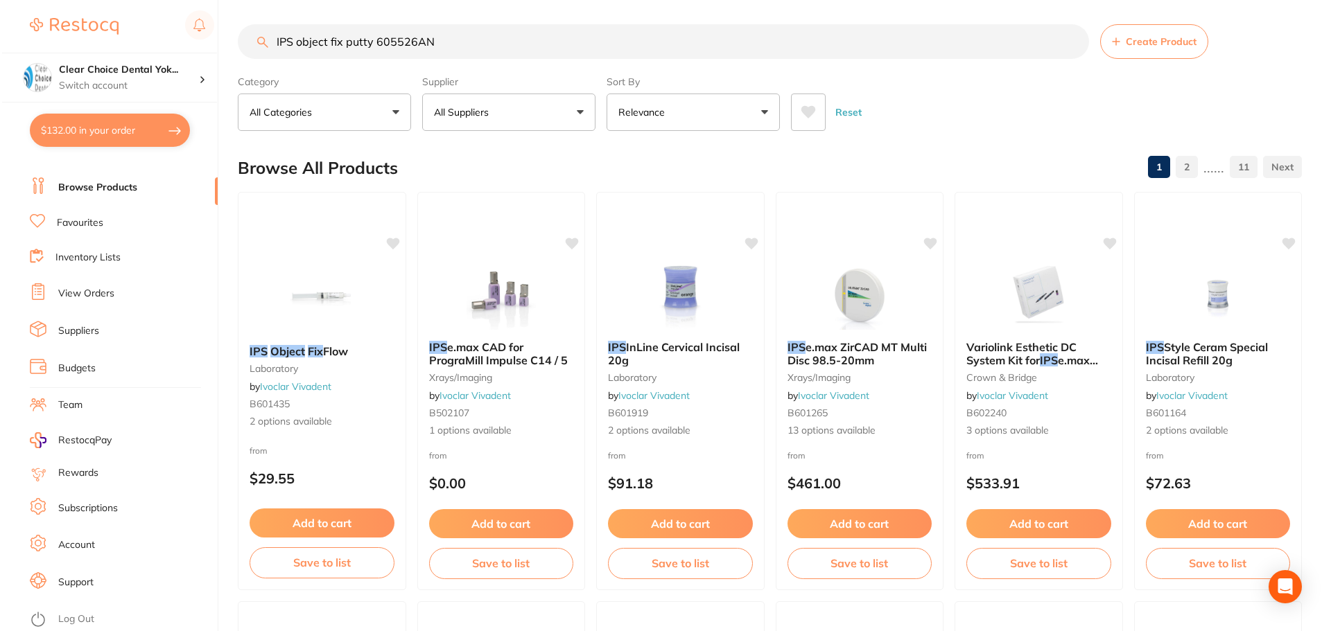
scroll to position [0, 0]
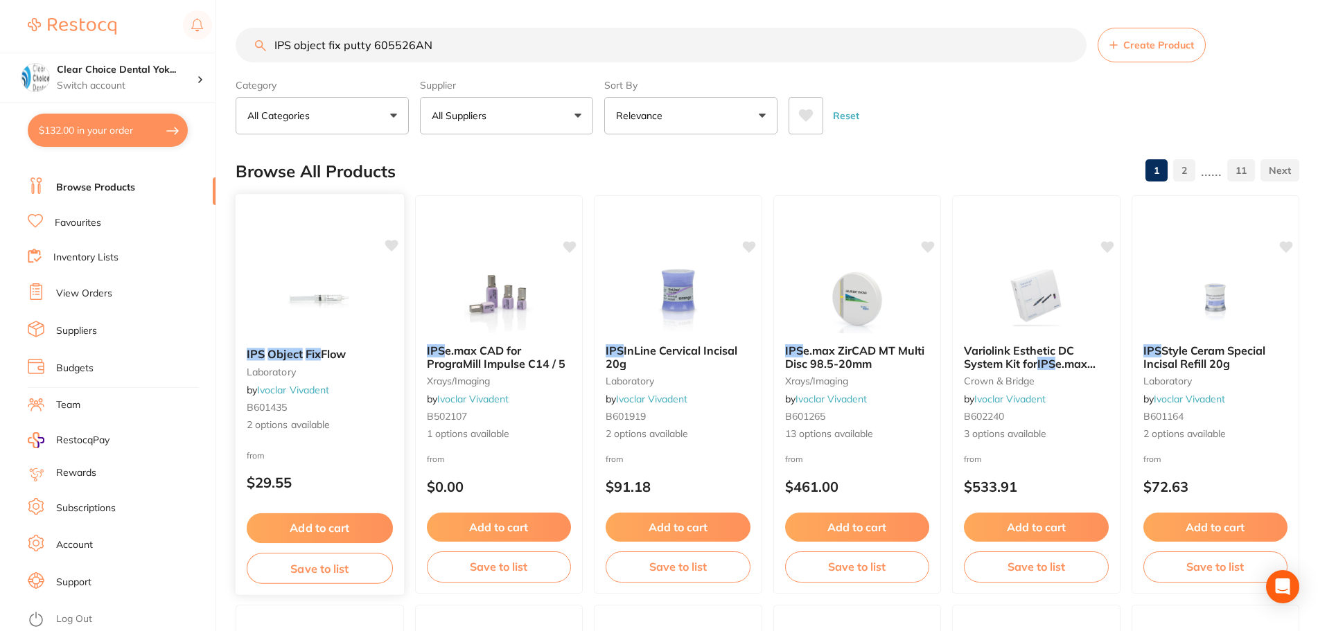
type input "IPS object fix putty 605526AN"
click at [307, 355] on em "Fix" at bounding box center [313, 354] width 15 height 14
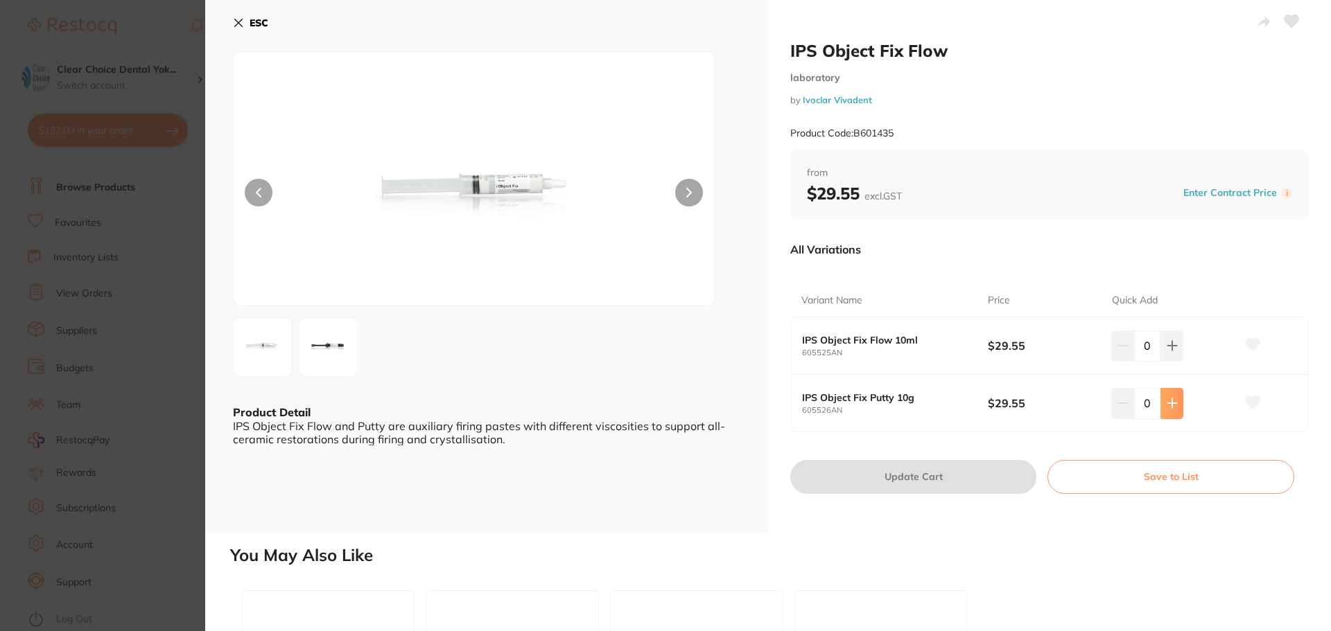
click at [1171, 408] on icon at bounding box center [1171, 403] width 11 height 11
type input "1"
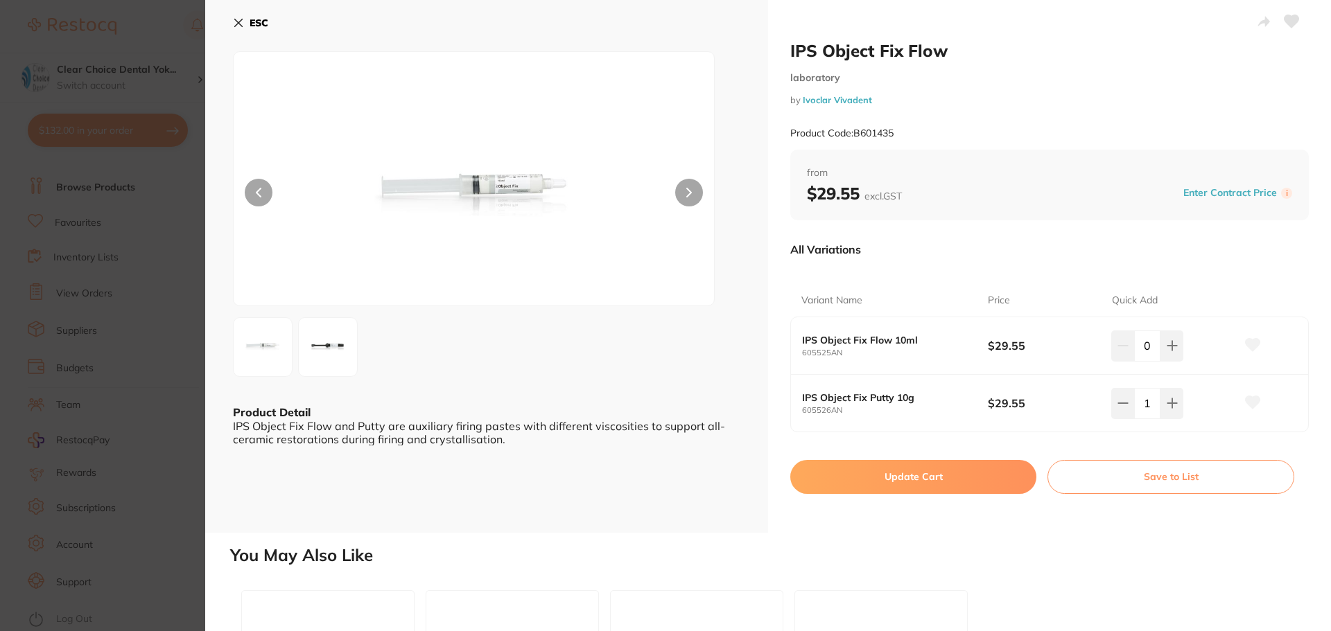
drag, startPoint x: 947, startPoint y: 482, endPoint x: 939, endPoint y: 480, distance: 8.8
click at [947, 481] on button "Update Cart" at bounding box center [913, 476] width 246 height 33
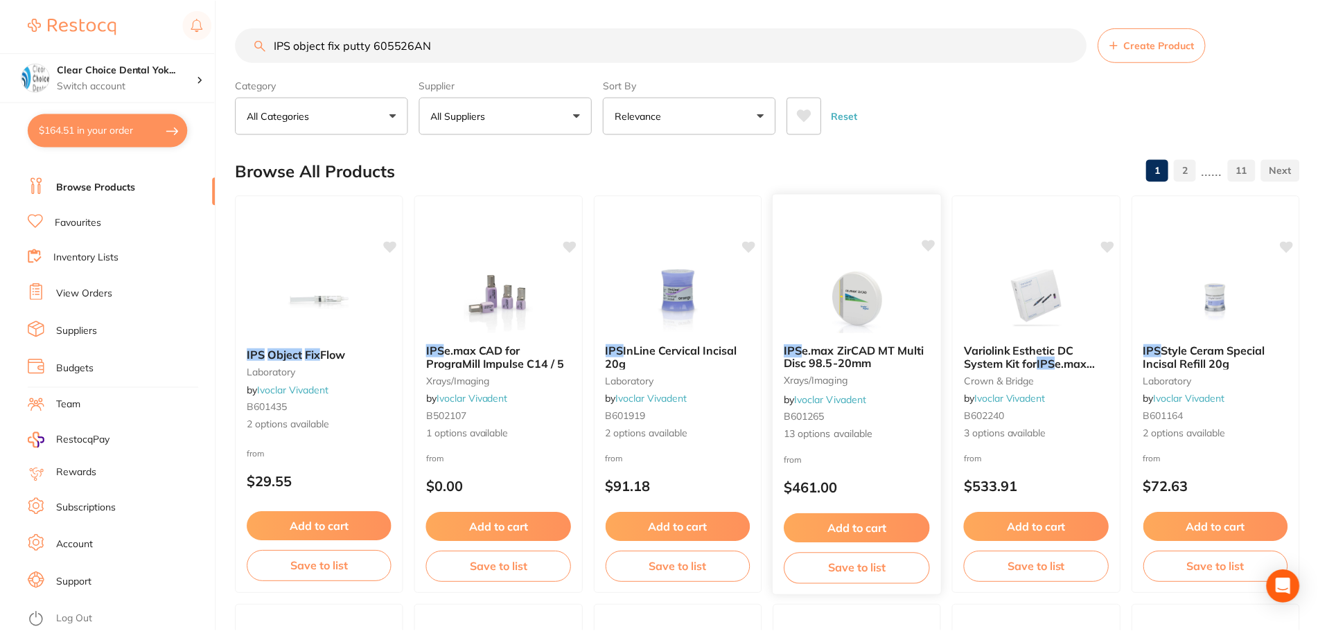
scroll to position [3, 0]
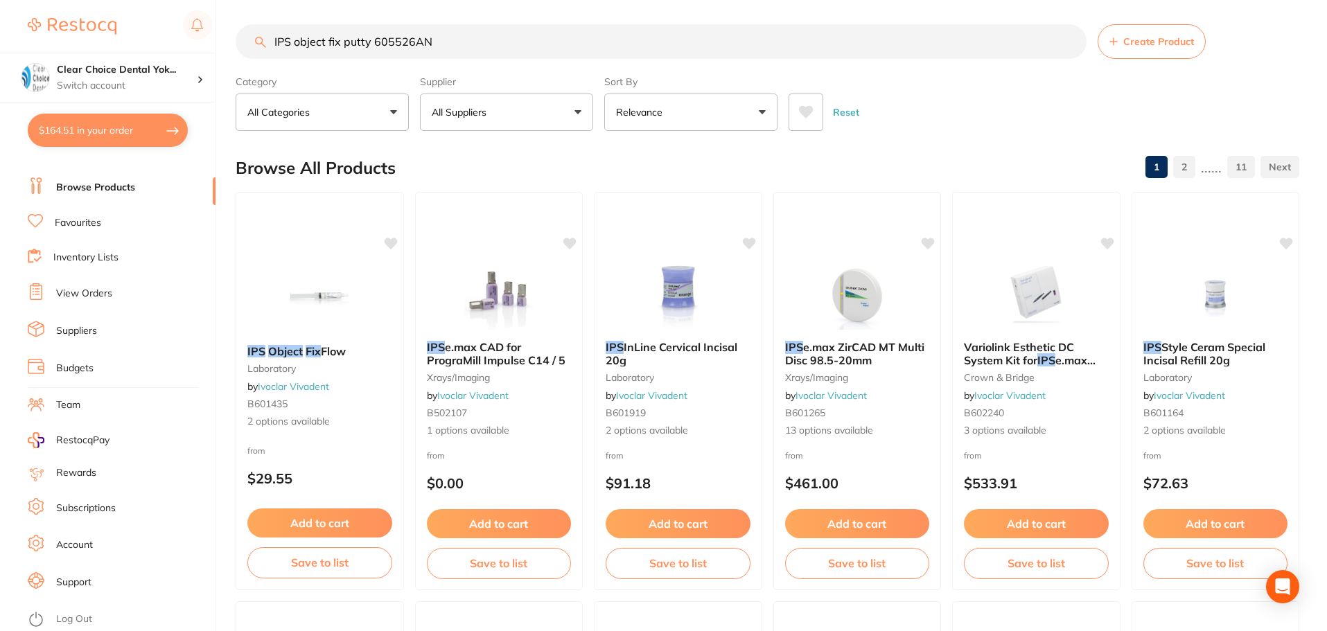
click at [84, 224] on link "Favourites" at bounding box center [78, 223] width 46 height 14
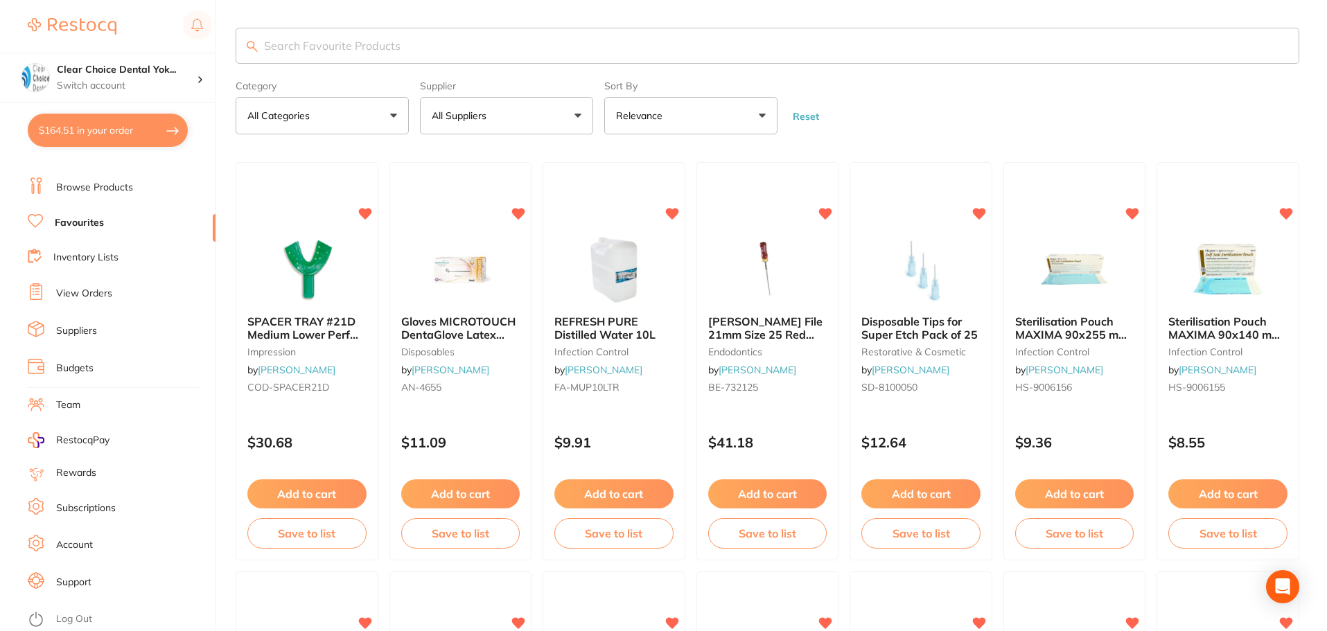
click at [304, 49] on input "search" at bounding box center [768, 46] width 1064 height 36
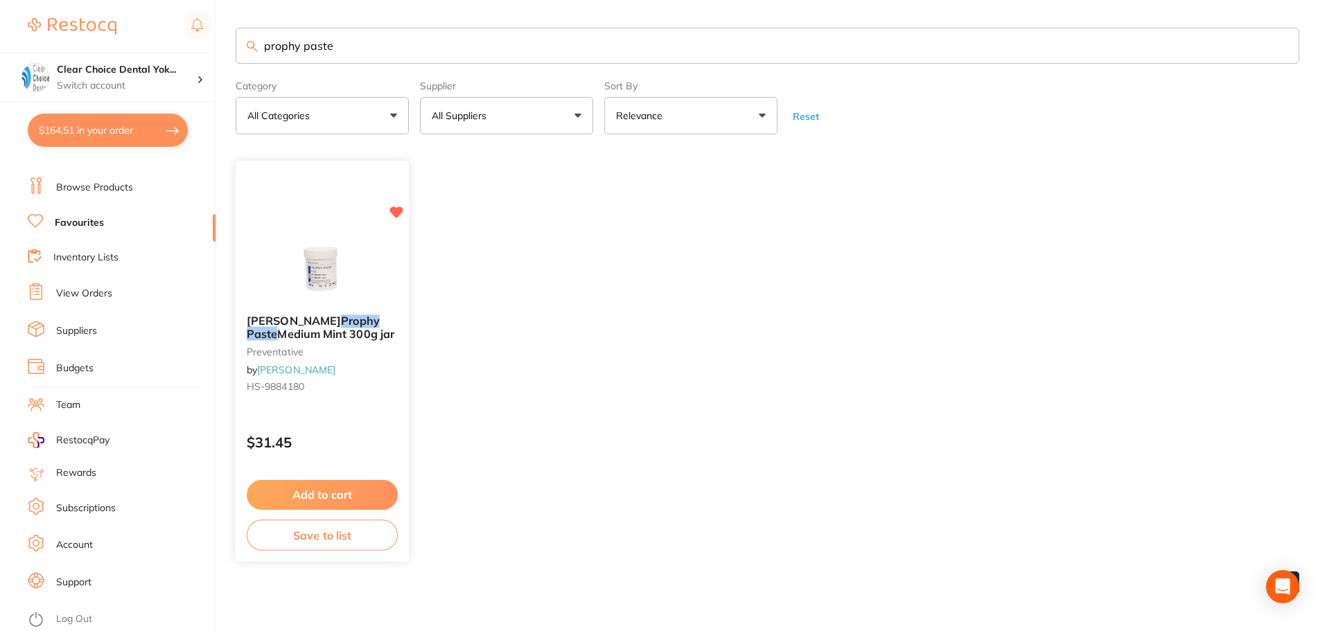
click at [334, 329] on span "Medium Mint 300g jar" at bounding box center [335, 334] width 117 height 14
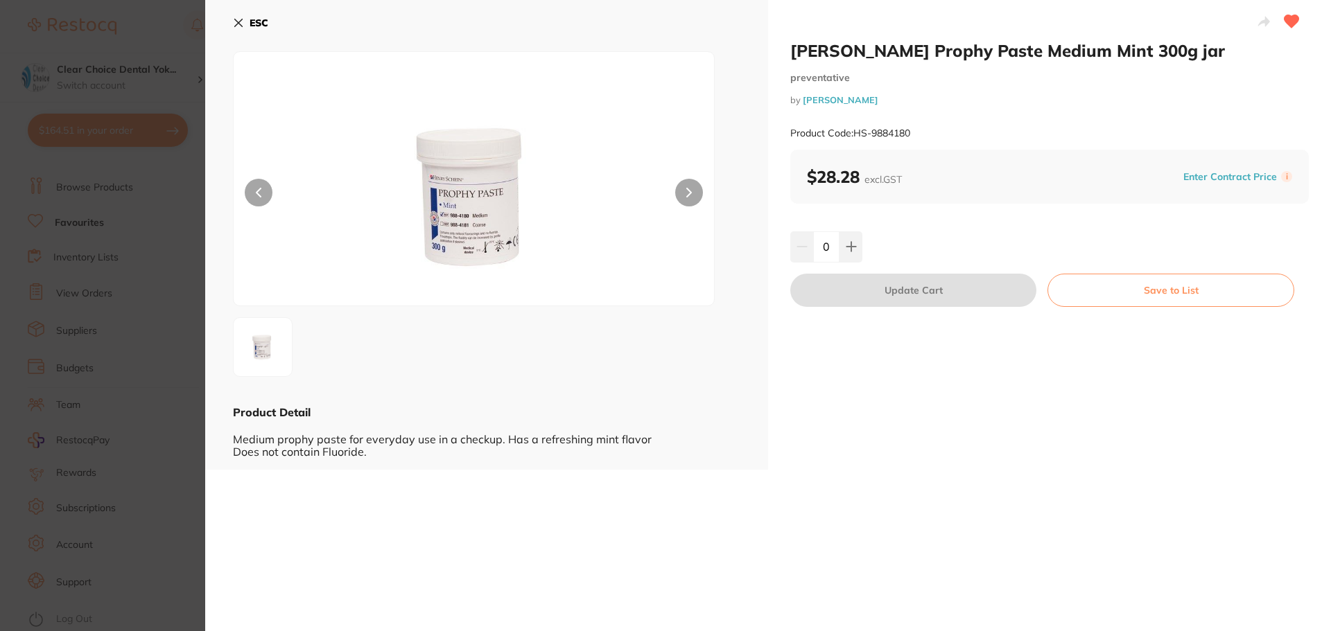
click at [233, 22] on icon at bounding box center [238, 22] width 11 height 11
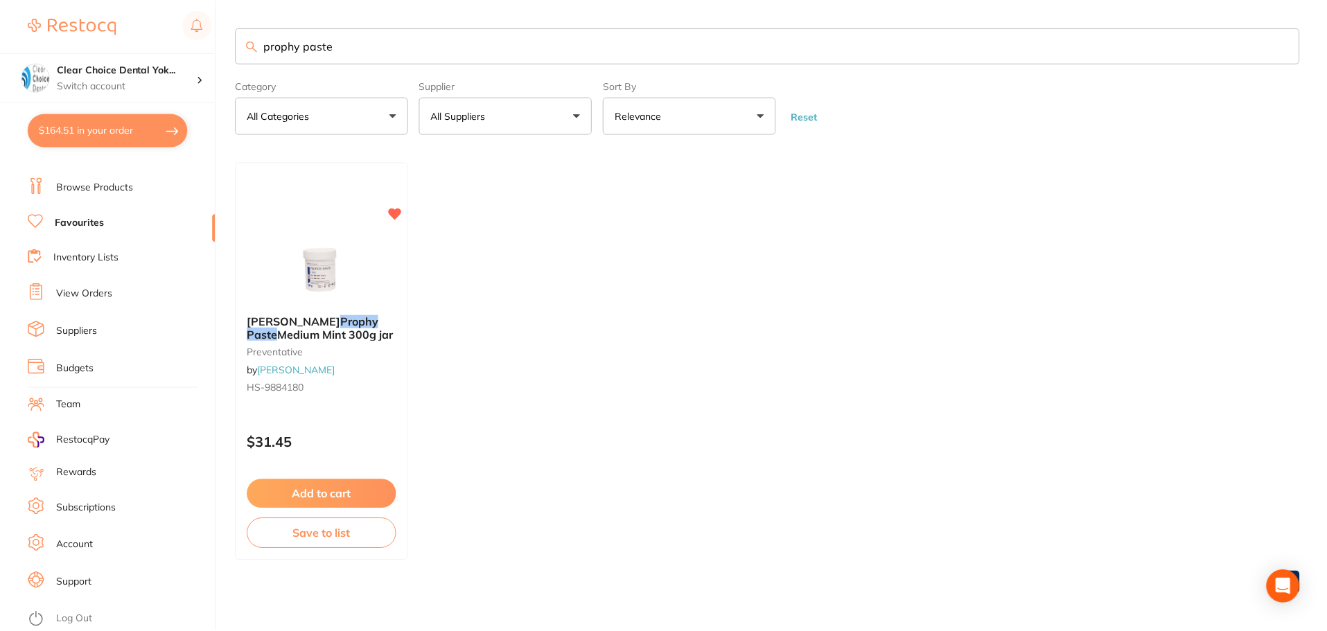
scroll to position [1, 0]
click at [369, 46] on input "prophy paste" at bounding box center [768, 44] width 1064 height 36
type input "prophy paste coarse"
click at [88, 186] on link "Browse Products" at bounding box center [94, 188] width 77 height 14
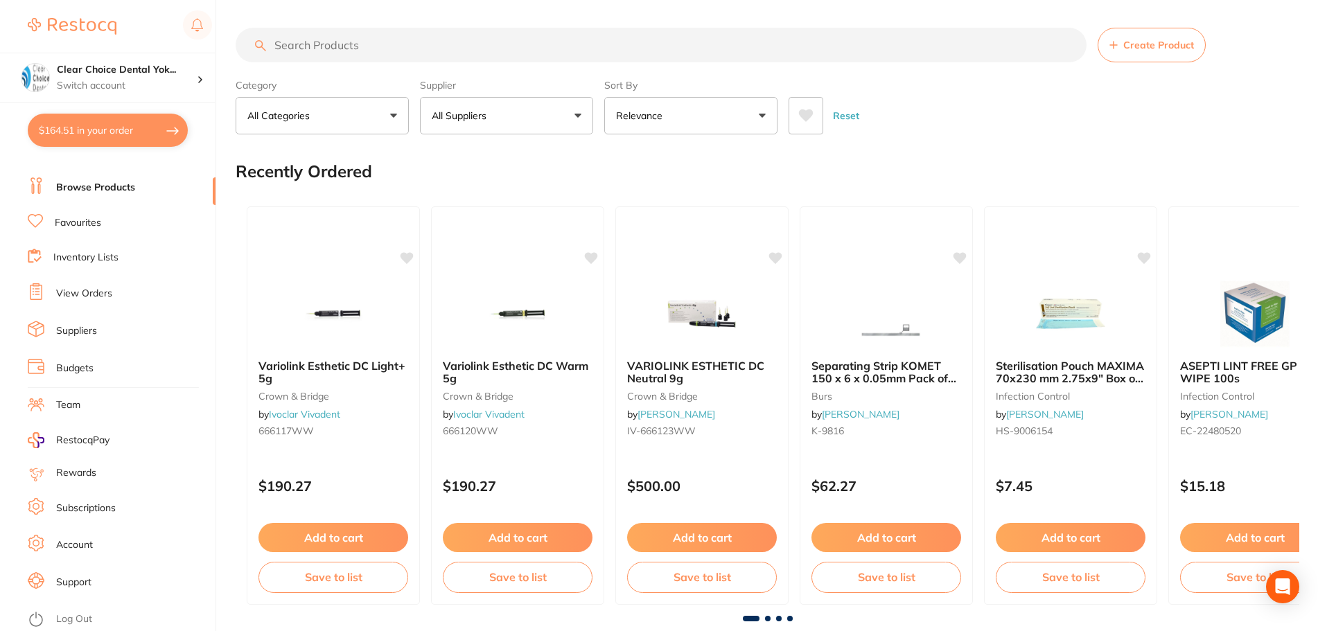
click at [405, 46] on input "search" at bounding box center [661, 45] width 851 height 35
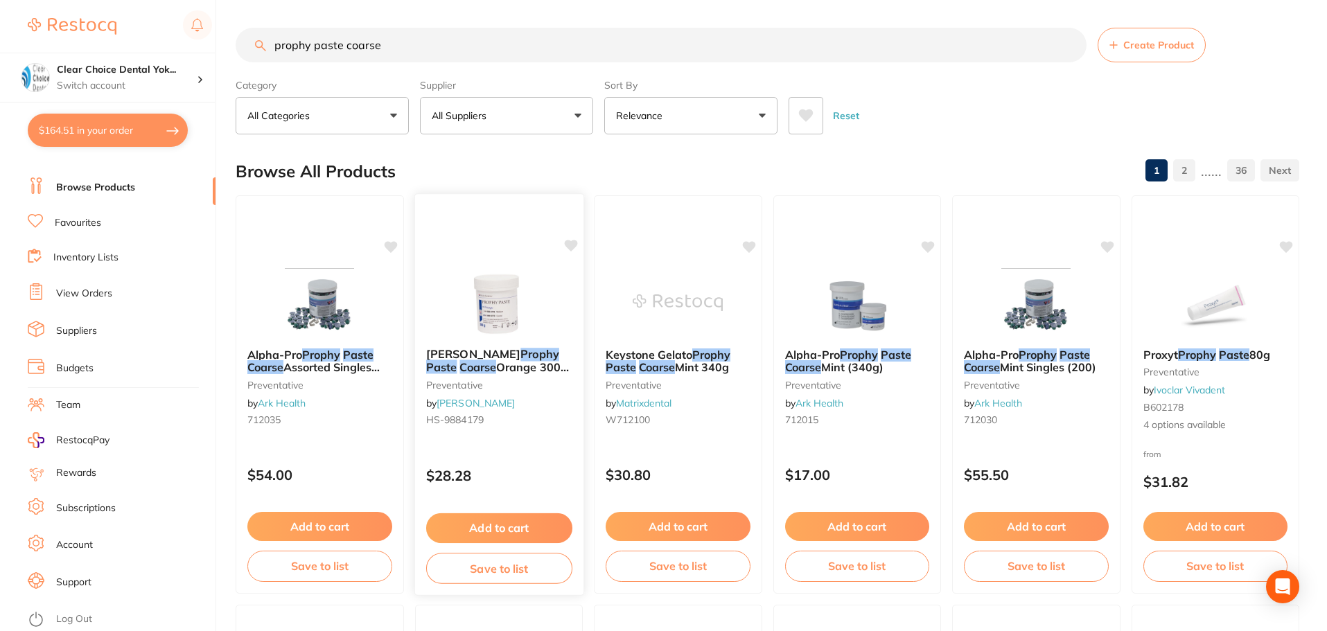
type input "prophy paste coarse"
click at [512, 332] on img at bounding box center [498, 302] width 91 height 70
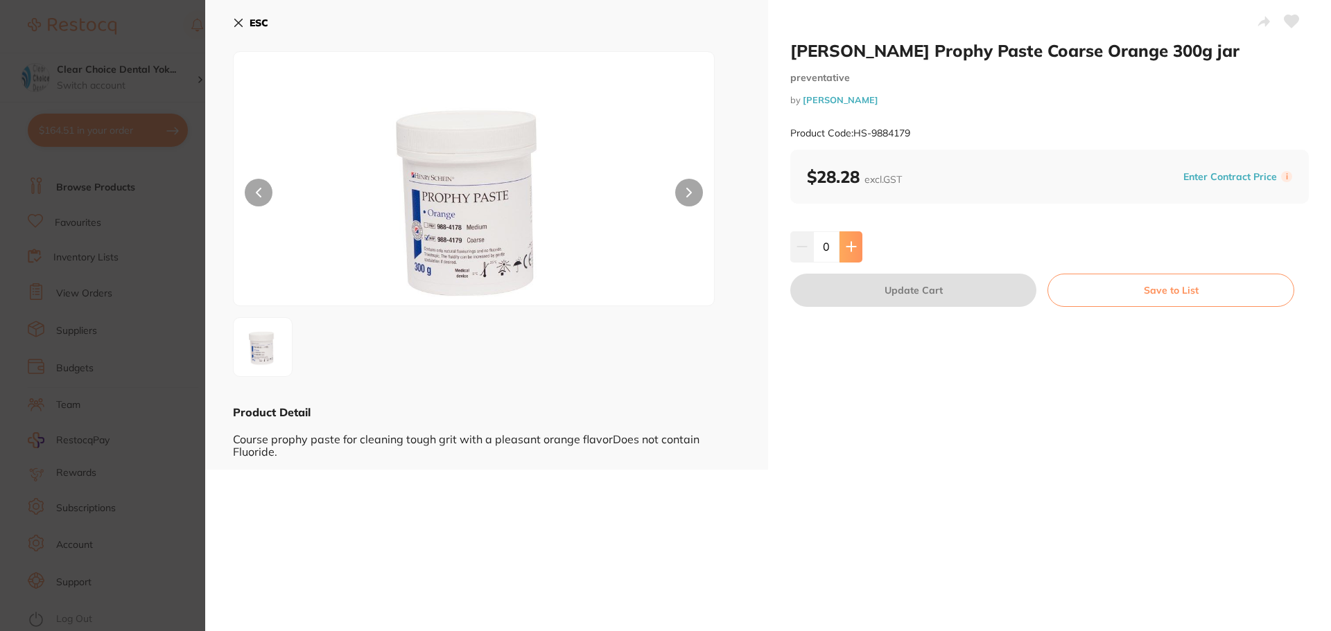
click at [849, 245] on icon at bounding box center [850, 247] width 9 height 9
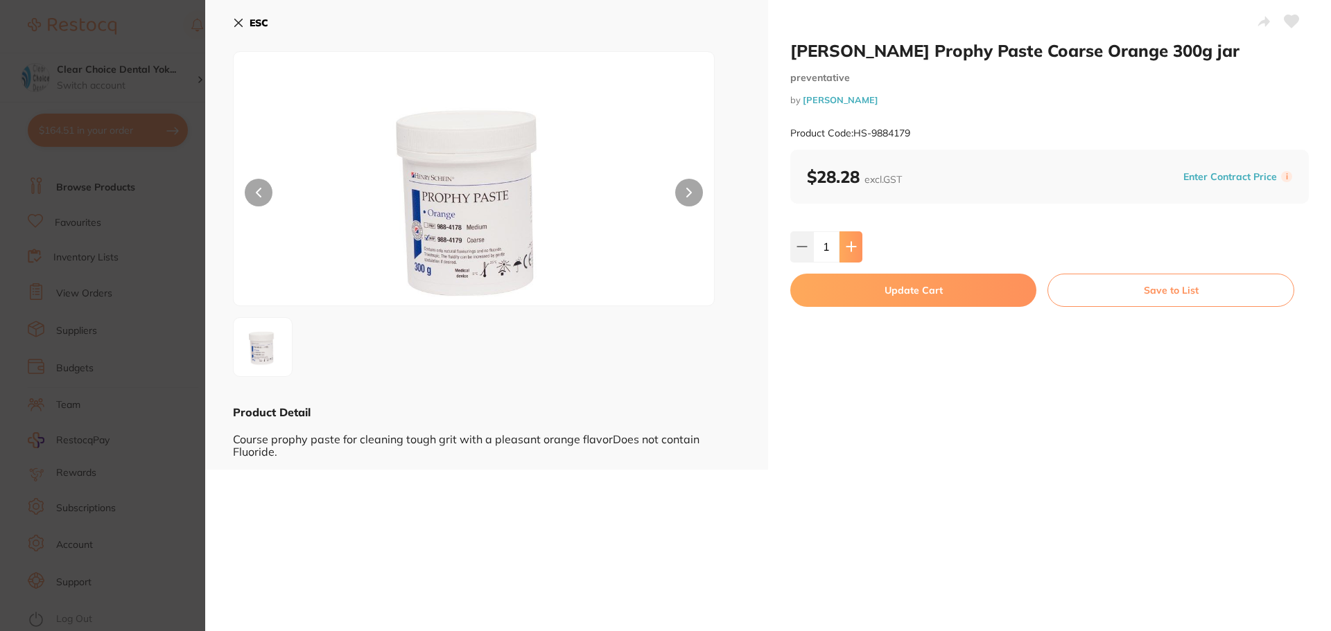
click at [849, 245] on icon at bounding box center [850, 247] width 9 height 9
type input "4"
click at [959, 293] on button "Update Cart" at bounding box center [913, 290] width 246 height 33
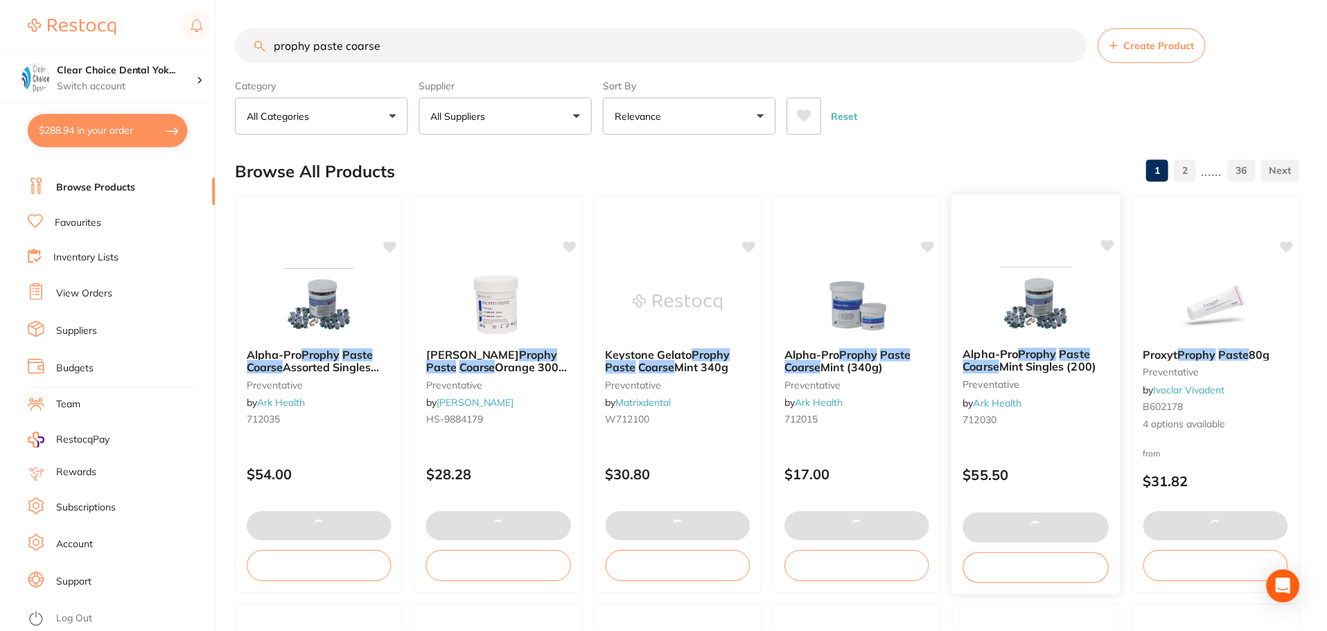
scroll to position [1, 0]
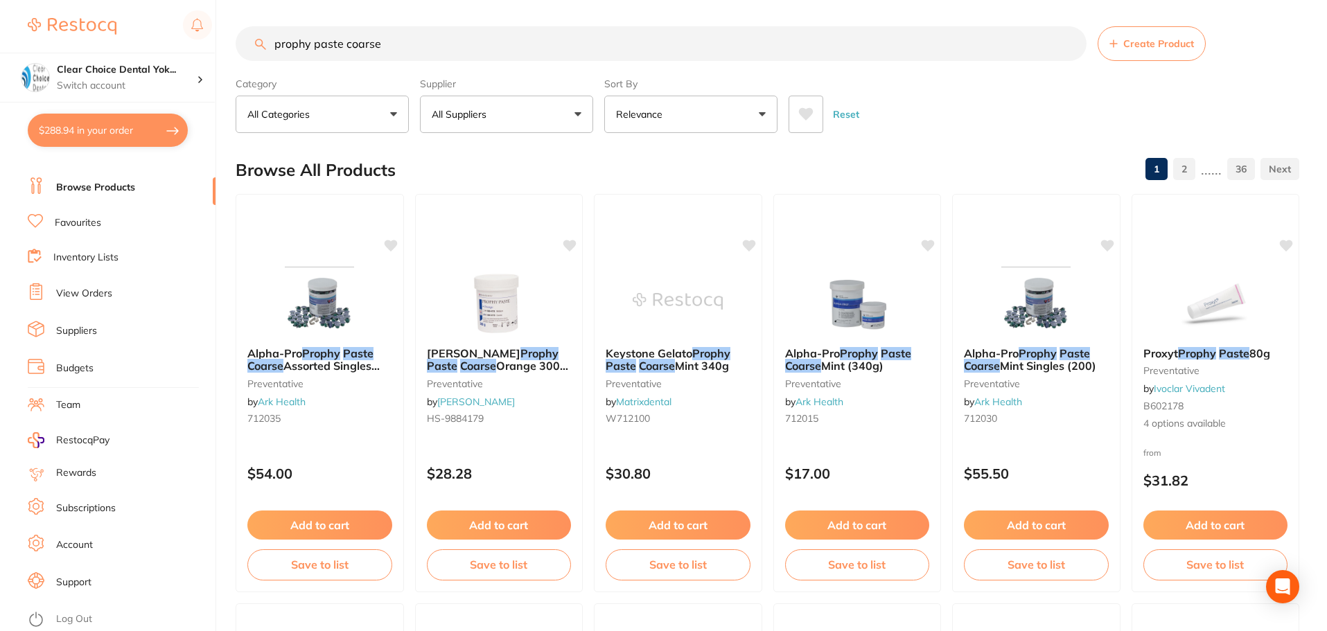
click at [141, 128] on button "$288.94 in your order" at bounding box center [108, 130] width 160 height 33
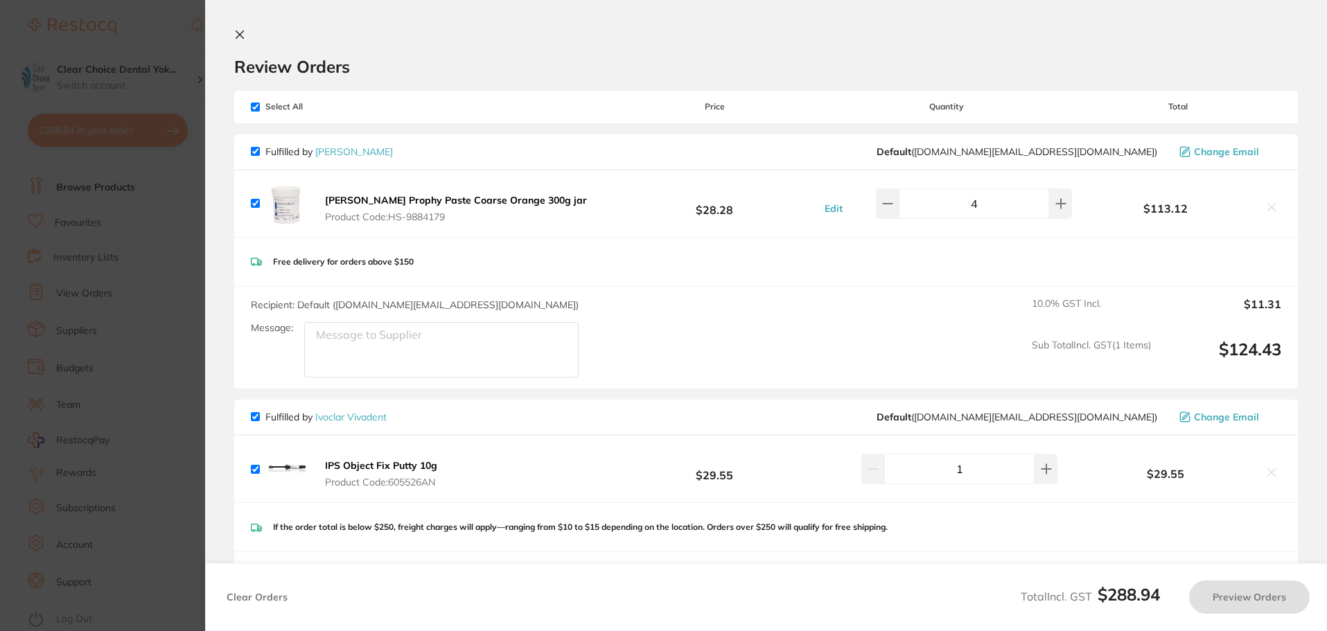
checkbox input "true"
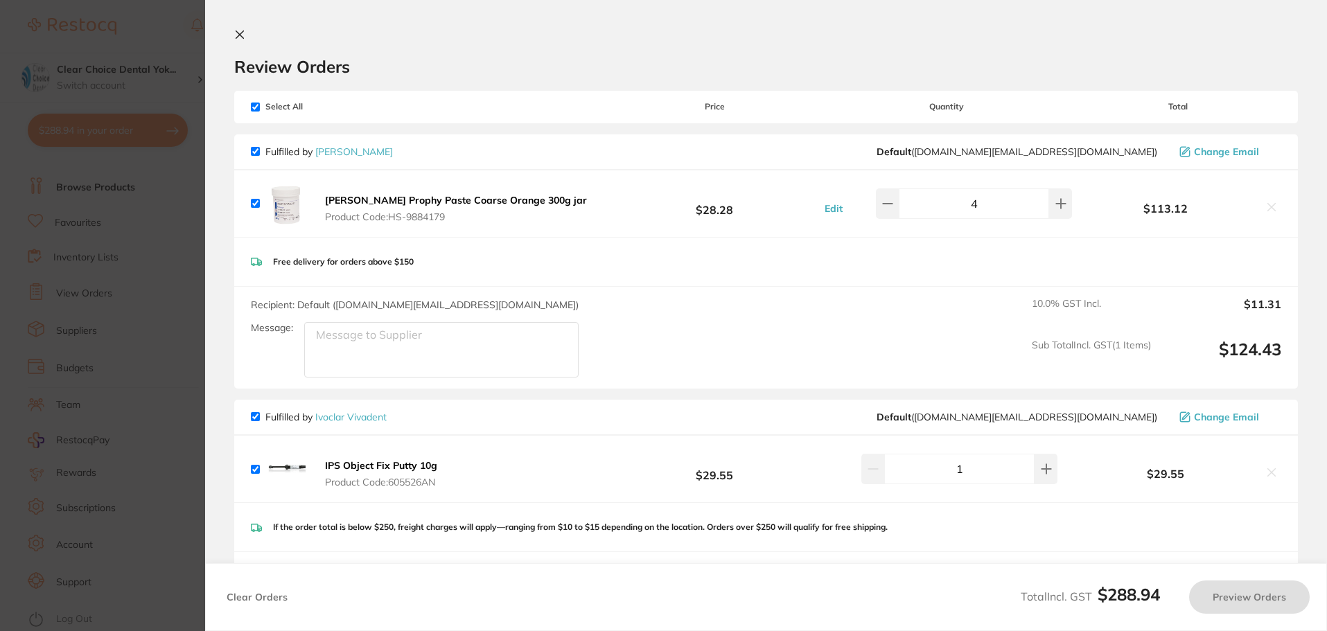
checkbox input "true"
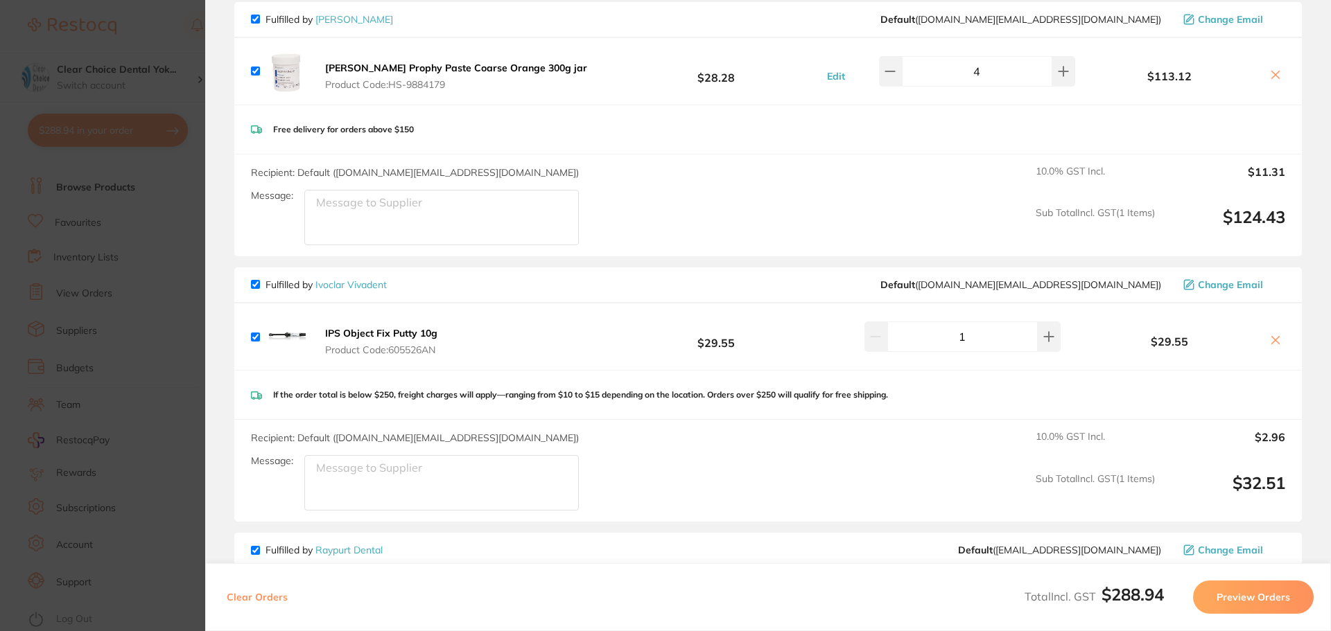
scroll to position [0, 0]
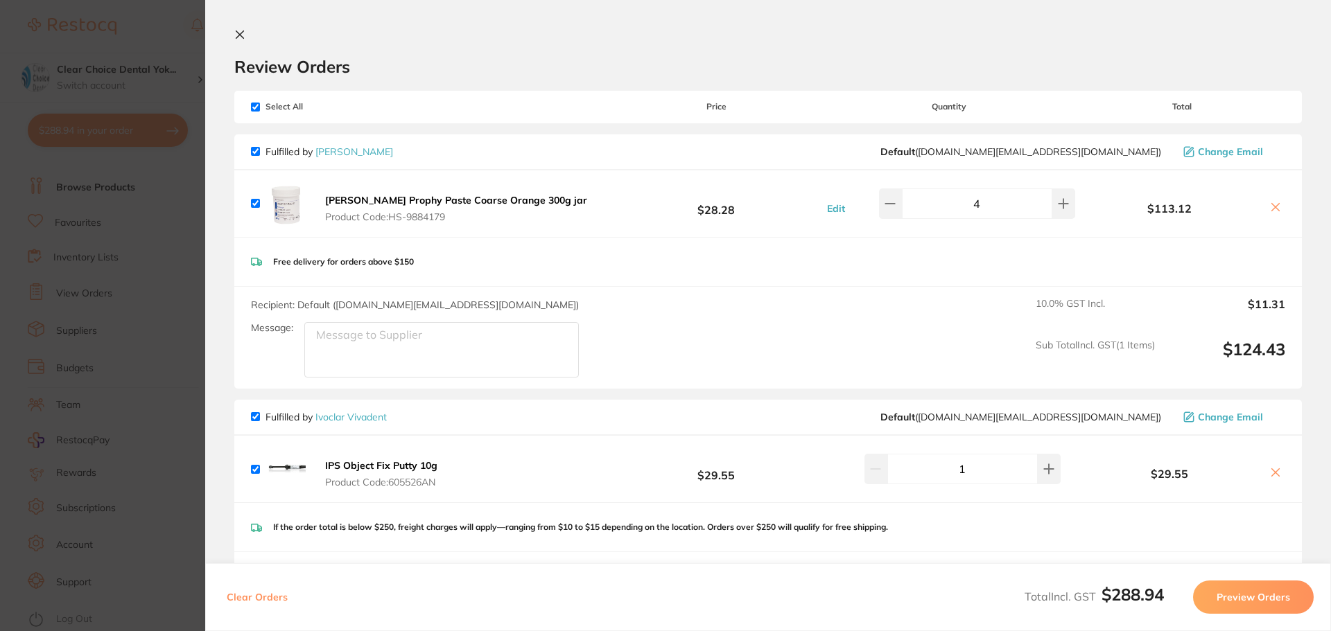
drag, startPoint x: 240, startPoint y: 31, endPoint x: 246, endPoint y: 35, distance: 7.5
click at [240, 31] on icon at bounding box center [239, 34] width 11 height 11
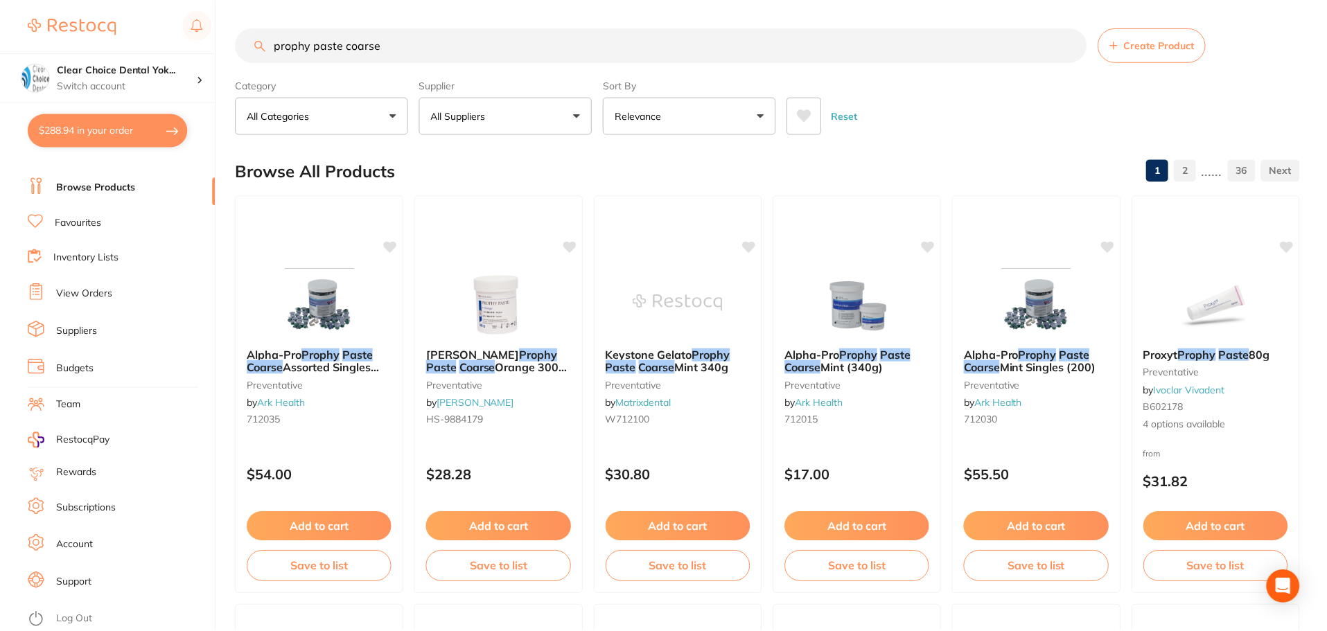
scroll to position [1, 0]
